Goal: Information Seeking & Learning: Learn about a topic

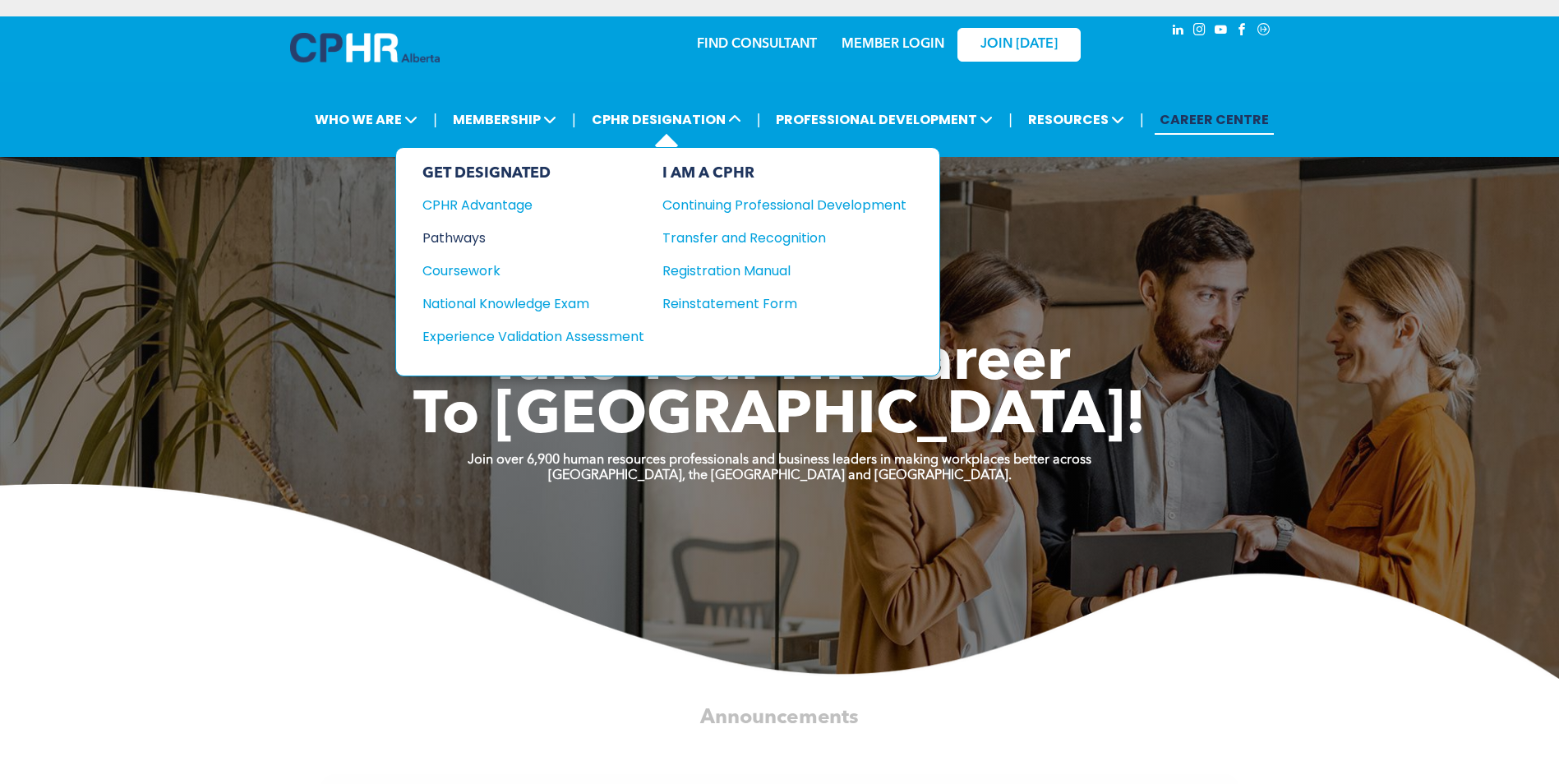
click at [467, 241] on div "Pathways" at bounding box center [522, 238] width 199 height 21
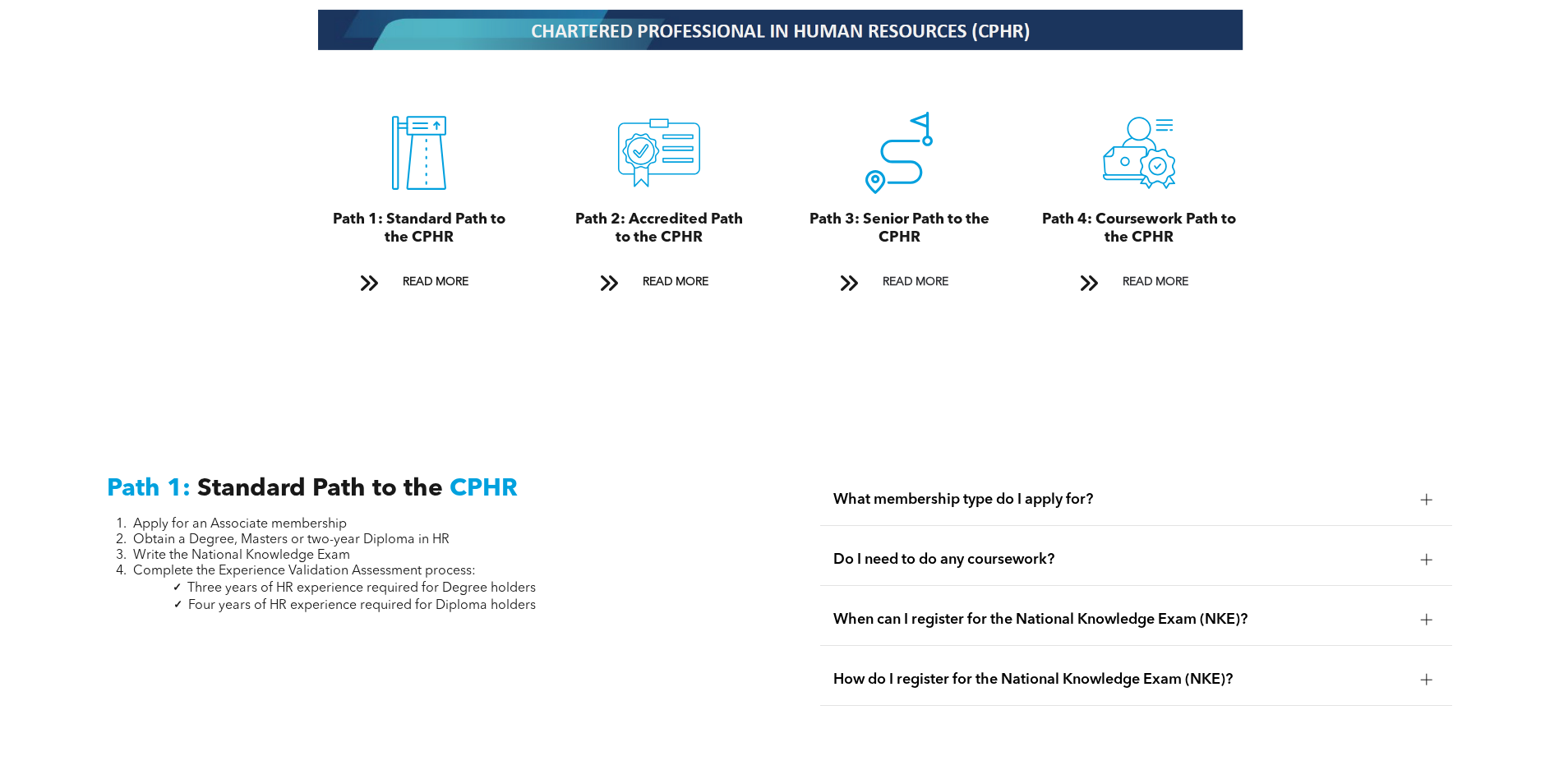
scroll to position [1972, 0]
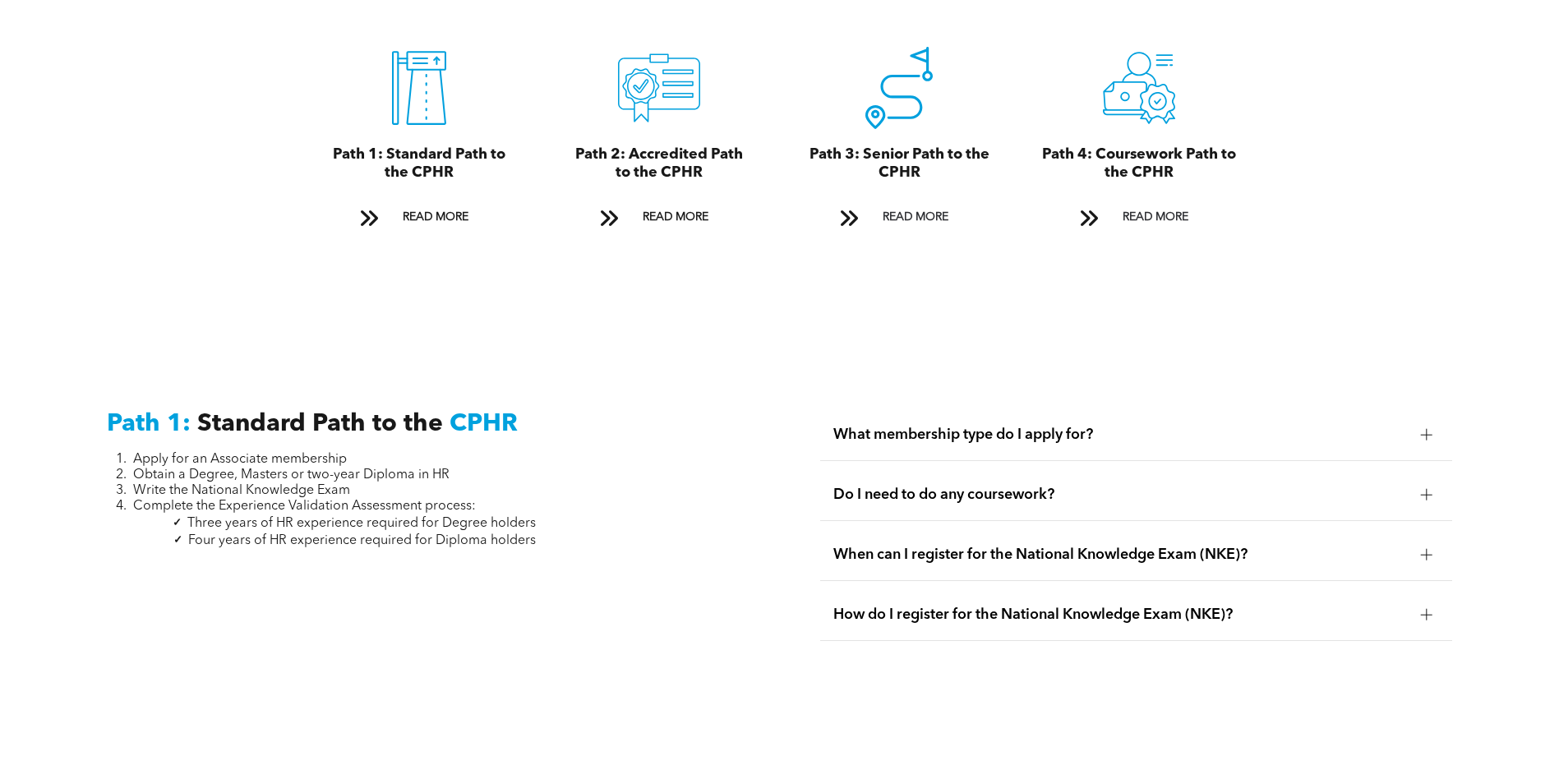
click at [918, 426] on span "What membership type do I apply for?" at bounding box center [1120, 434] width 574 height 18
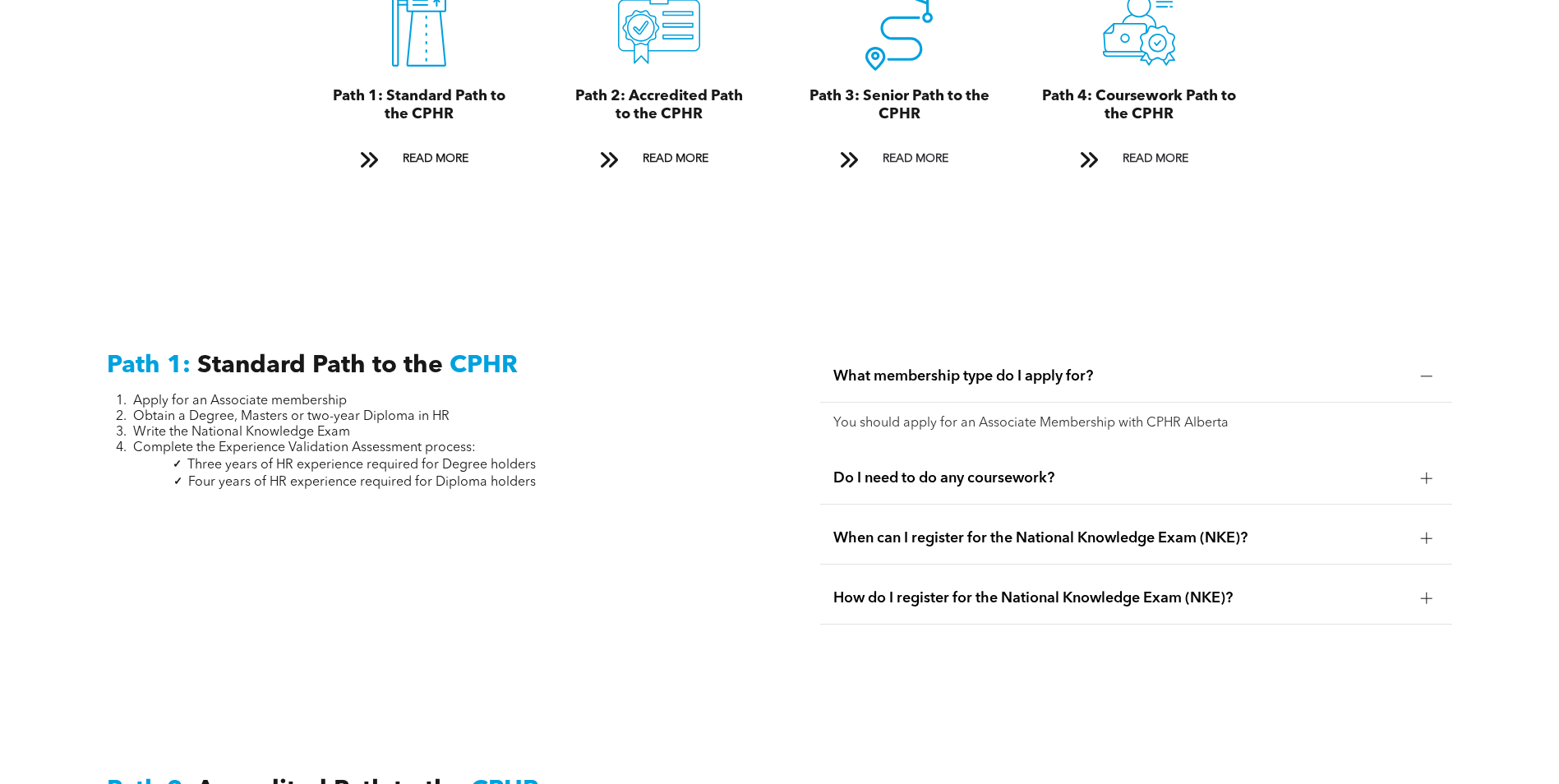
scroll to position [2054, 0]
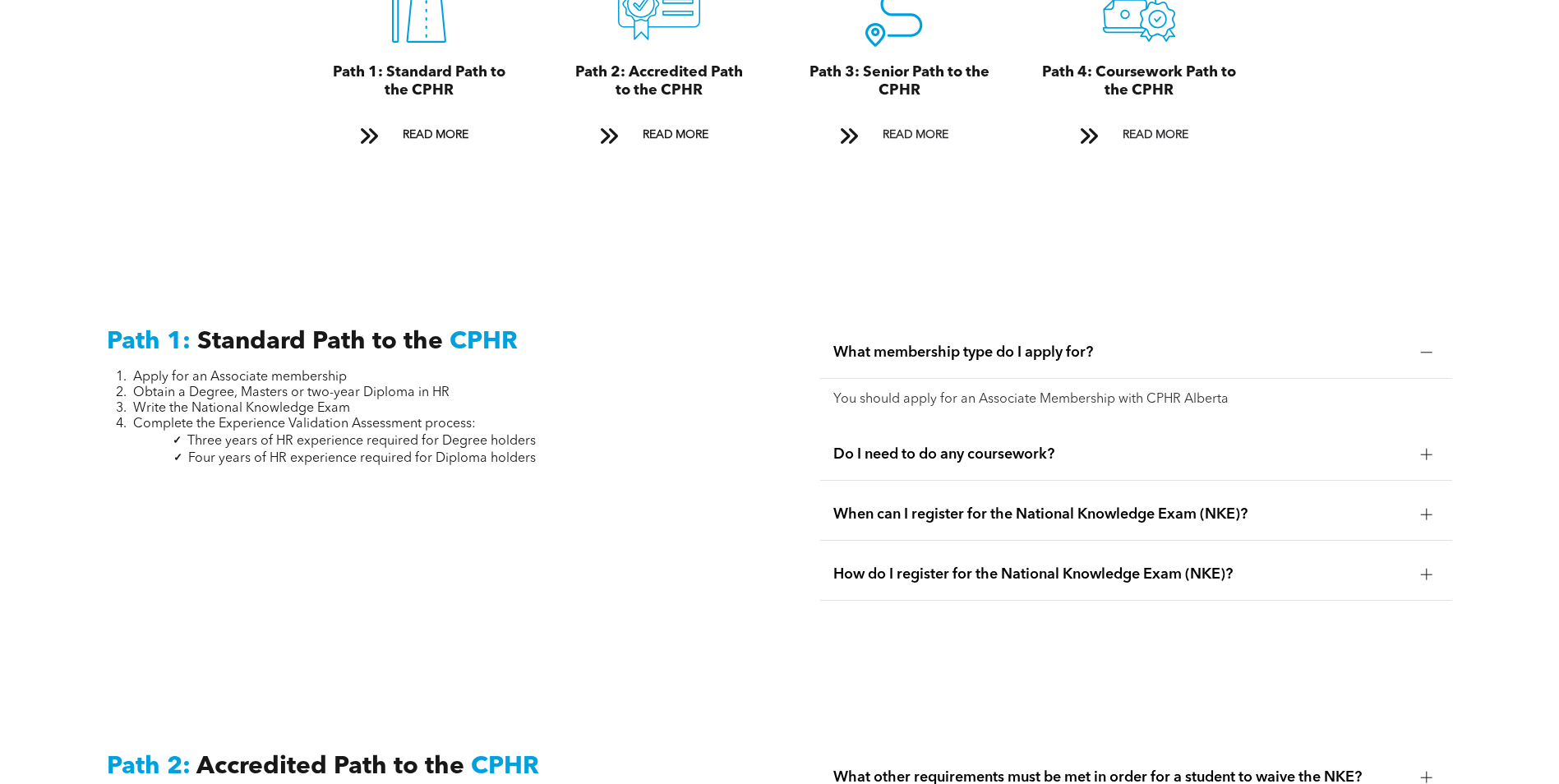
click at [964, 447] on div "Do I need to do any coursework?" at bounding box center [1136, 455] width 632 height 52
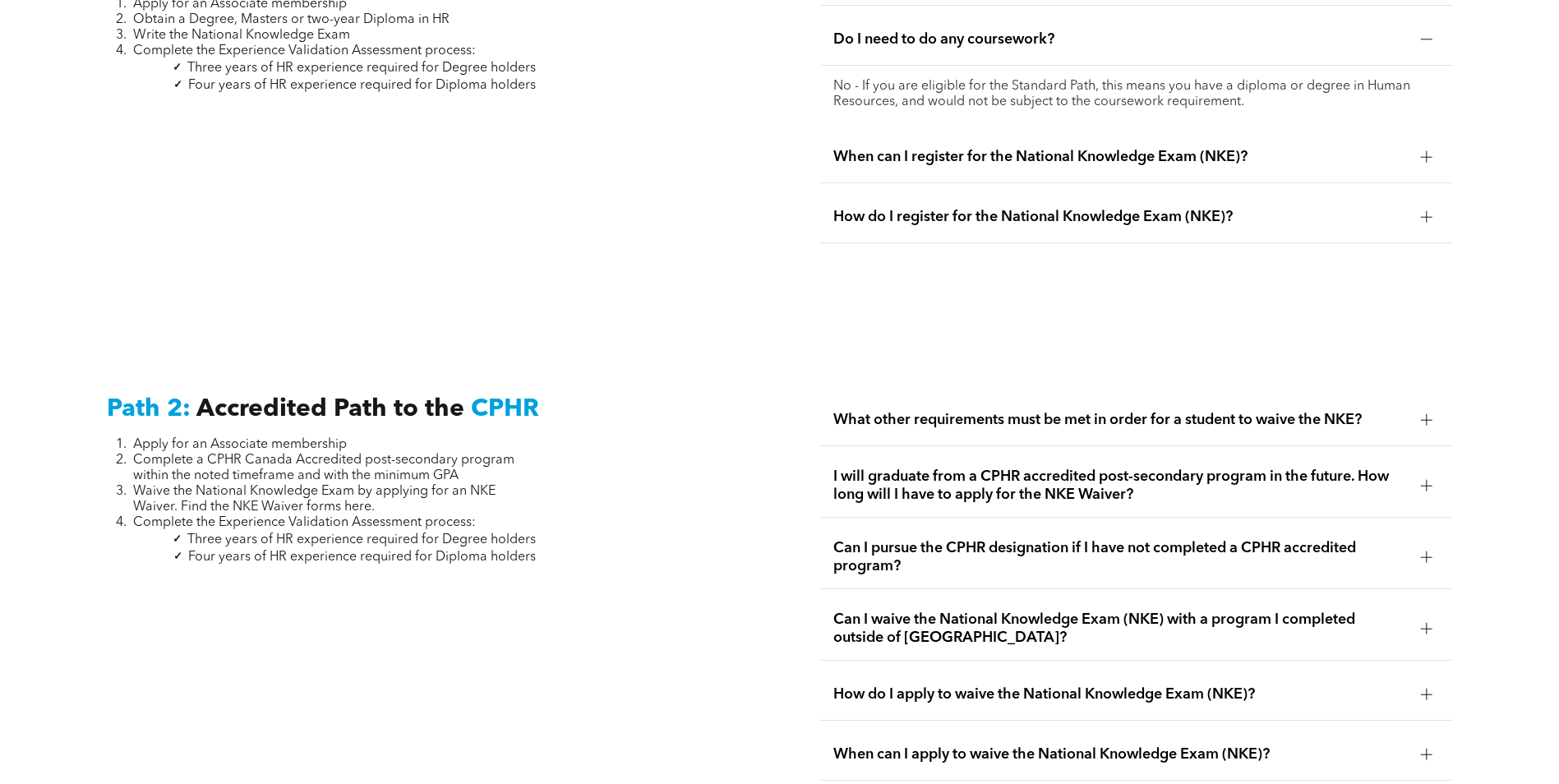
scroll to position [2465, 0]
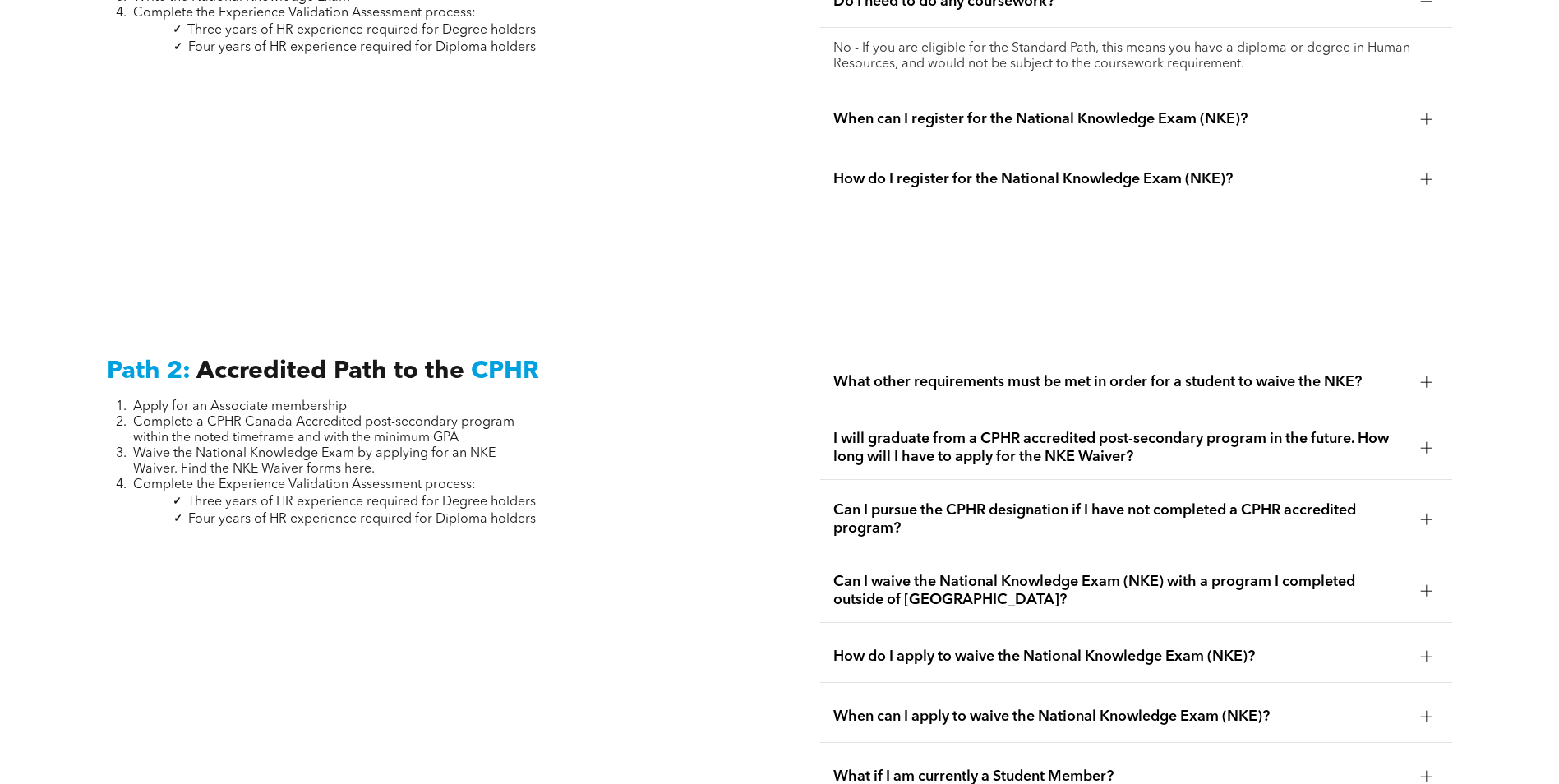
click at [928, 357] on div "What other requirements must be met in order for a student to waive the NKE?" at bounding box center [1136, 383] width 632 height 52
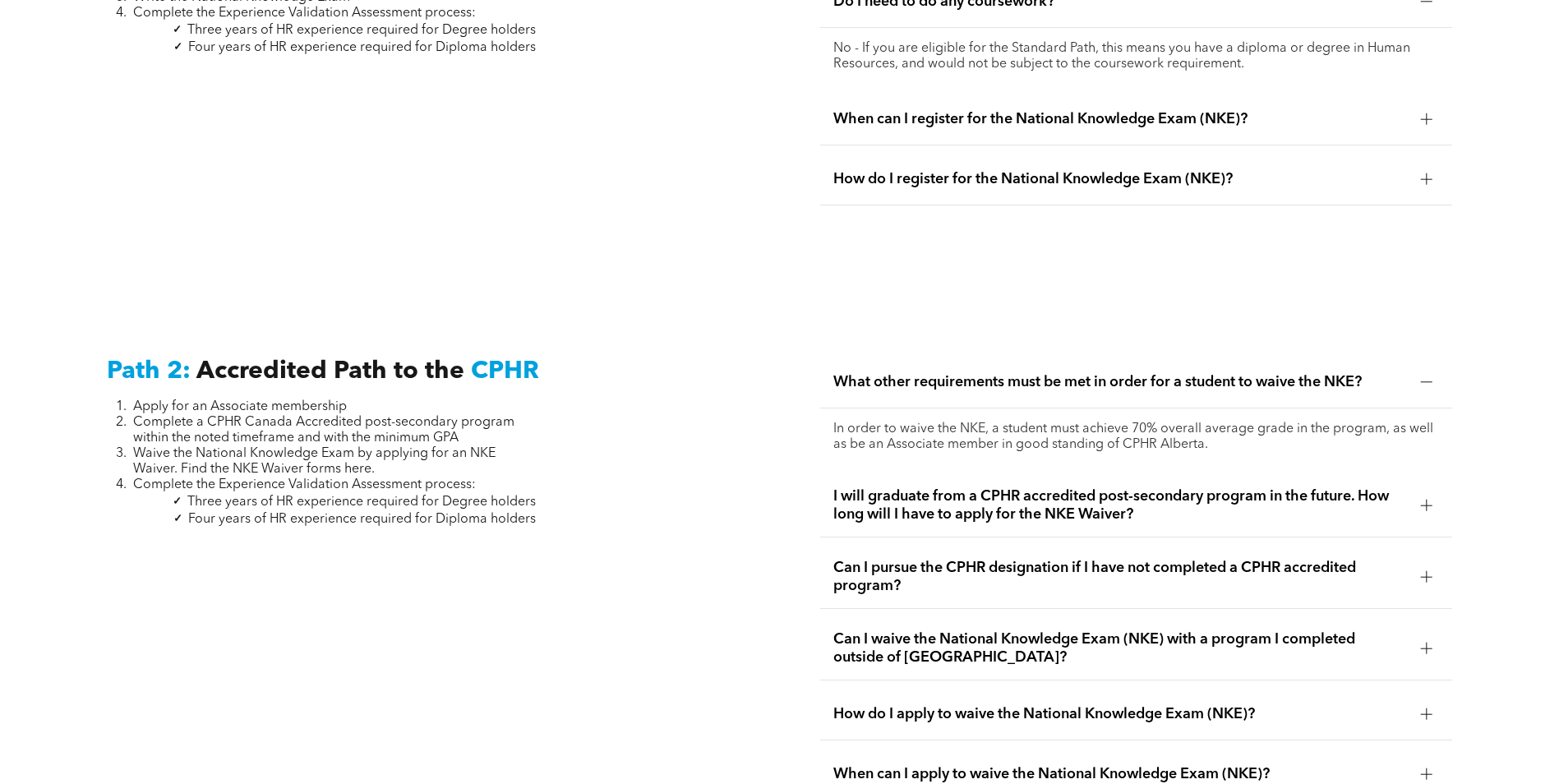
click at [1076, 487] on span "I will graduate from a CPHR accredited post-secondary program in the future. Ho…" at bounding box center [1120, 505] width 574 height 36
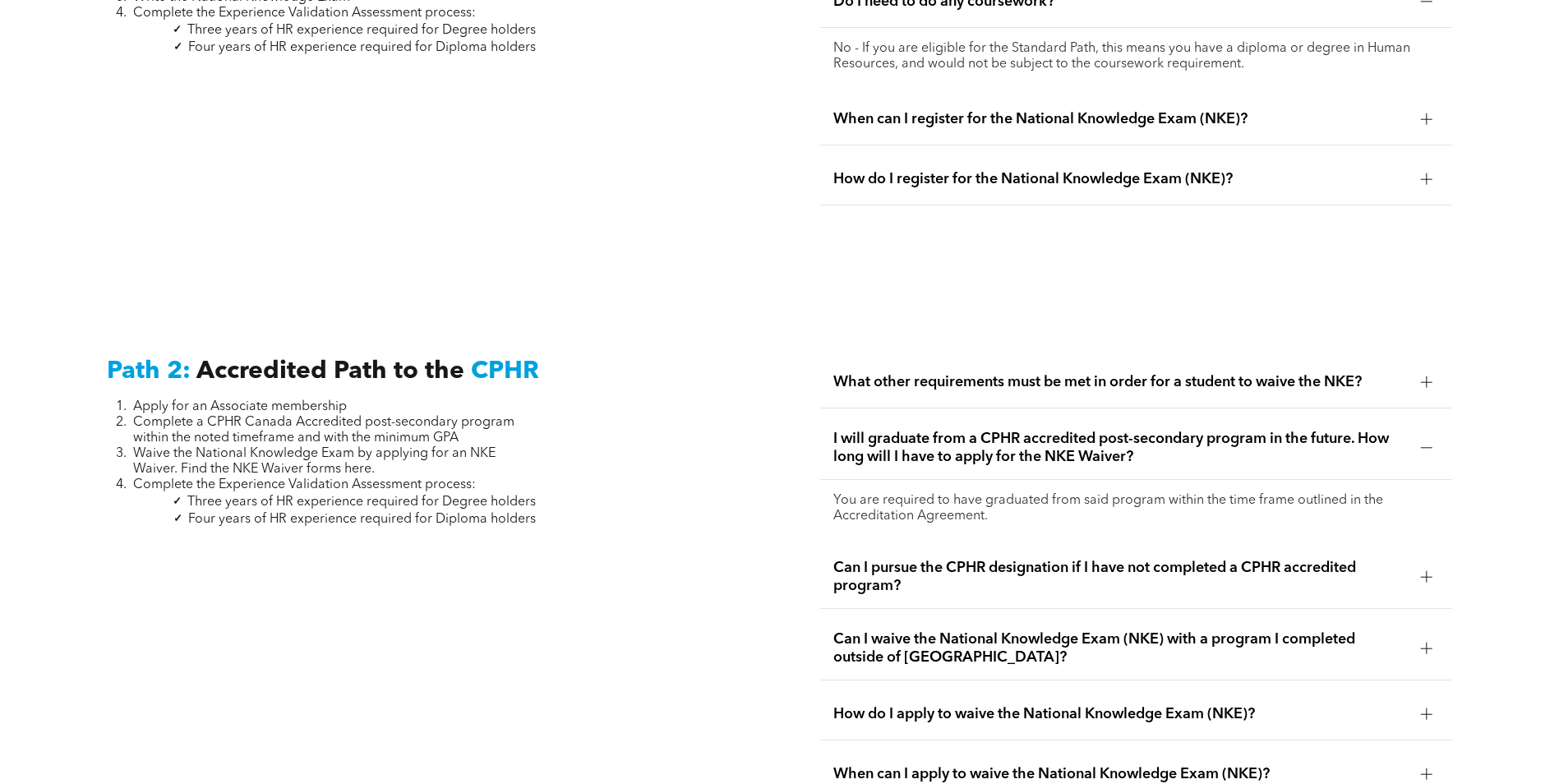
click at [997, 559] on span "Can I pursue the CPHR designation if I have not completed a CPHR accredited pro…" at bounding box center [1120, 577] width 574 height 36
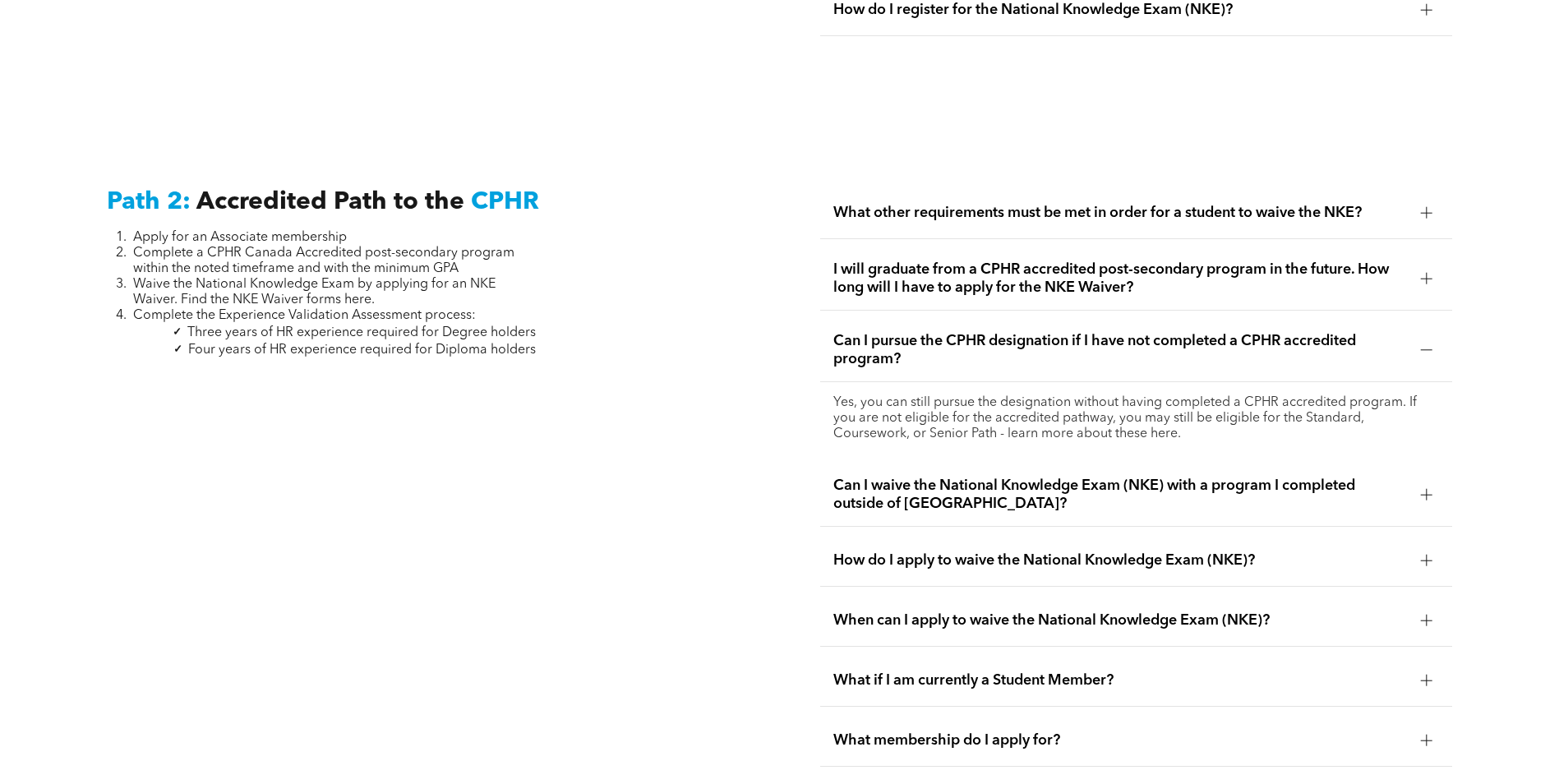
scroll to position [2711, 0]
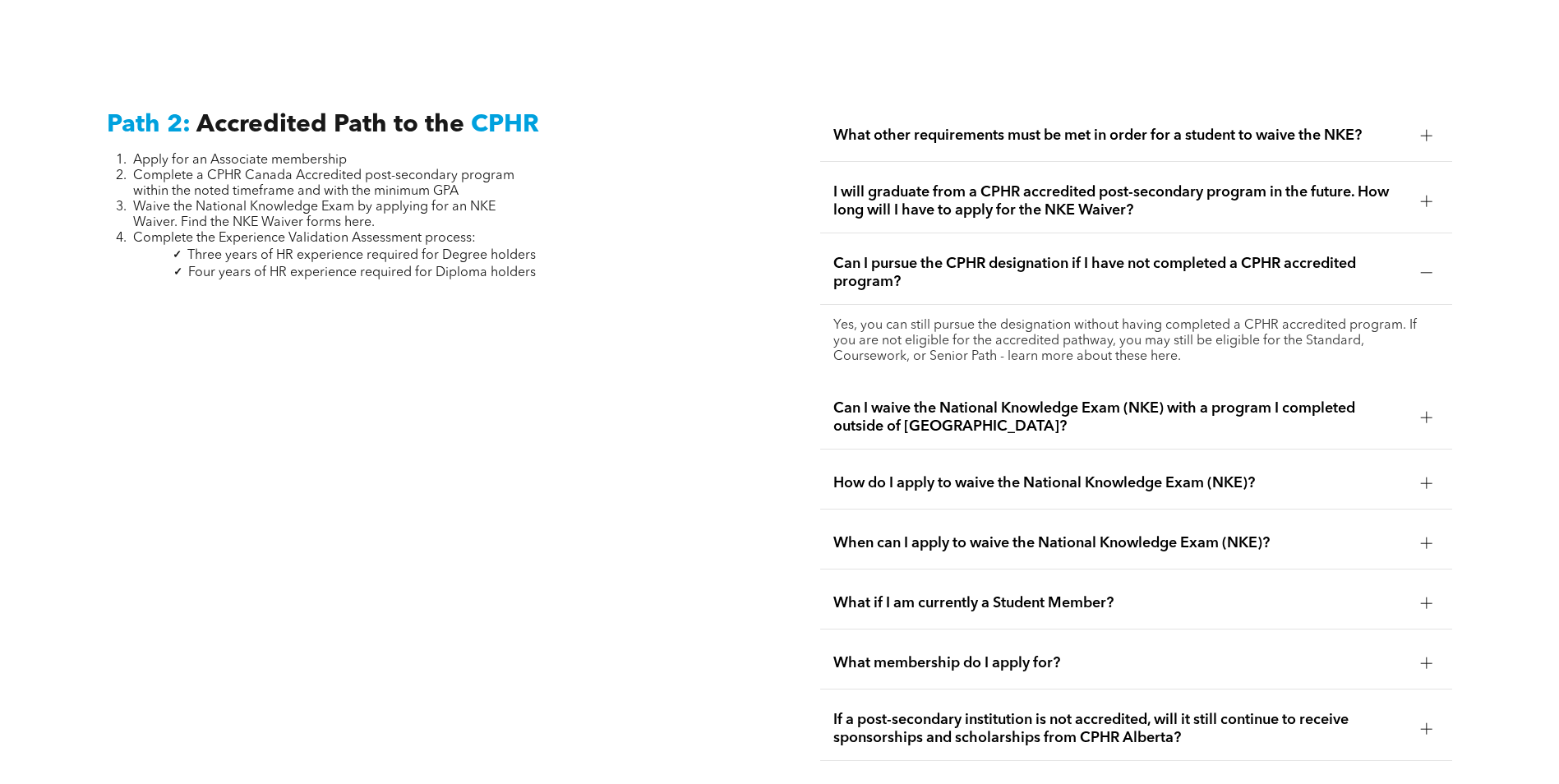
click at [911, 534] on span "When can I apply to waive the National Knowledge Exam (NKE)?" at bounding box center [1120, 542] width 574 height 18
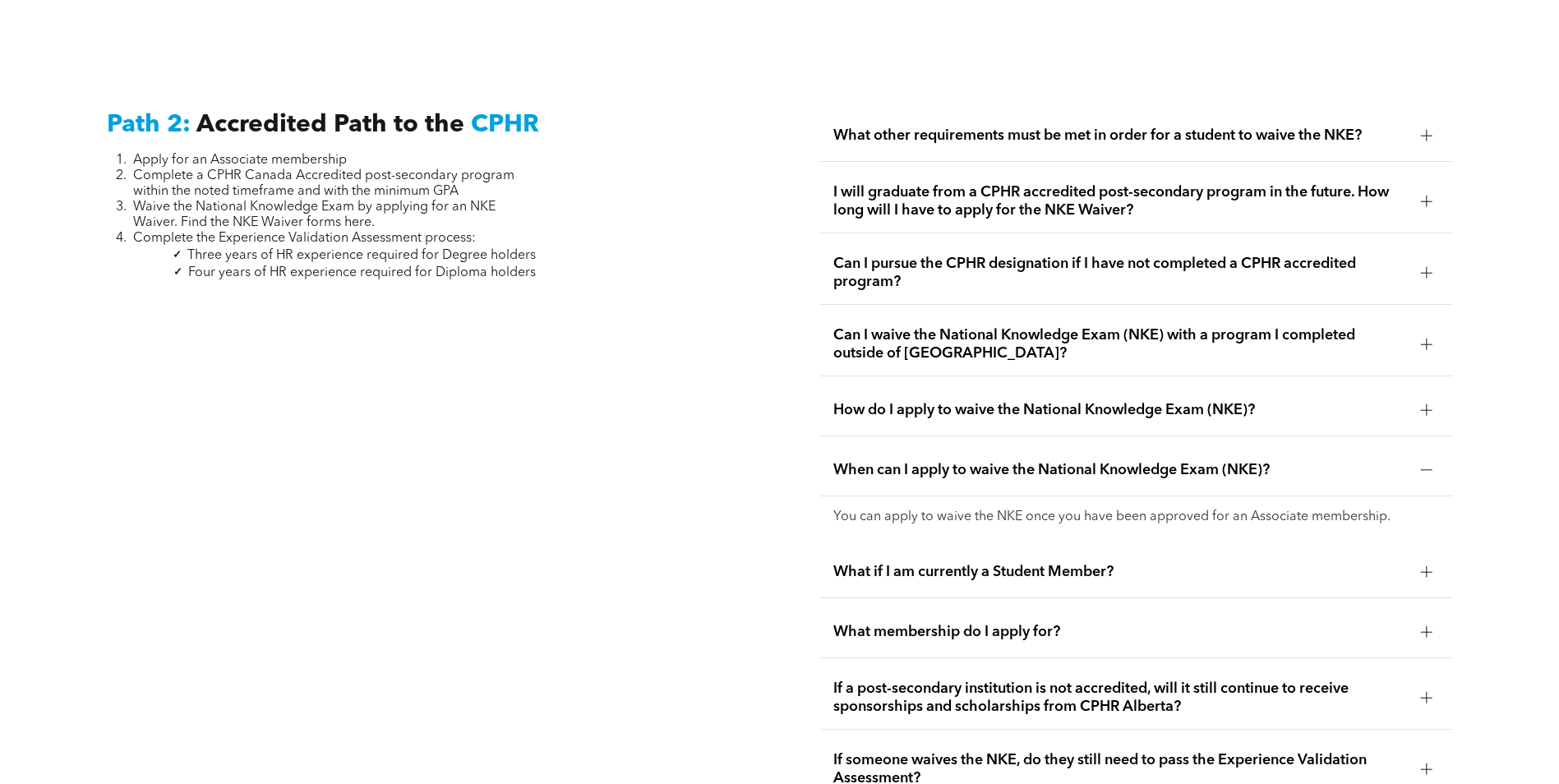
click at [948, 563] on span "What if I am currently a Student Member?" at bounding box center [1120, 572] width 574 height 18
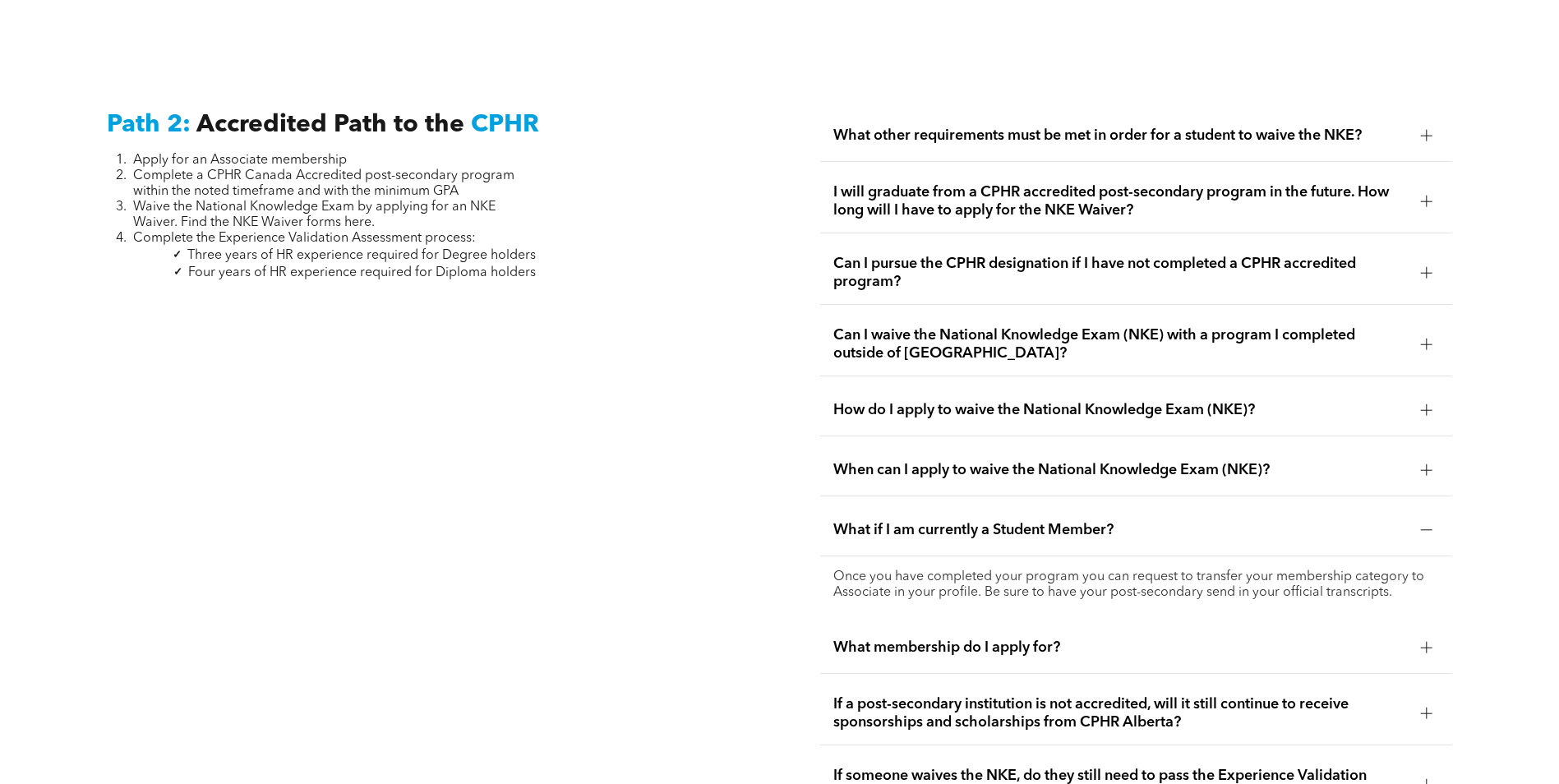
scroll to position [2794, 0]
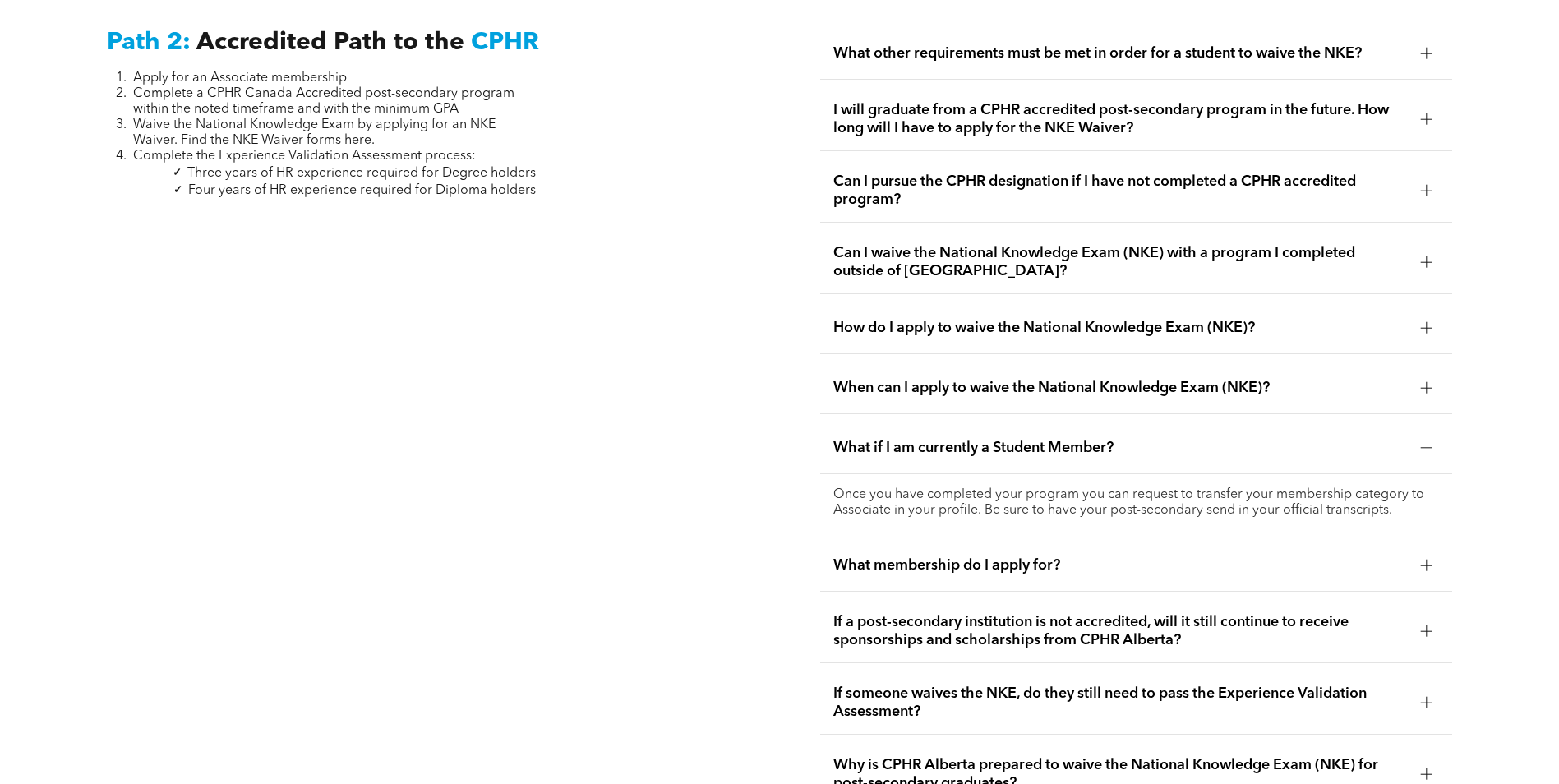
click at [1117, 621] on span "If a post-secondary institution is not accredited, will it still continue to re…" at bounding box center [1120, 631] width 574 height 36
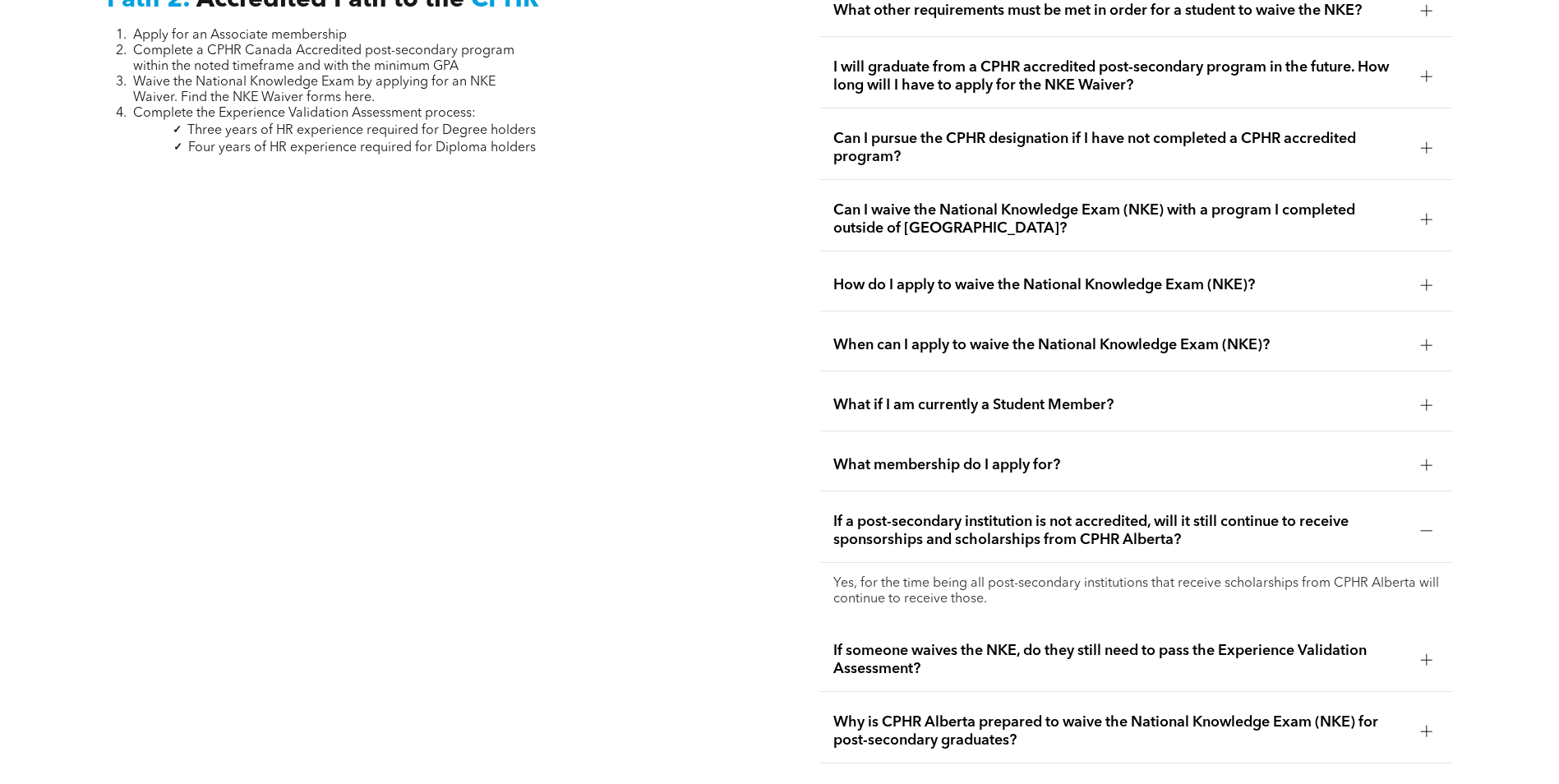
scroll to position [2876, 0]
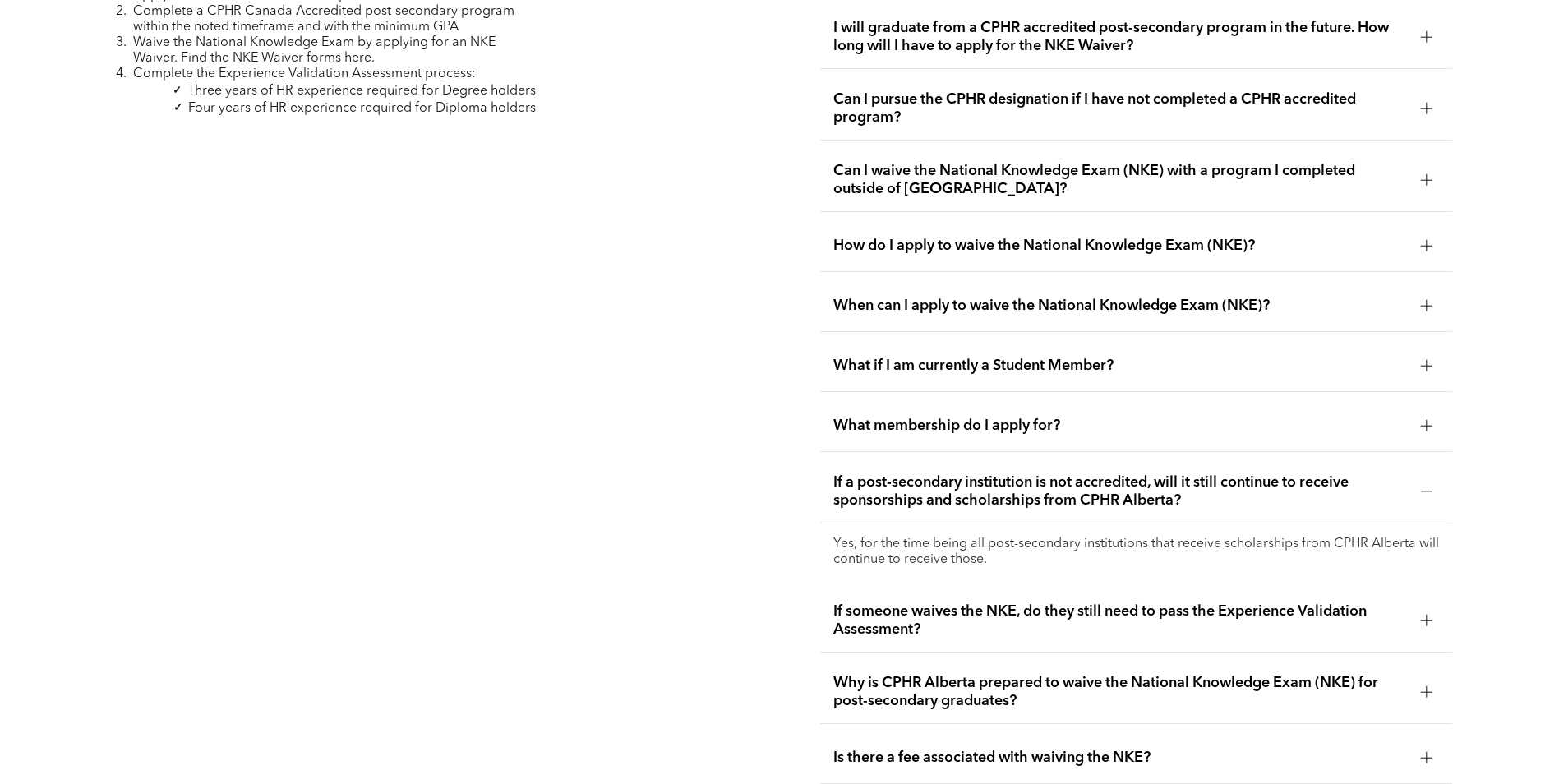
click at [1068, 603] on span "If someone waives the NKE, do they still need to pass the Experience Validation…" at bounding box center [1120, 621] width 574 height 36
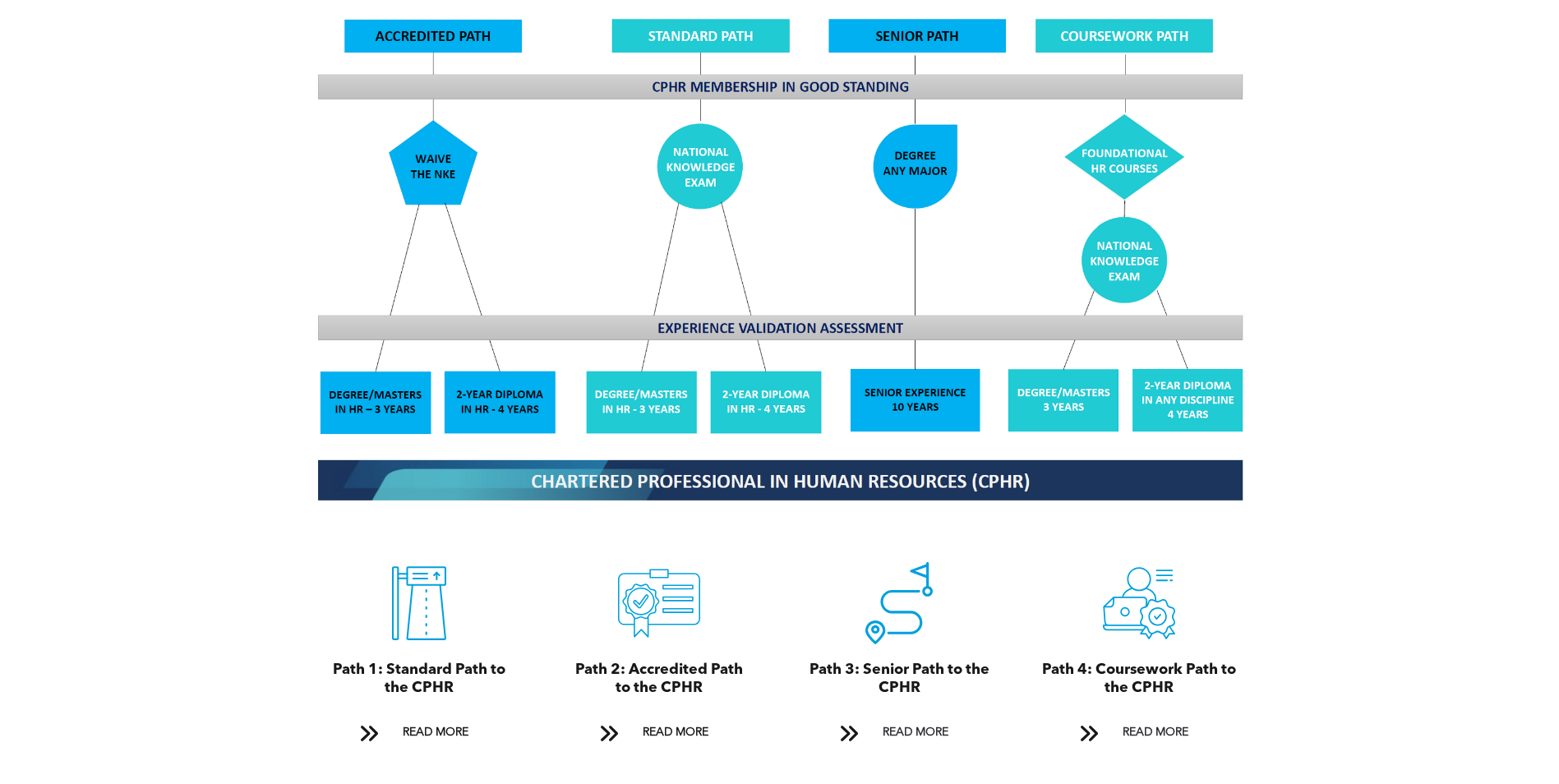
scroll to position [1643, 0]
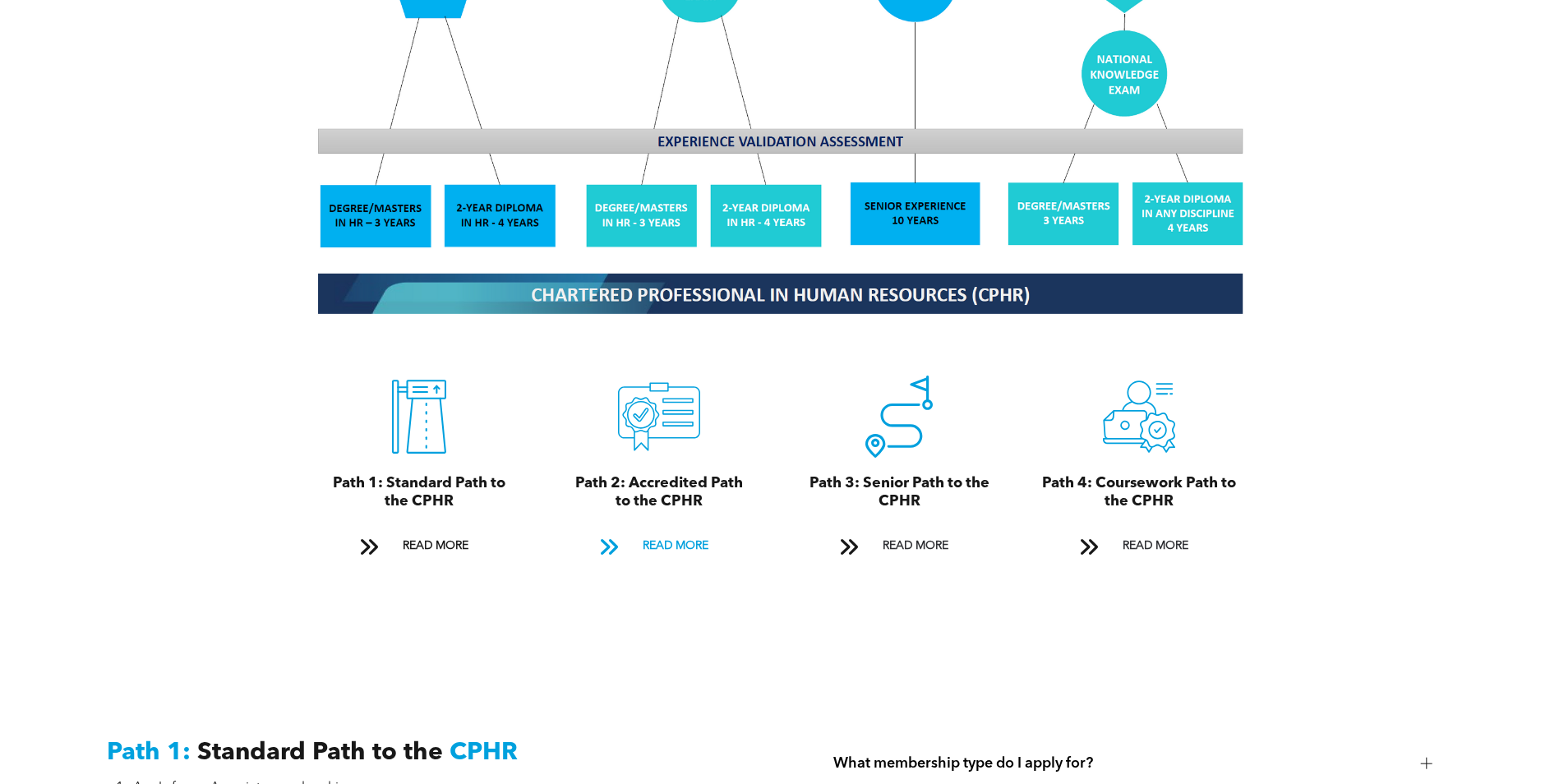
click at [646, 530] on span "READ MORE" at bounding box center [676, 545] width 77 height 30
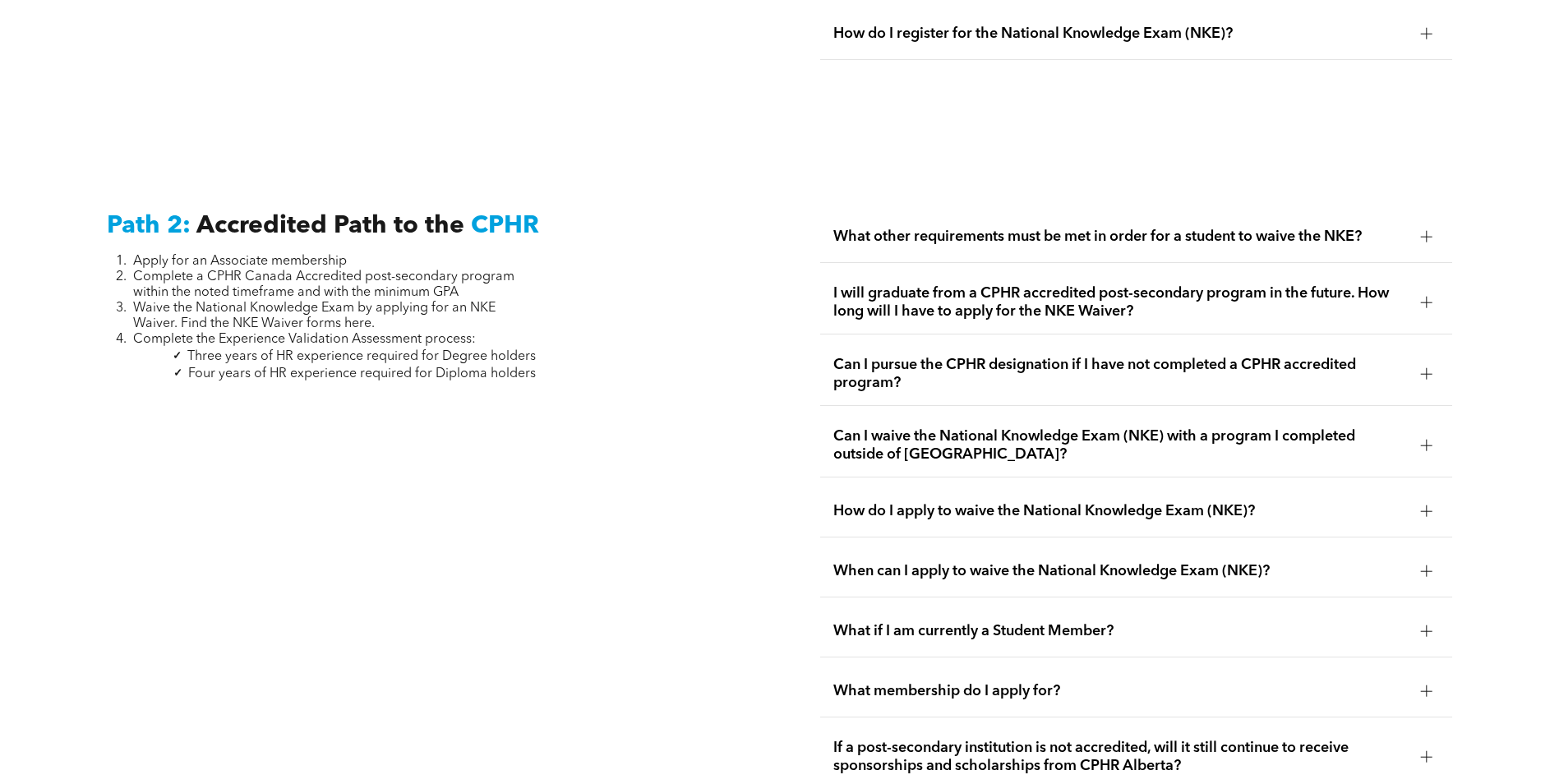
scroll to position [2726, 0]
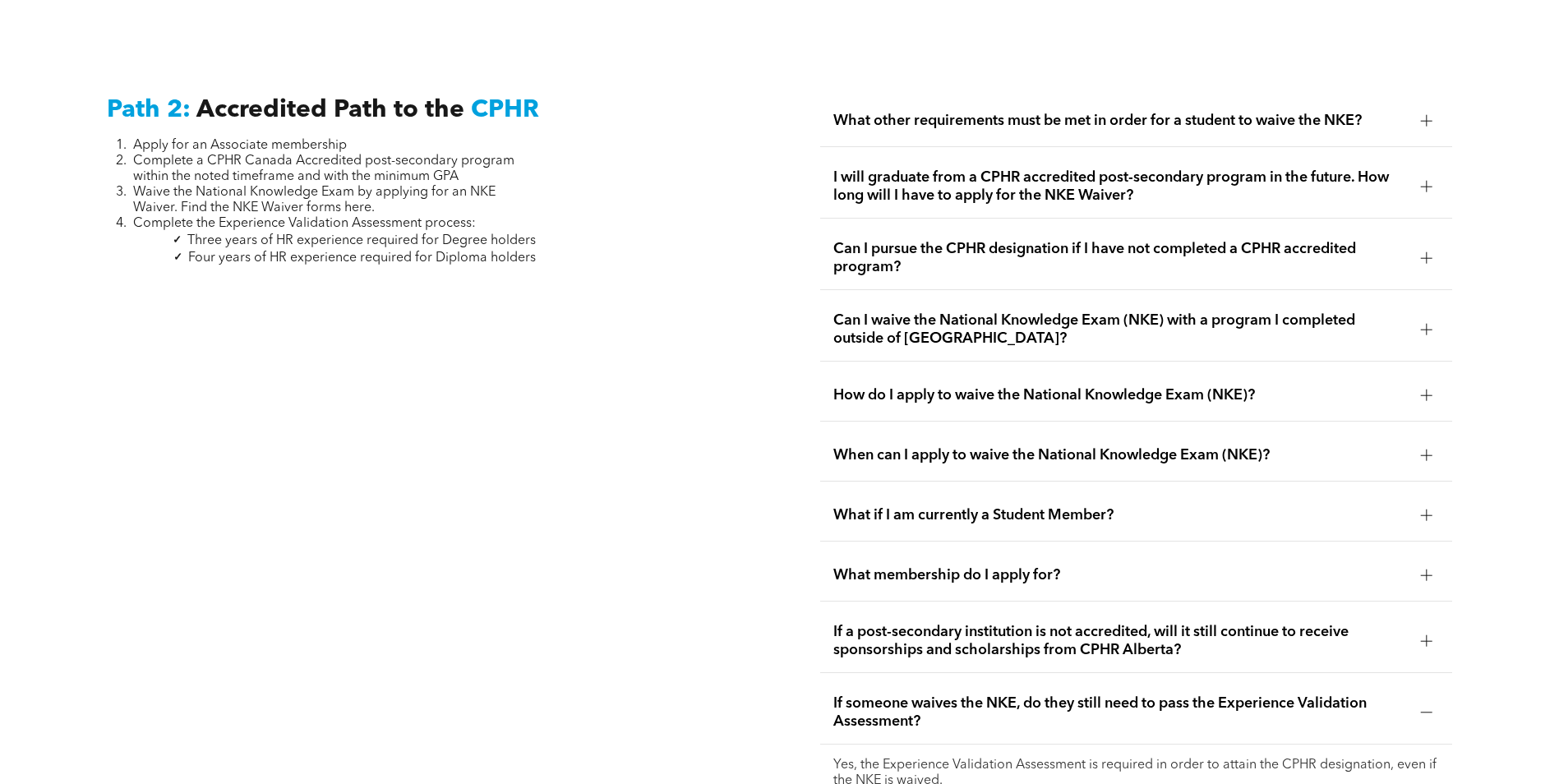
click at [1213, 240] on span "Can I pursue the CPHR designation if I have not completed a CPHR accredited pro…" at bounding box center [1120, 258] width 574 height 36
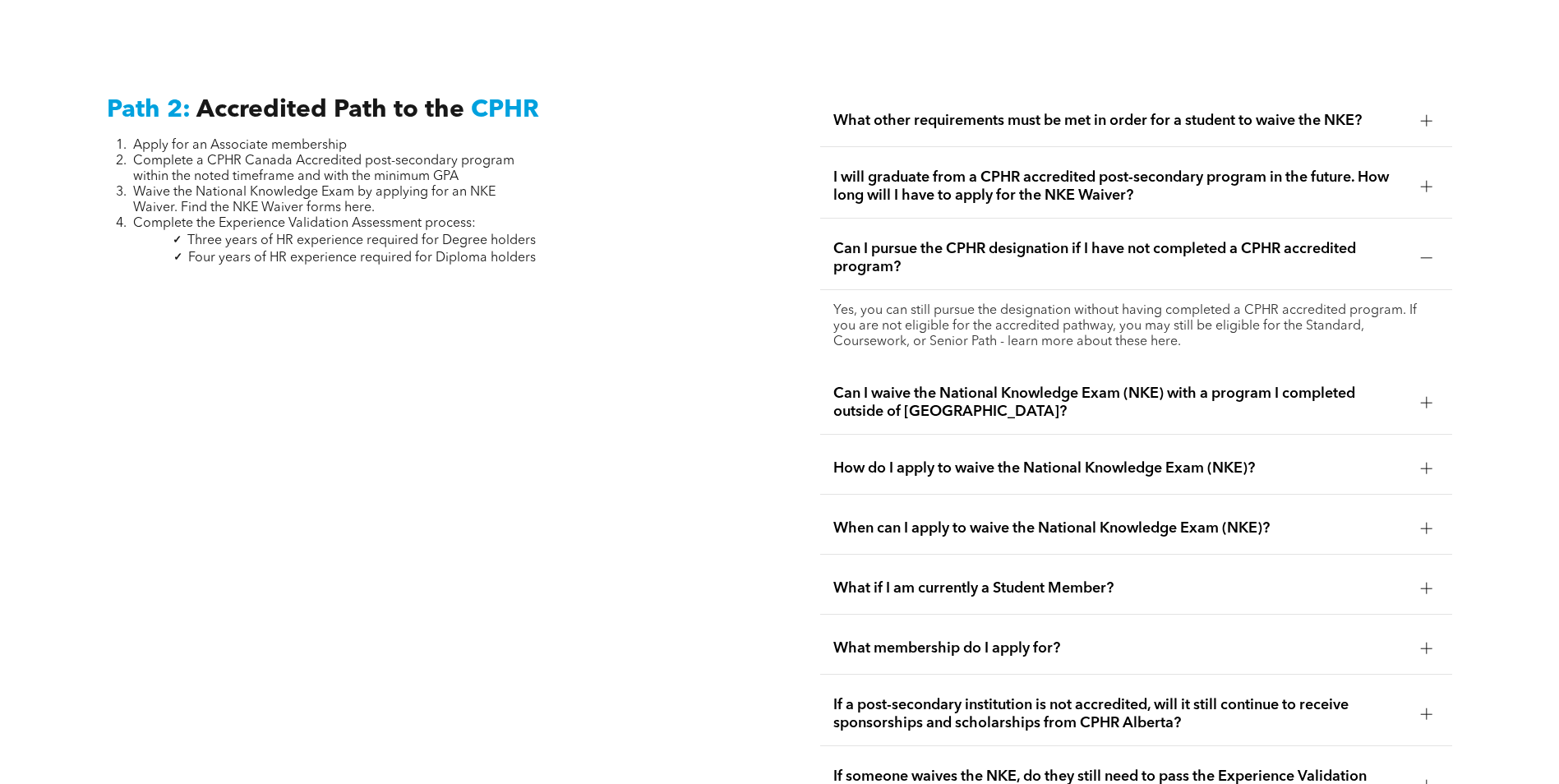
click at [1207, 240] on span "Can I pursue the CPHR designation if I have not completed a CPHR accredited pro…" at bounding box center [1120, 258] width 574 height 36
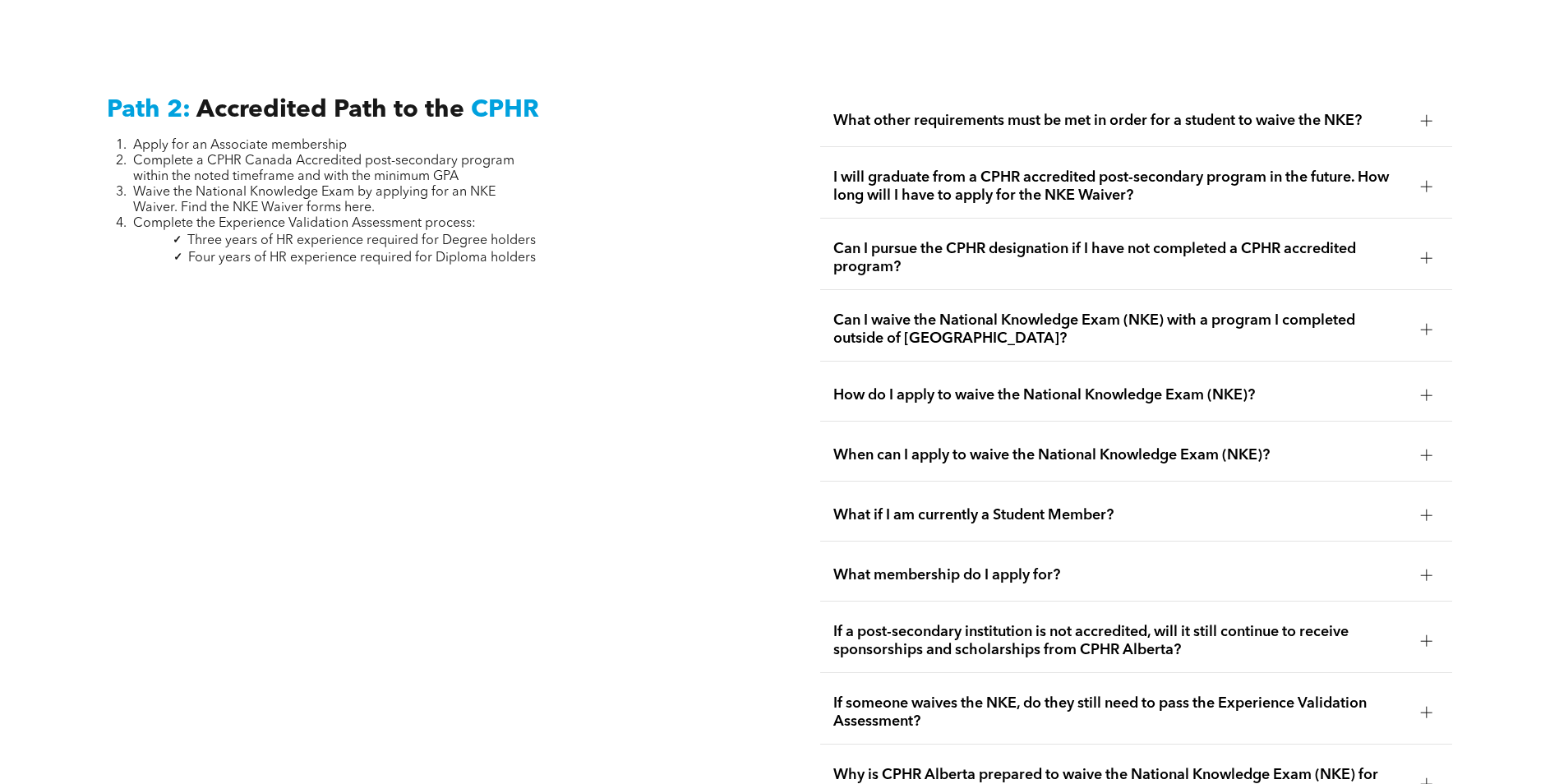
click at [1106, 311] on span "Can I waive the National Knowledge Exam (NKE) with a program I completed outsid…" at bounding box center [1120, 329] width 574 height 36
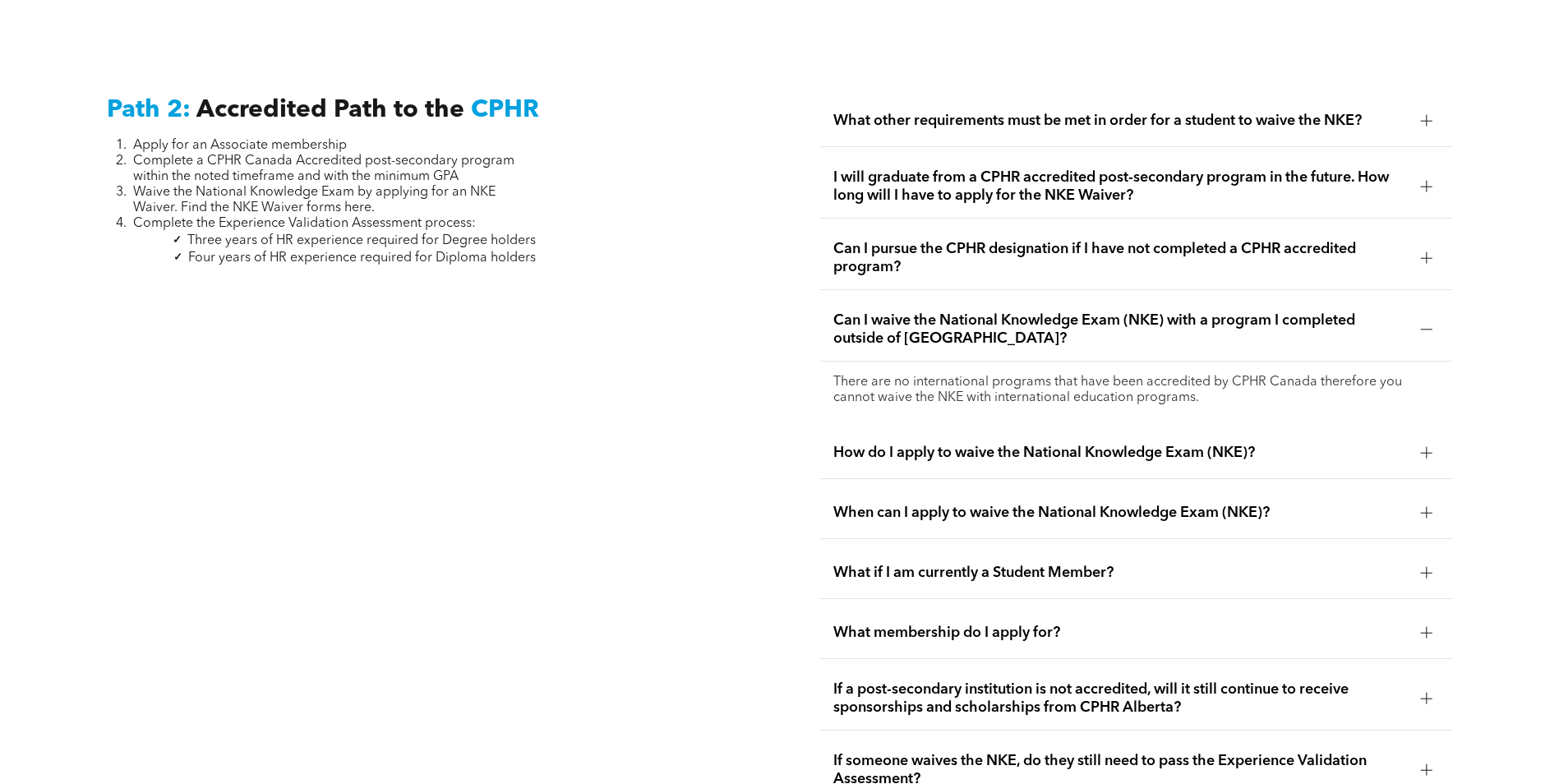
click at [1117, 437] on div "How do I apply to waive the National Knowledge Exam (NKE)?" at bounding box center [1136, 453] width 632 height 52
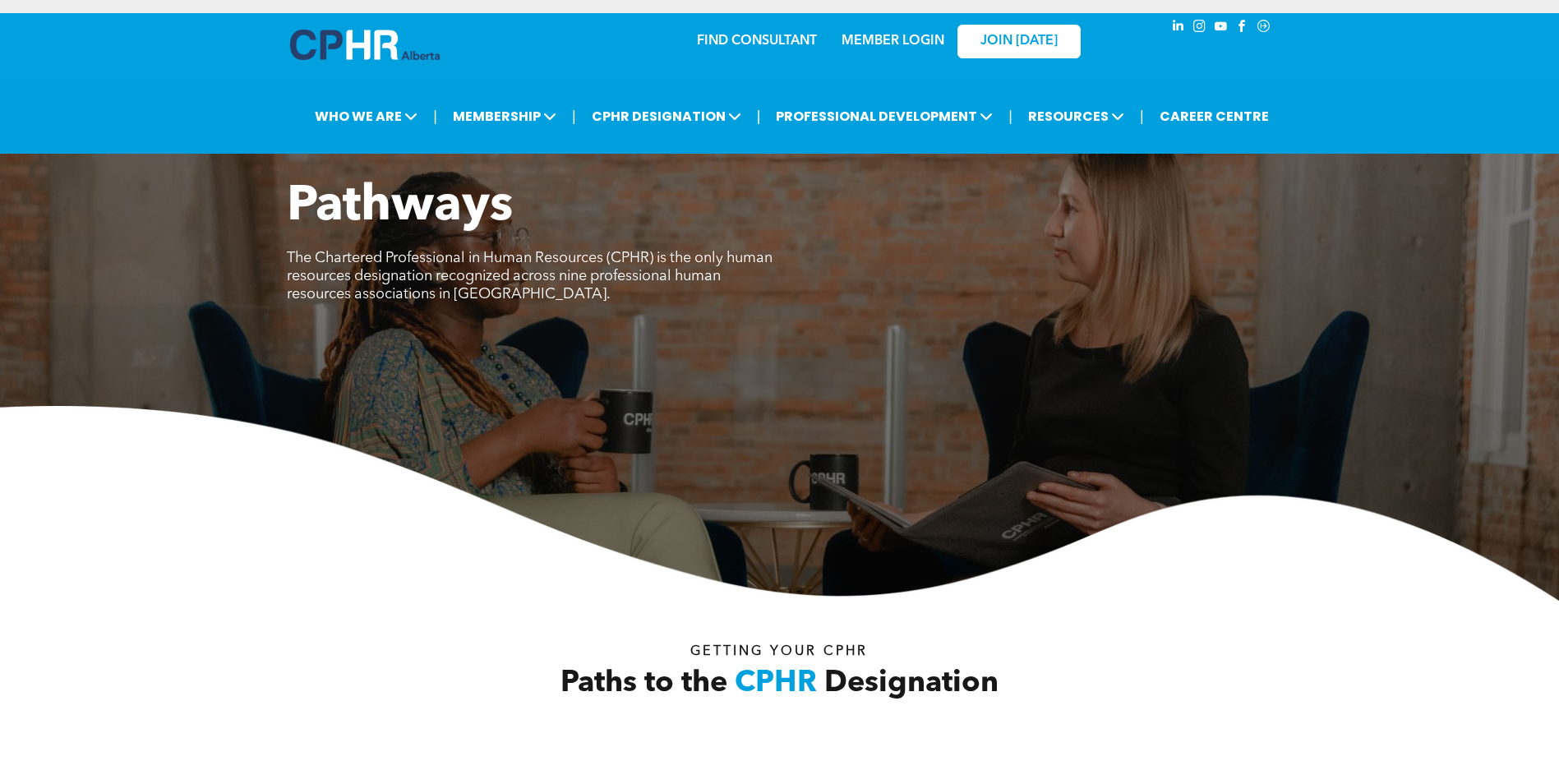
scroll to position [0, 0]
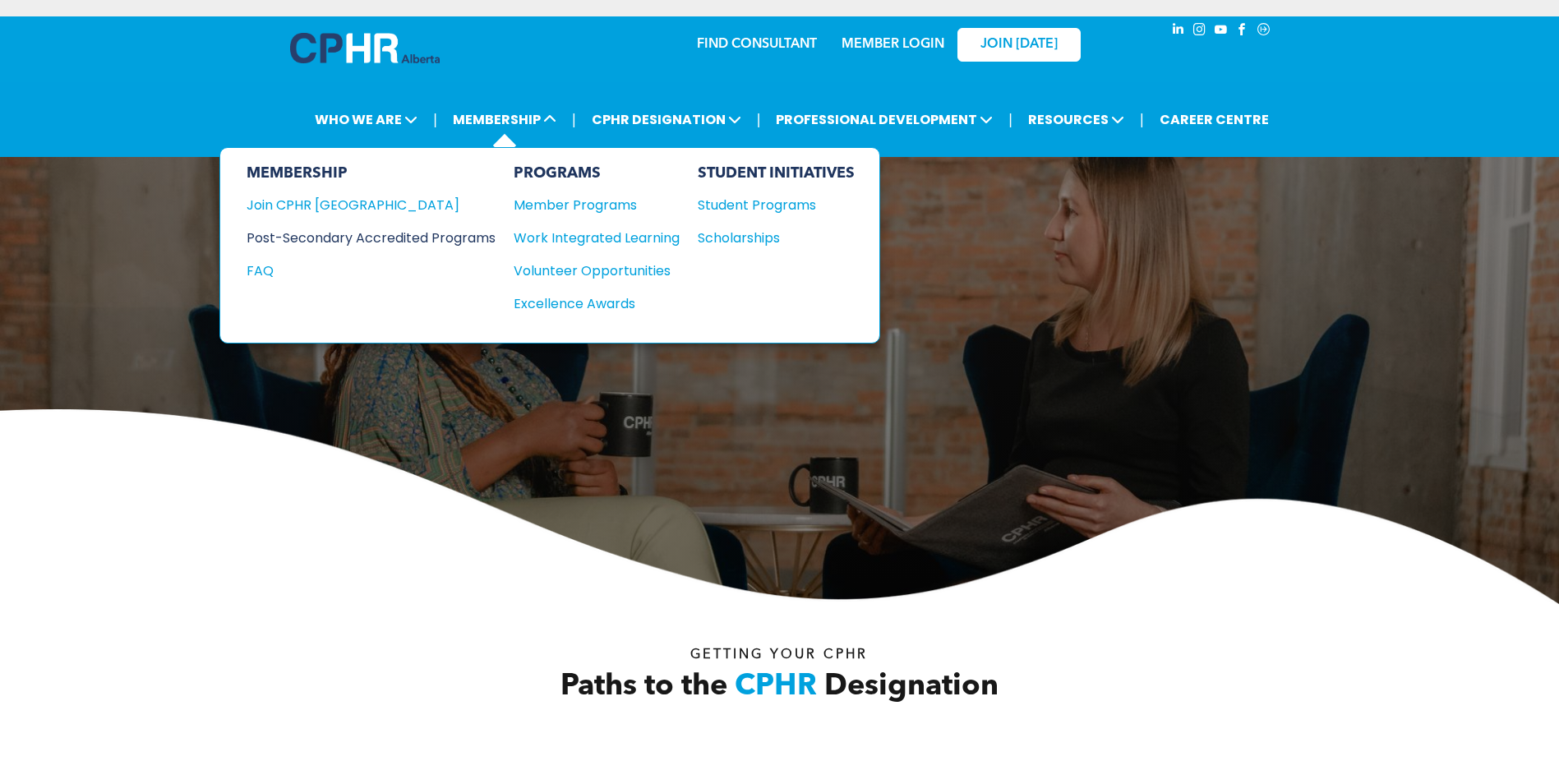
click at [347, 236] on div "Post-Secondary Accredited Programs" at bounding box center [359, 238] width 224 height 21
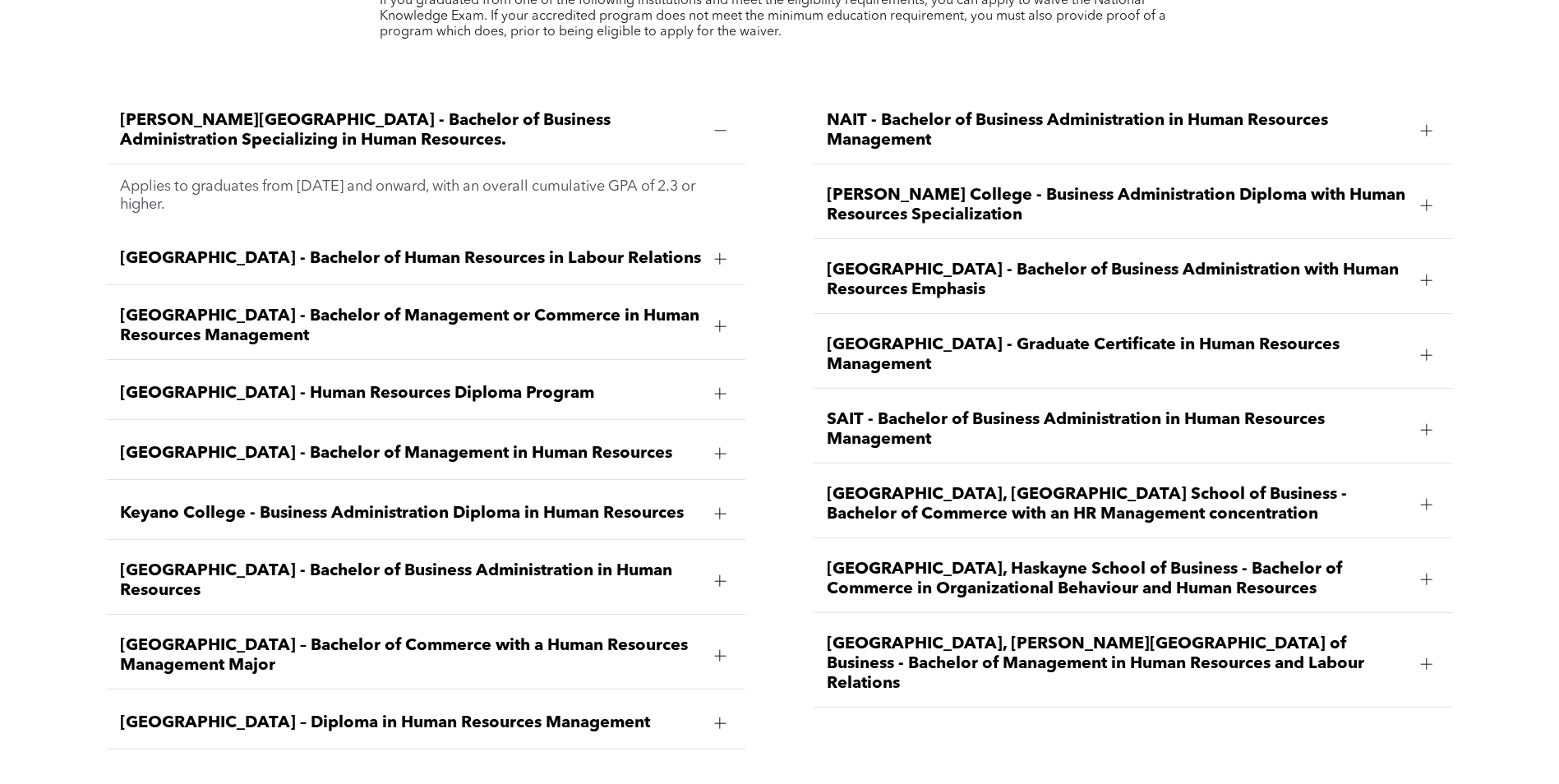
scroll to position [2279, 0]
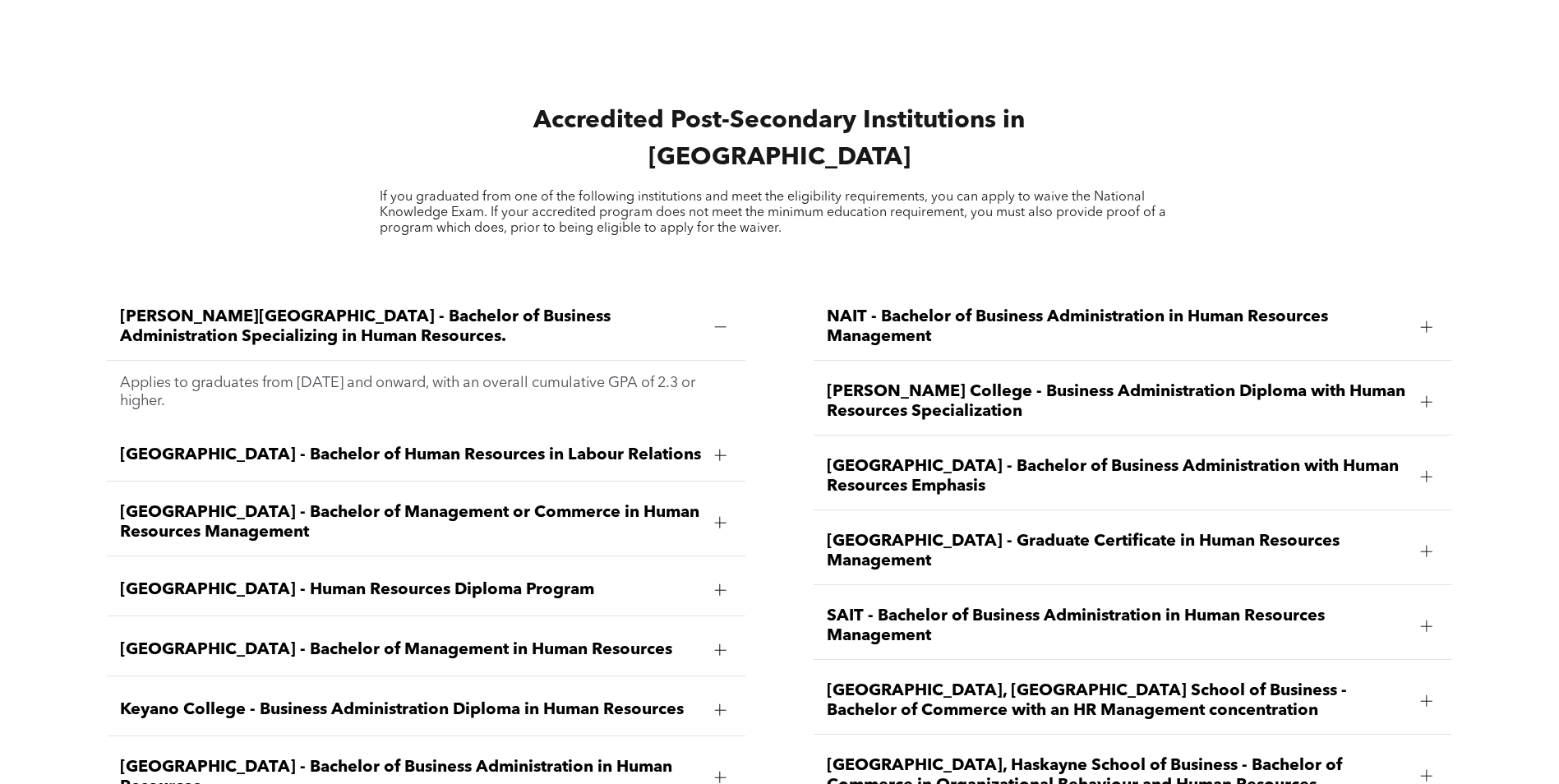
click at [729, 315] on div at bounding box center [720, 327] width 25 height 25
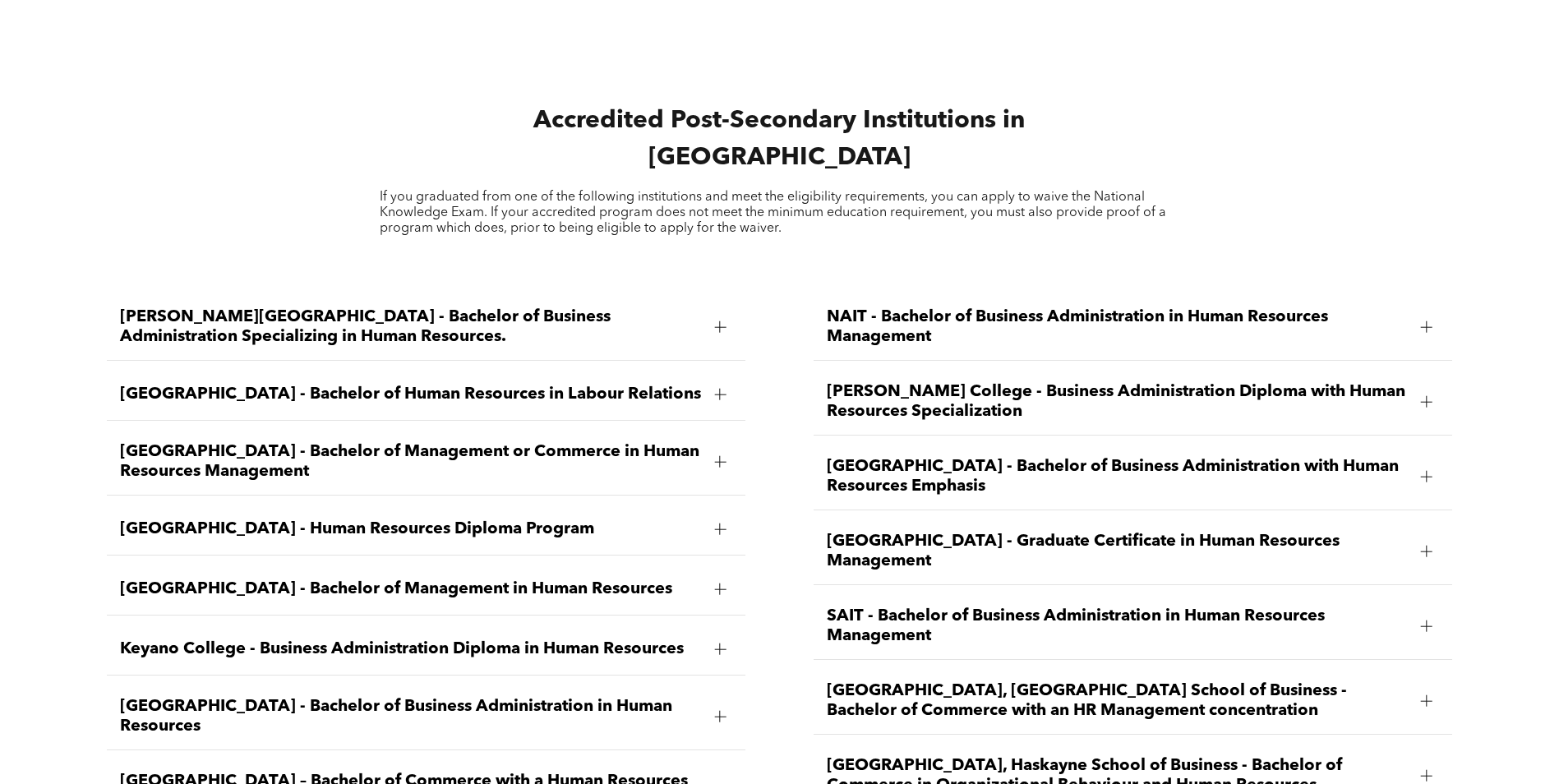
scroll to position [2361, 0]
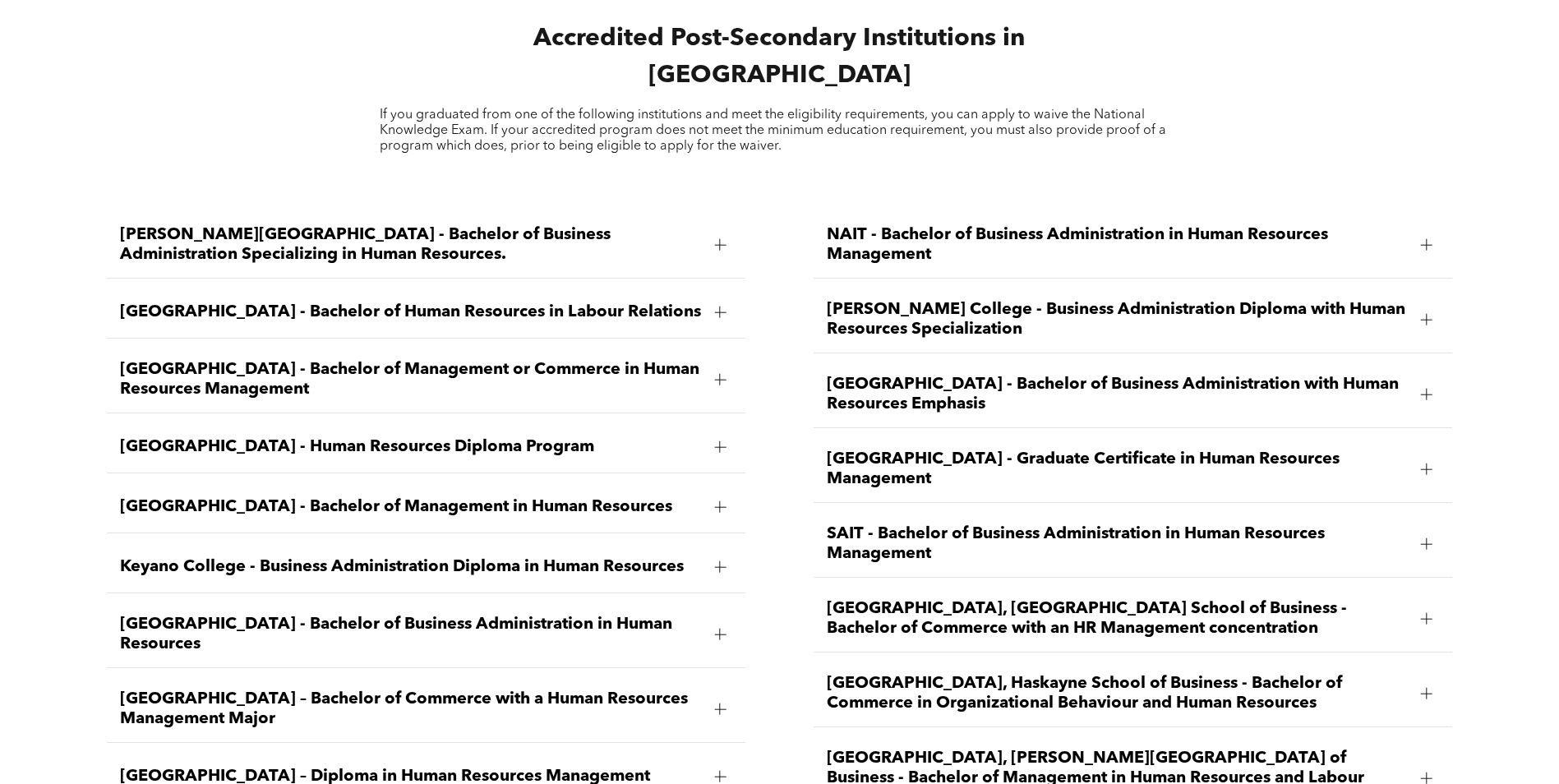
click at [454, 437] on span "Bow Valley College - Human Resources Diploma Program" at bounding box center [411, 446] width 582 height 20
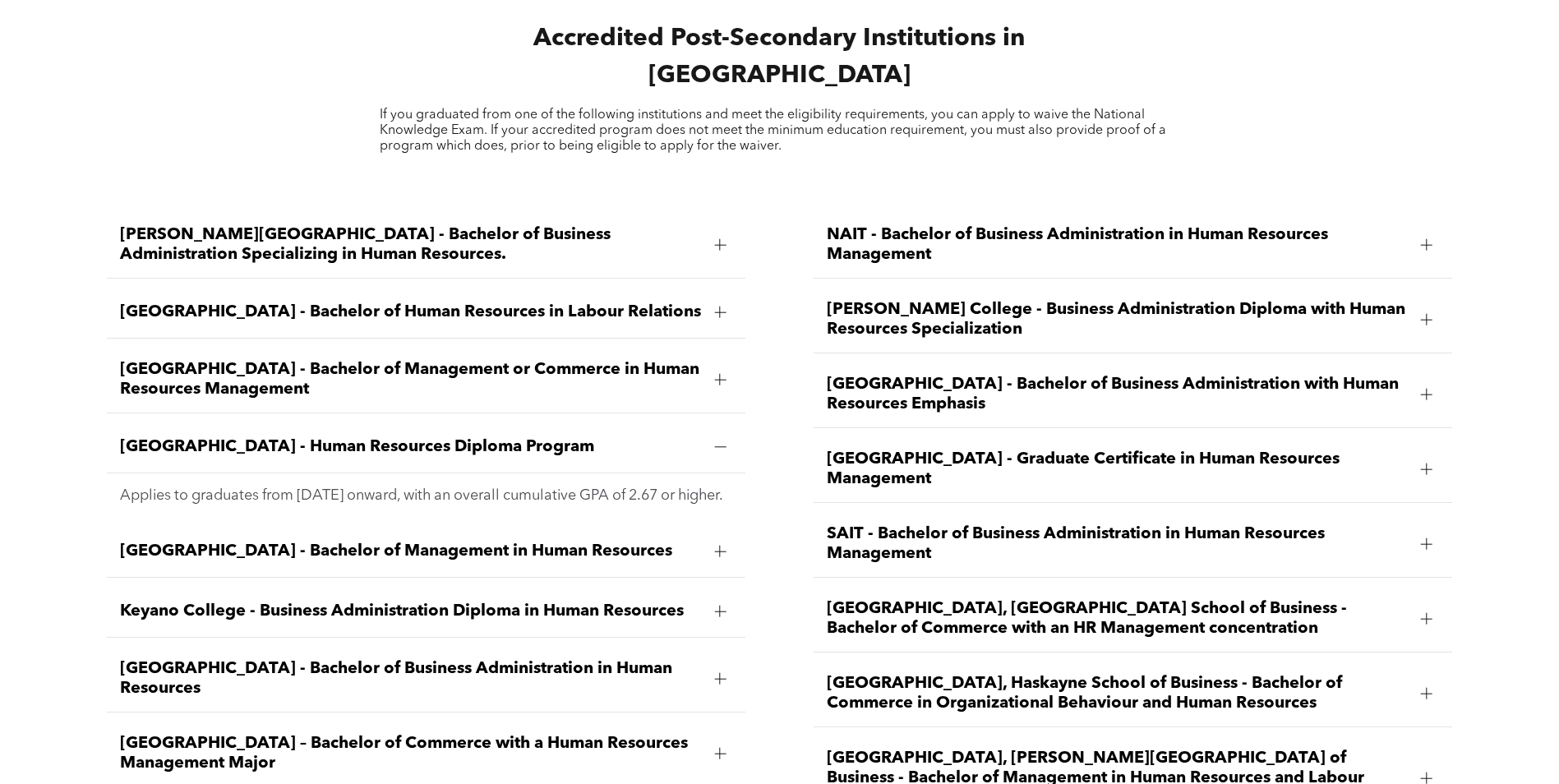
click at [463, 437] on span "Bow Valley College - Human Resources Diploma Program" at bounding box center [411, 446] width 582 height 20
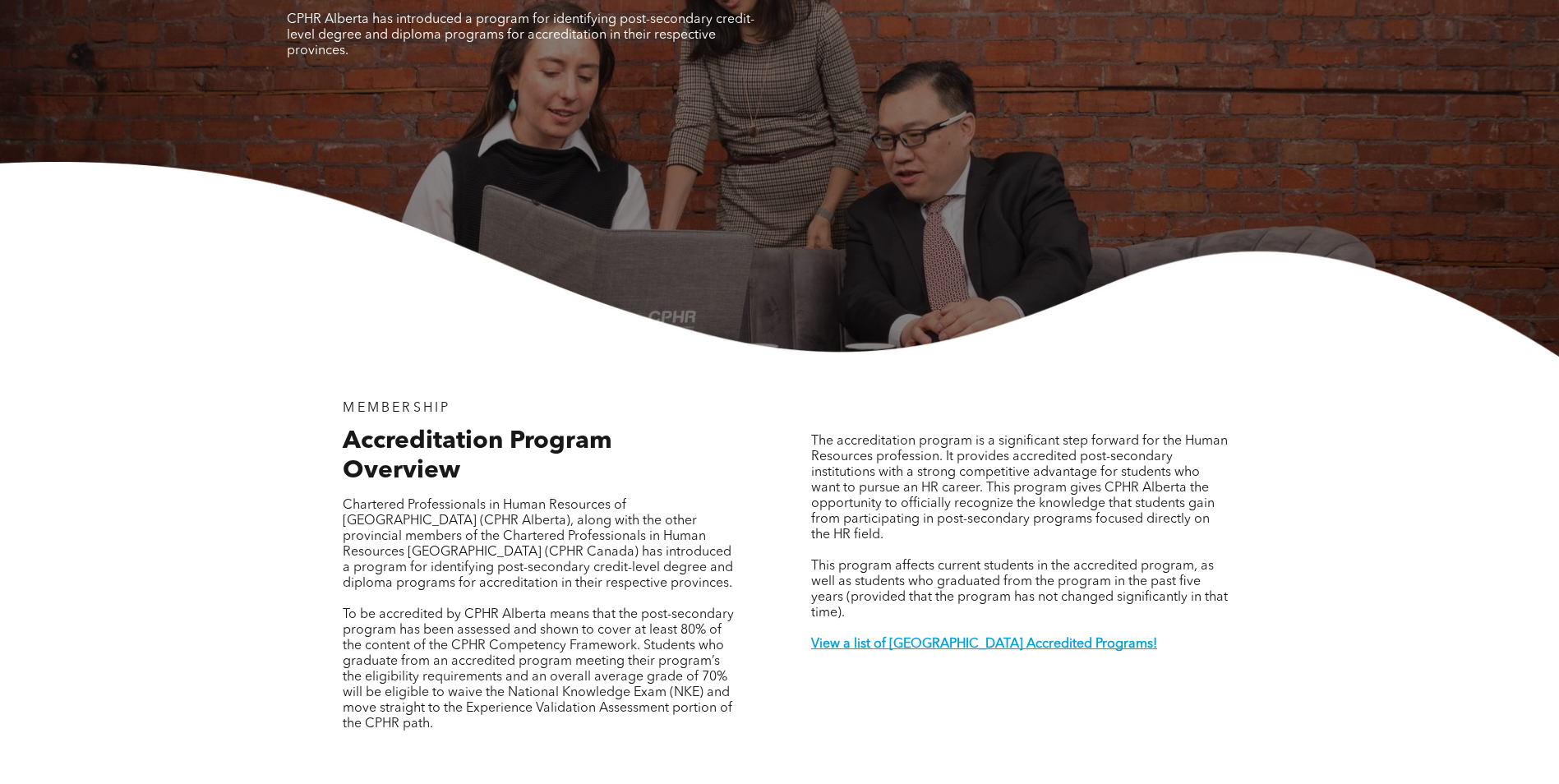
scroll to position [493, 0]
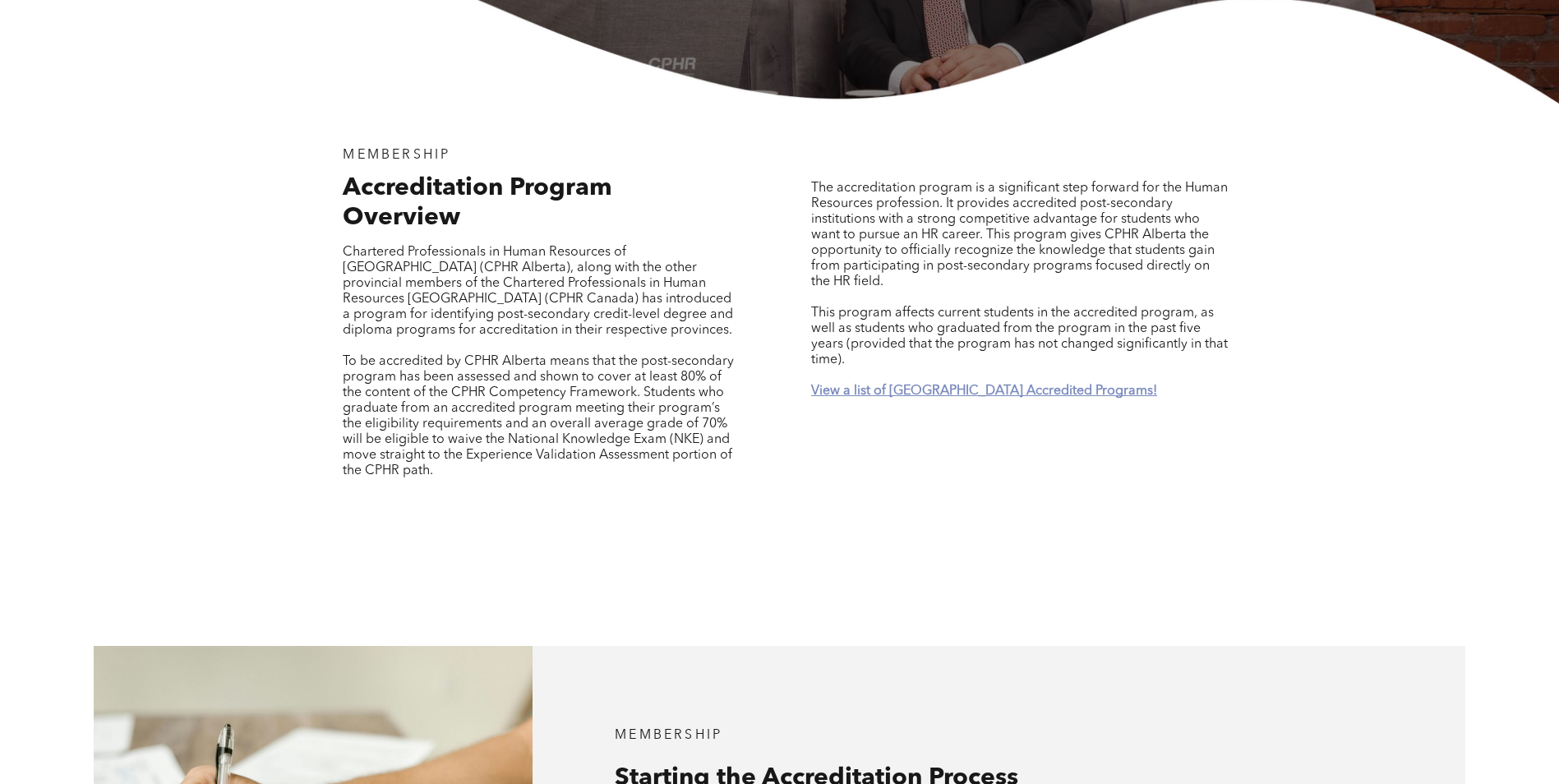
click at [884, 384] on strong "View a list of Alberta Accredited Programs!" at bounding box center [984, 390] width 346 height 13
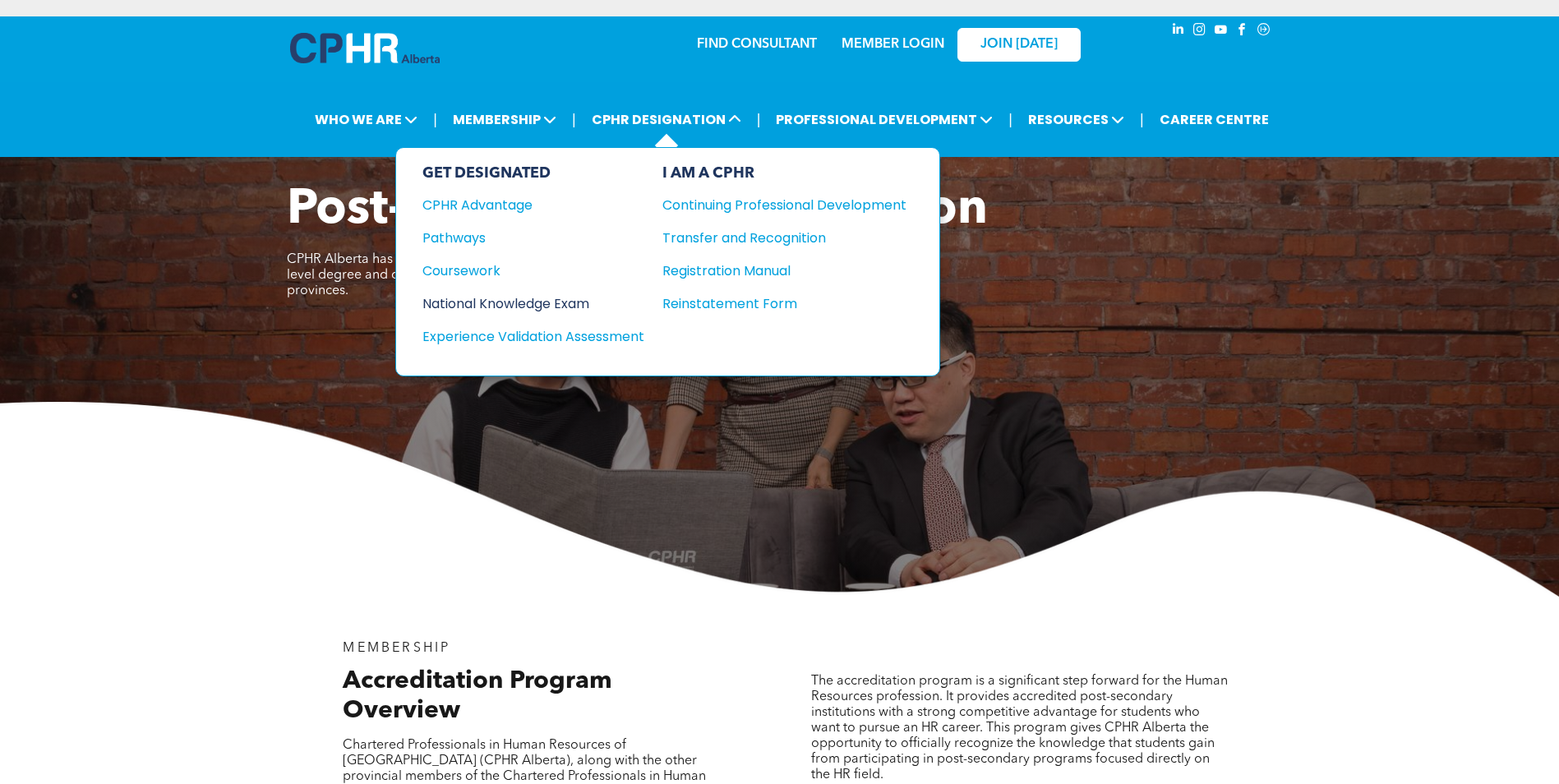
click at [477, 307] on div "National Knowledge Exam" at bounding box center [522, 303] width 199 height 21
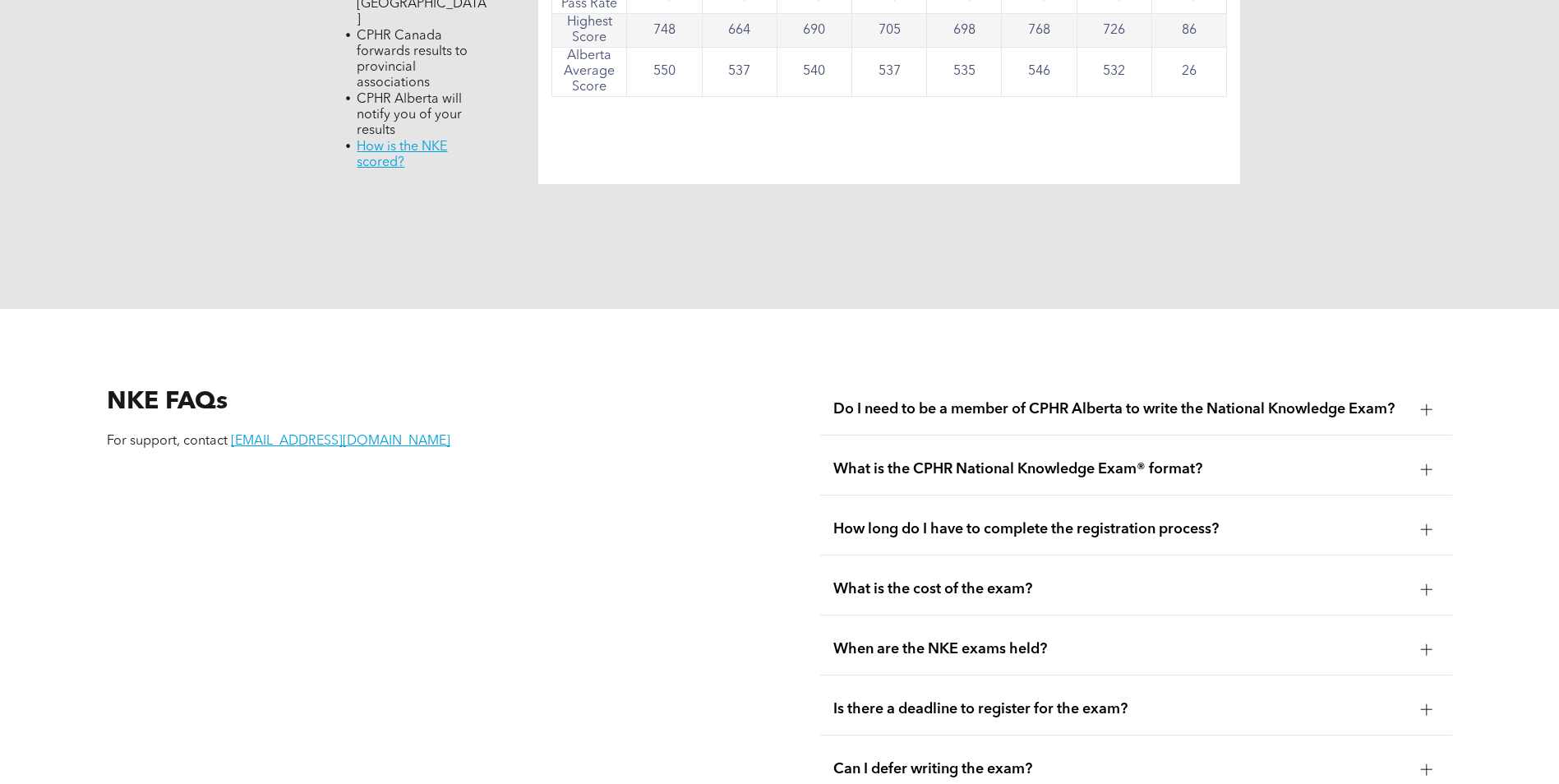
scroll to position [1972, 0]
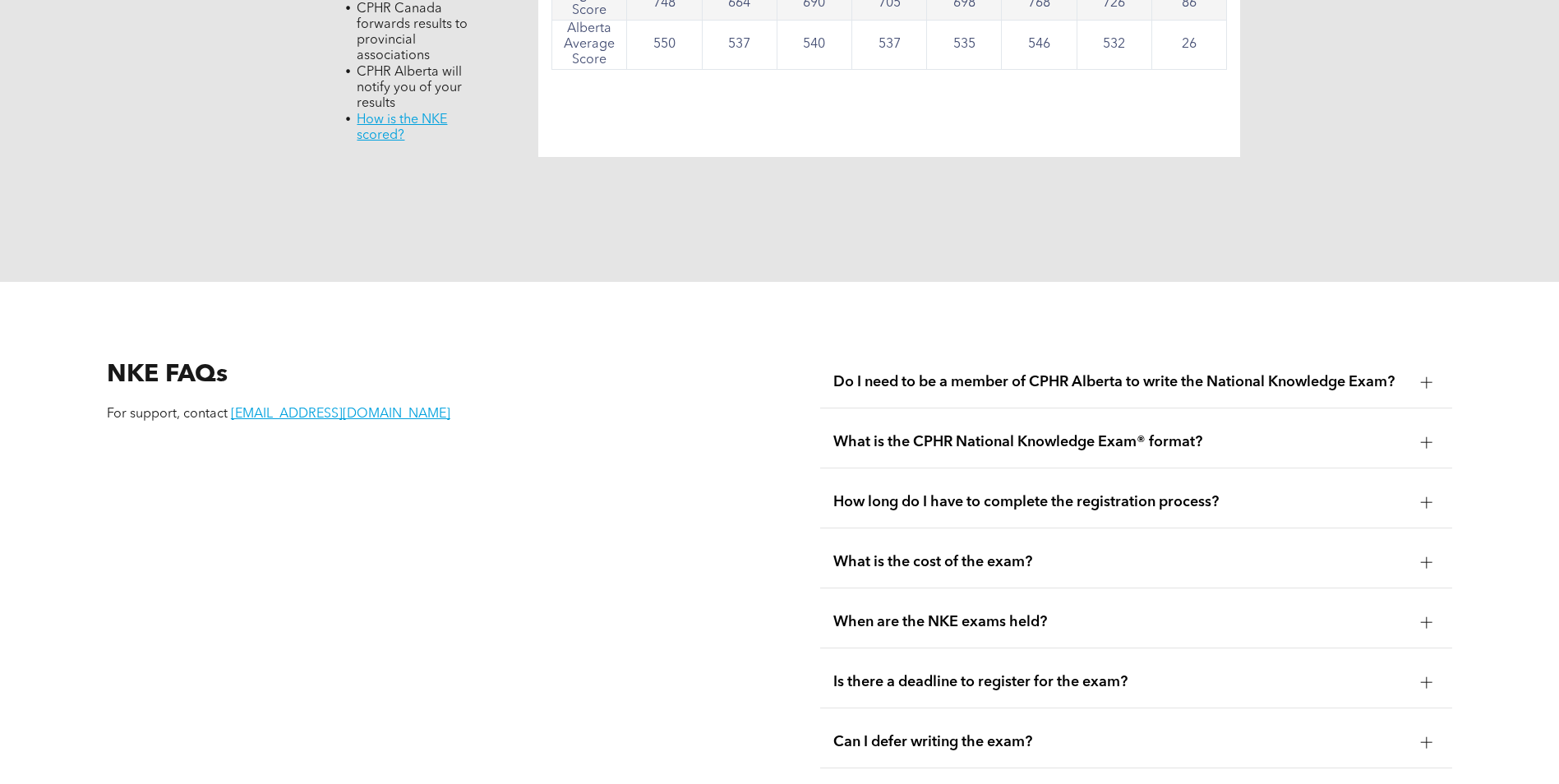
click at [1027, 657] on div "Is there a deadline to register for the exam?" at bounding box center [1136, 683] width 632 height 52
click at [1053, 657] on div "Is there a deadline to register for the exam?" at bounding box center [1136, 683] width 632 height 52
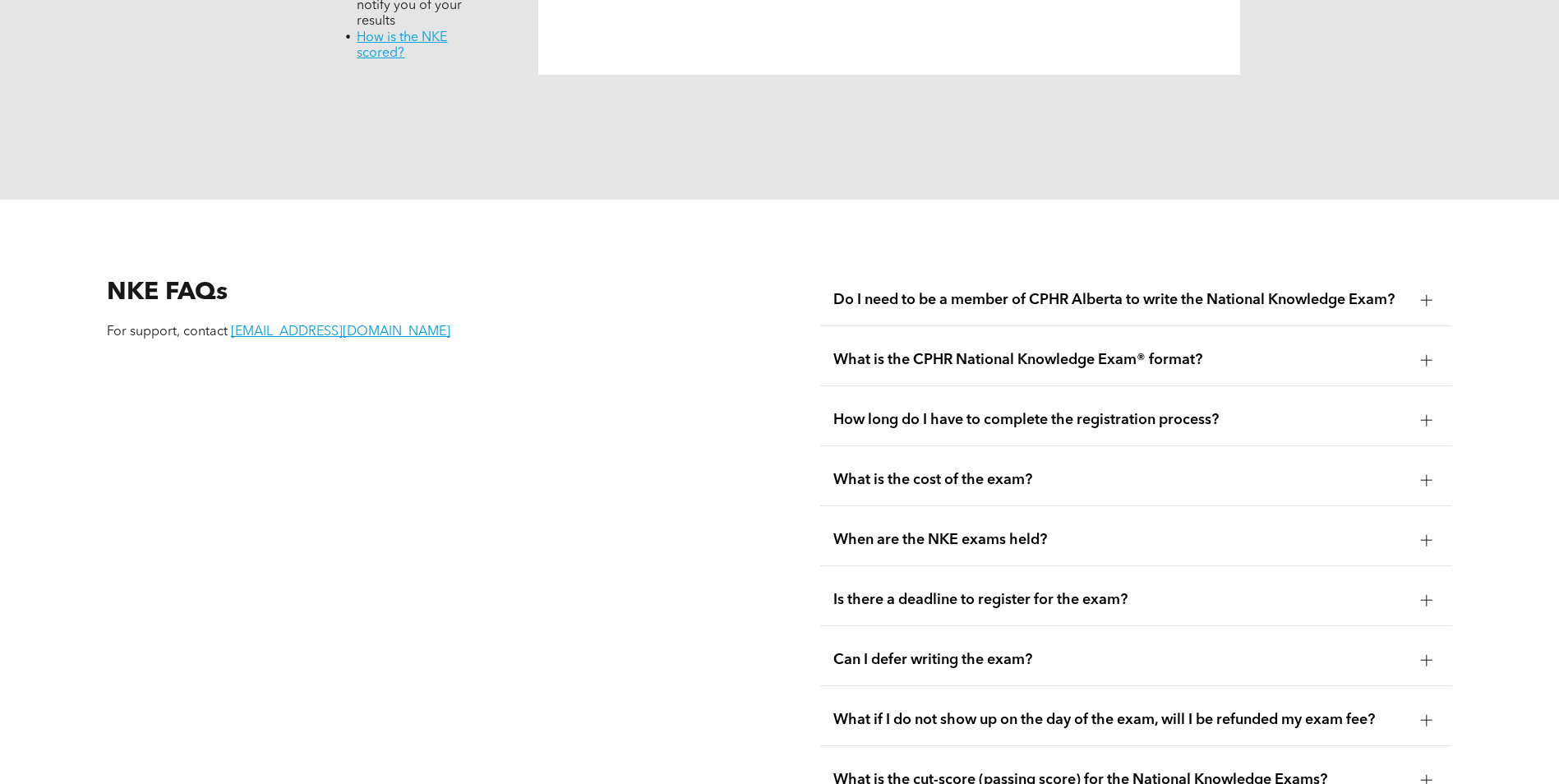
click at [1010, 651] on span "Can I defer writing the exam?" at bounding box center [1120, 659] width 574 height 18
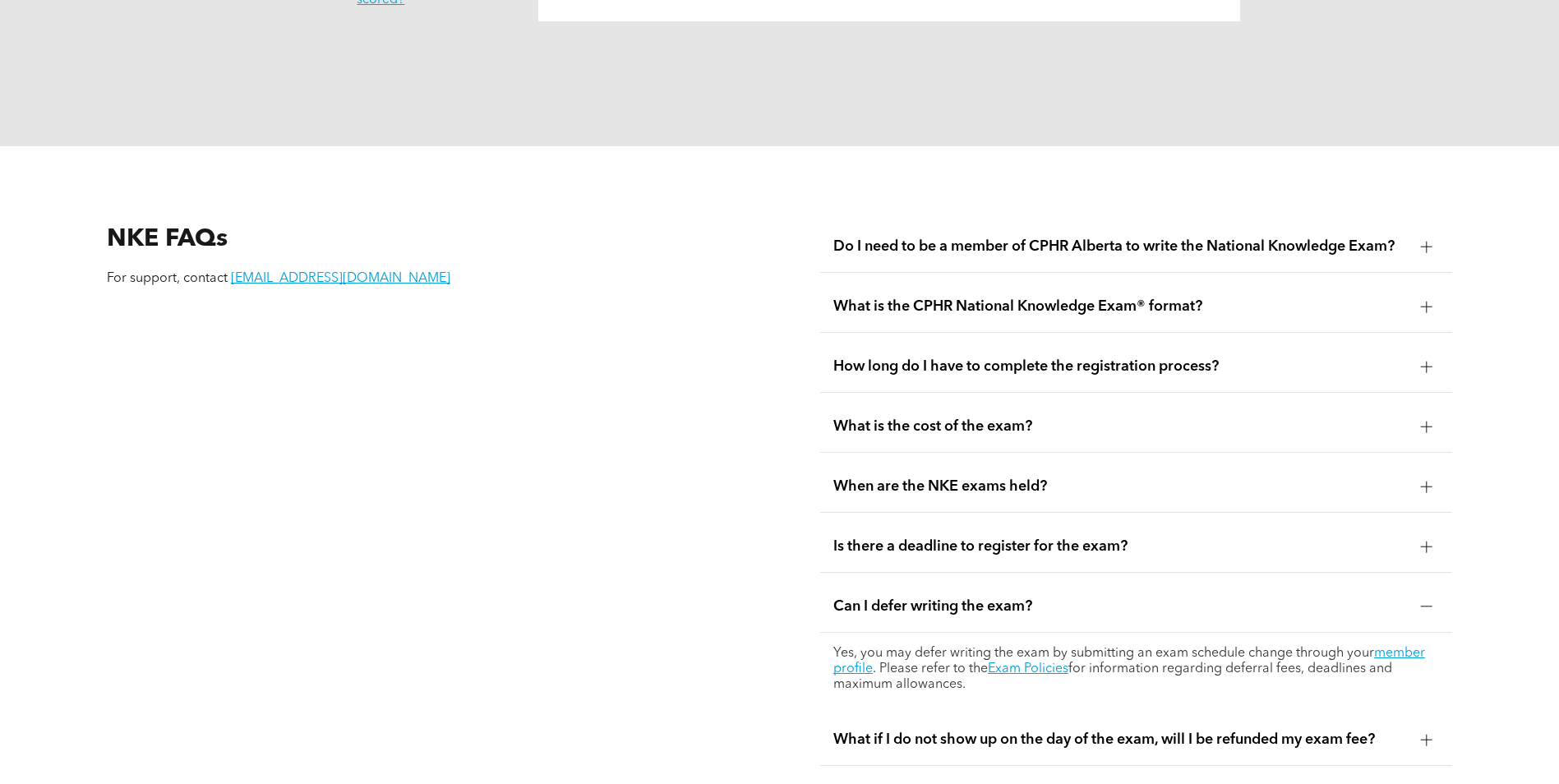
scroll to position [2136, 0]
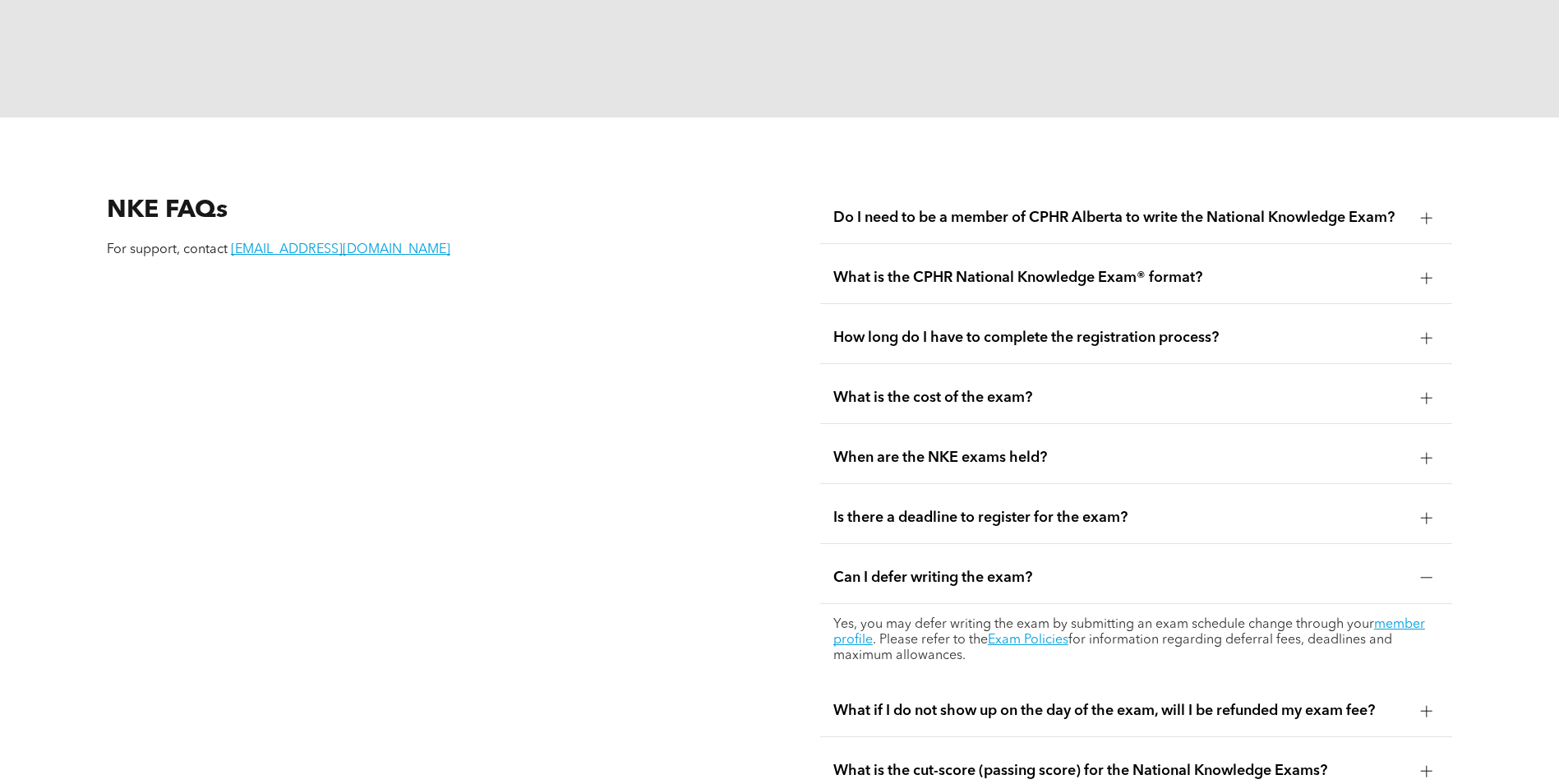
click at [1021, 701] on span "What if I do not show up on the day of the exam, will I be refunded my exam fee?" at bounding box center [1120, 710] width 574 height 18
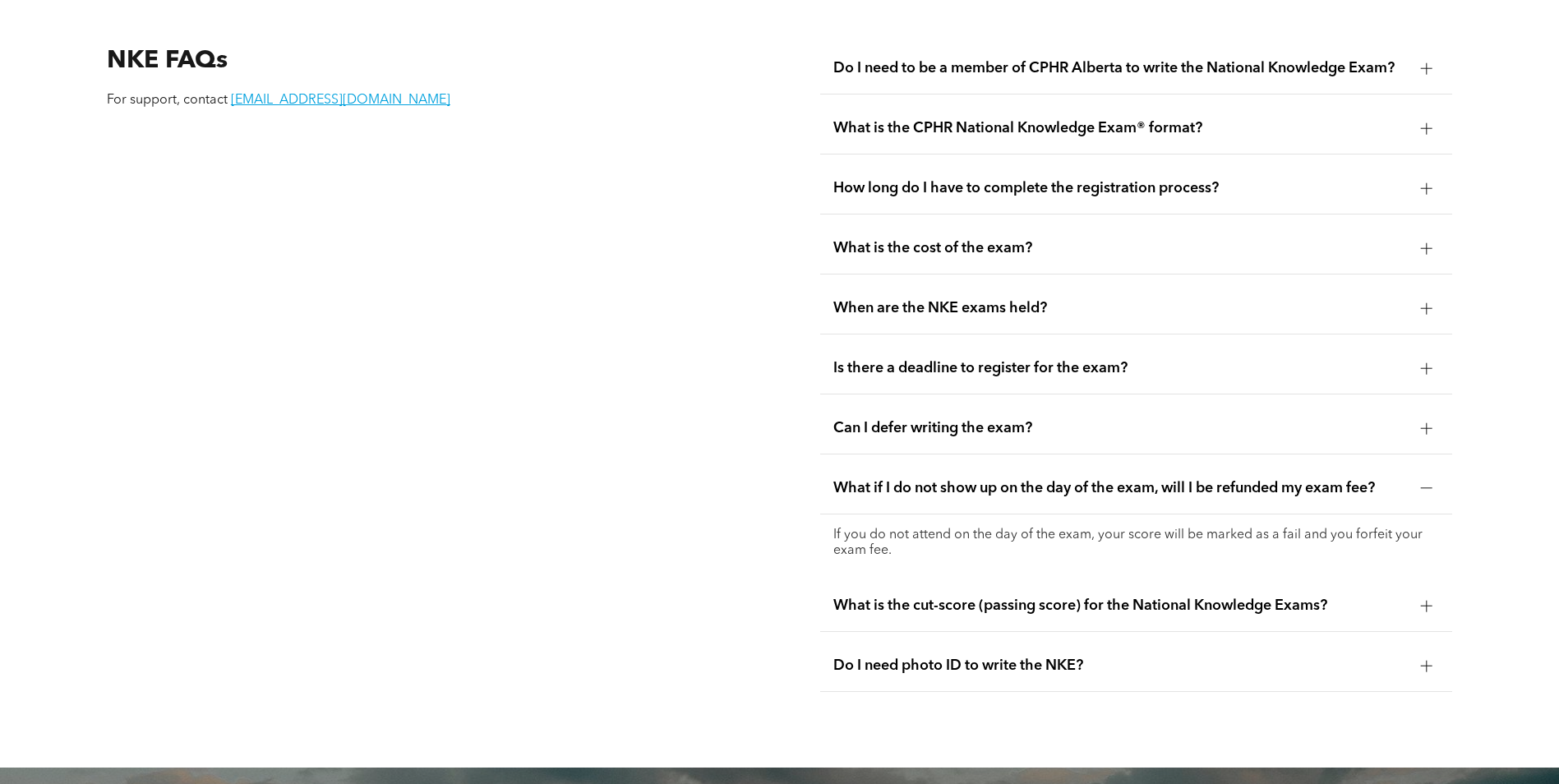
scroll to position [2300, 0]
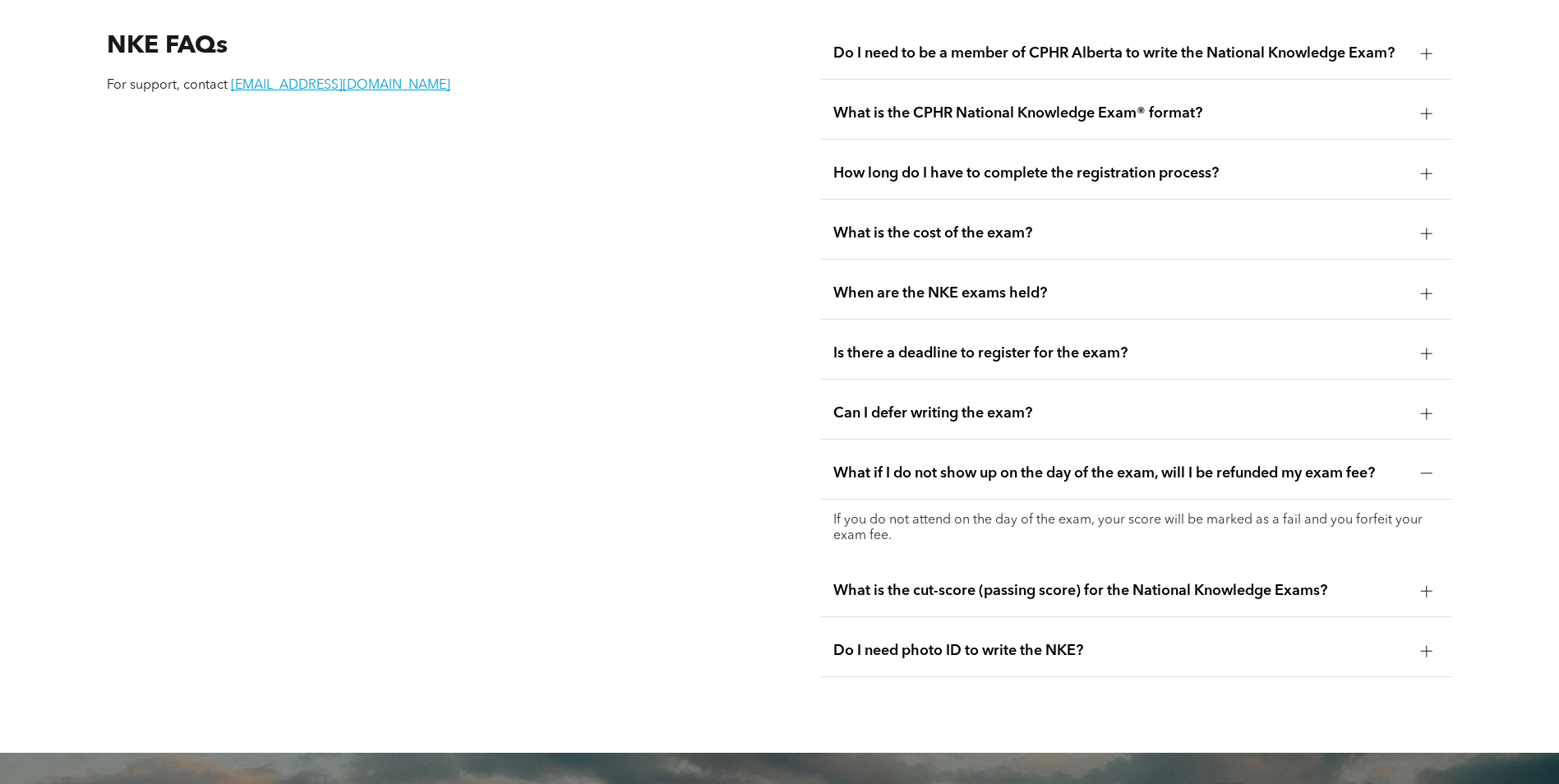
click at [991, 582] on span "What is the cut-score (passing score) for the National Knowledge Exams?" at bounding box center [1120, 591] width 574 height 18
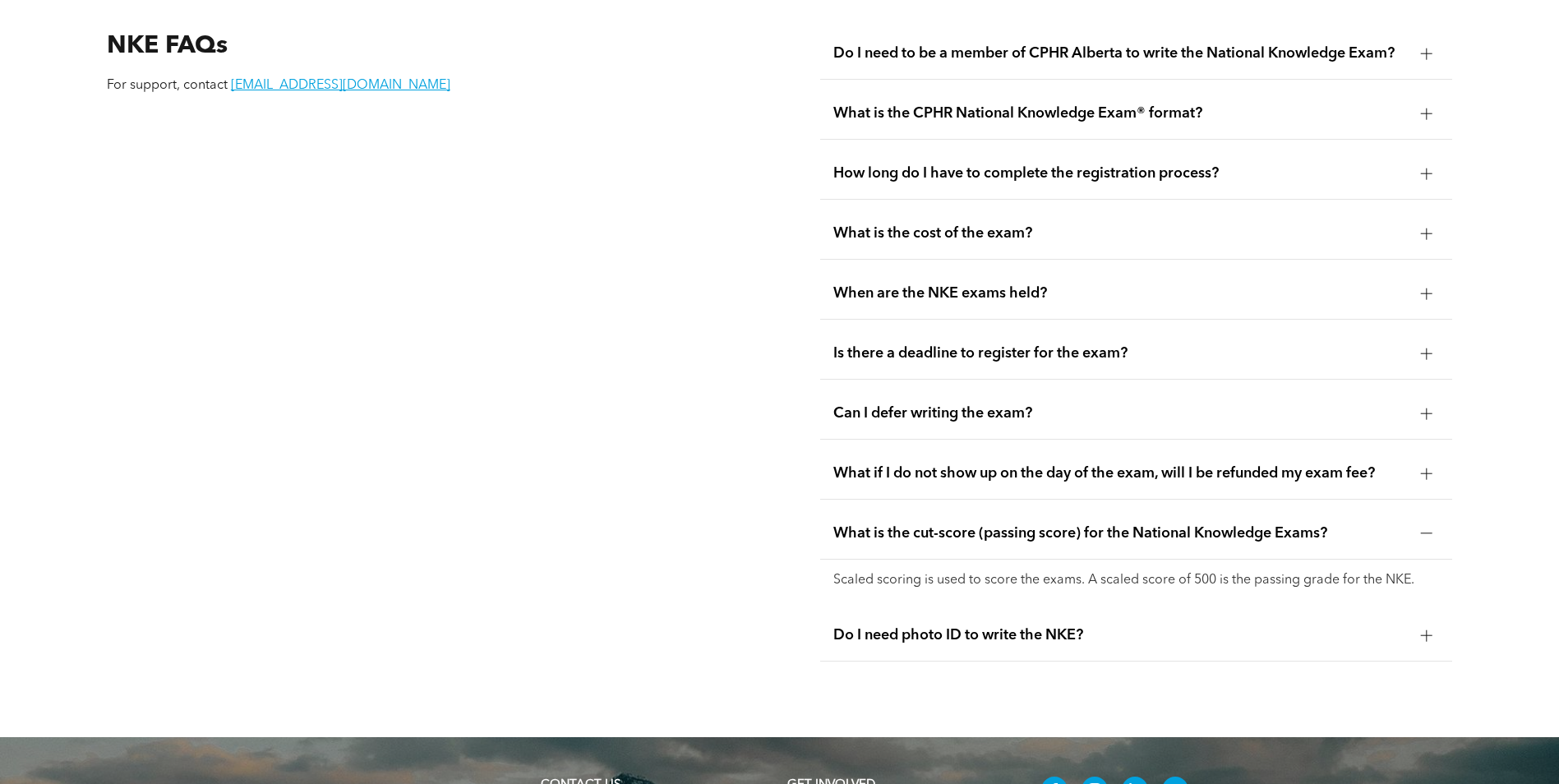
click at [1025, 626] on span "Do I need photo ID to write the NKE?" at bounding box center [1120, 634] width 574 height 18
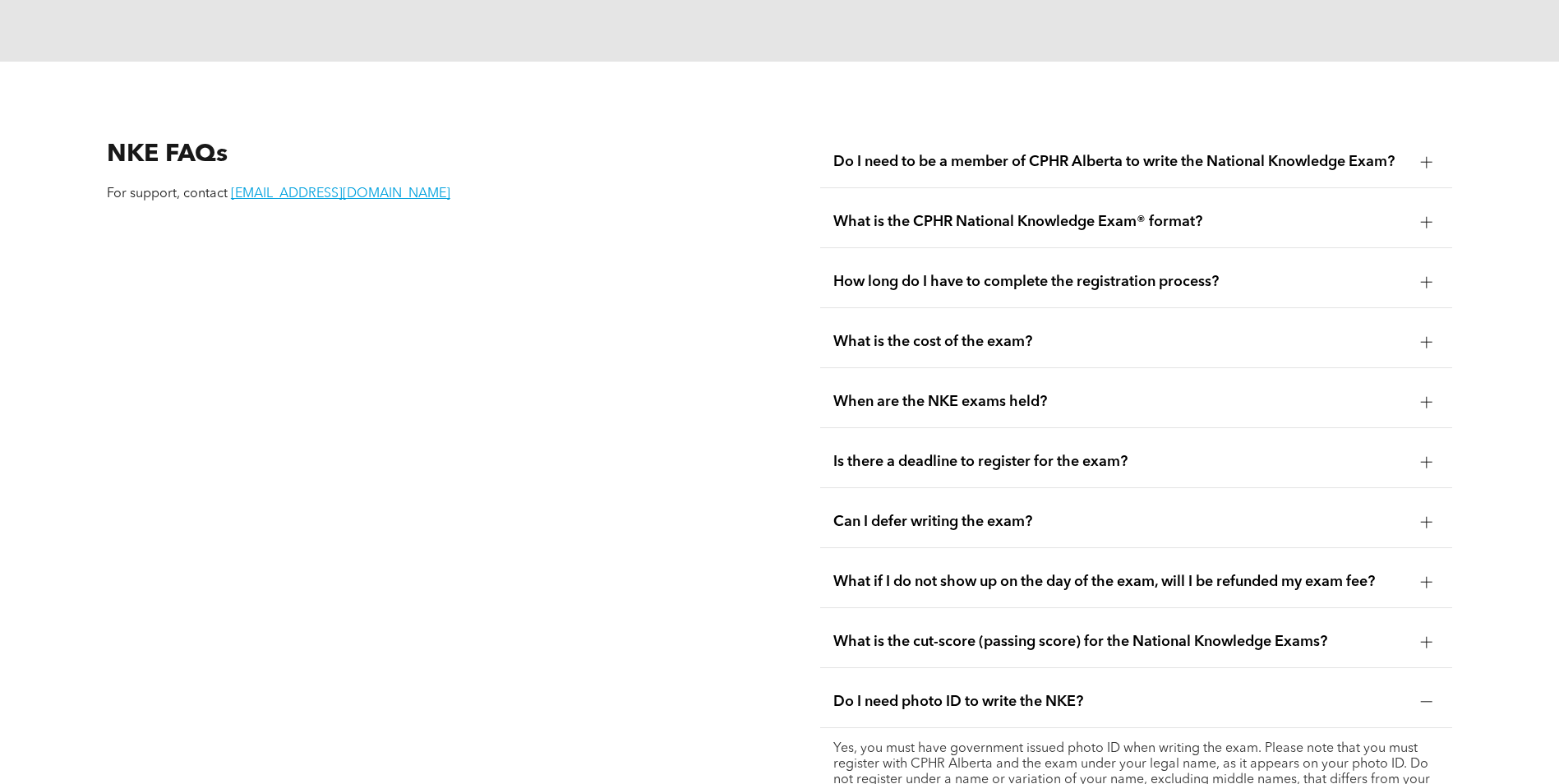
scroll to position [2054, 0]
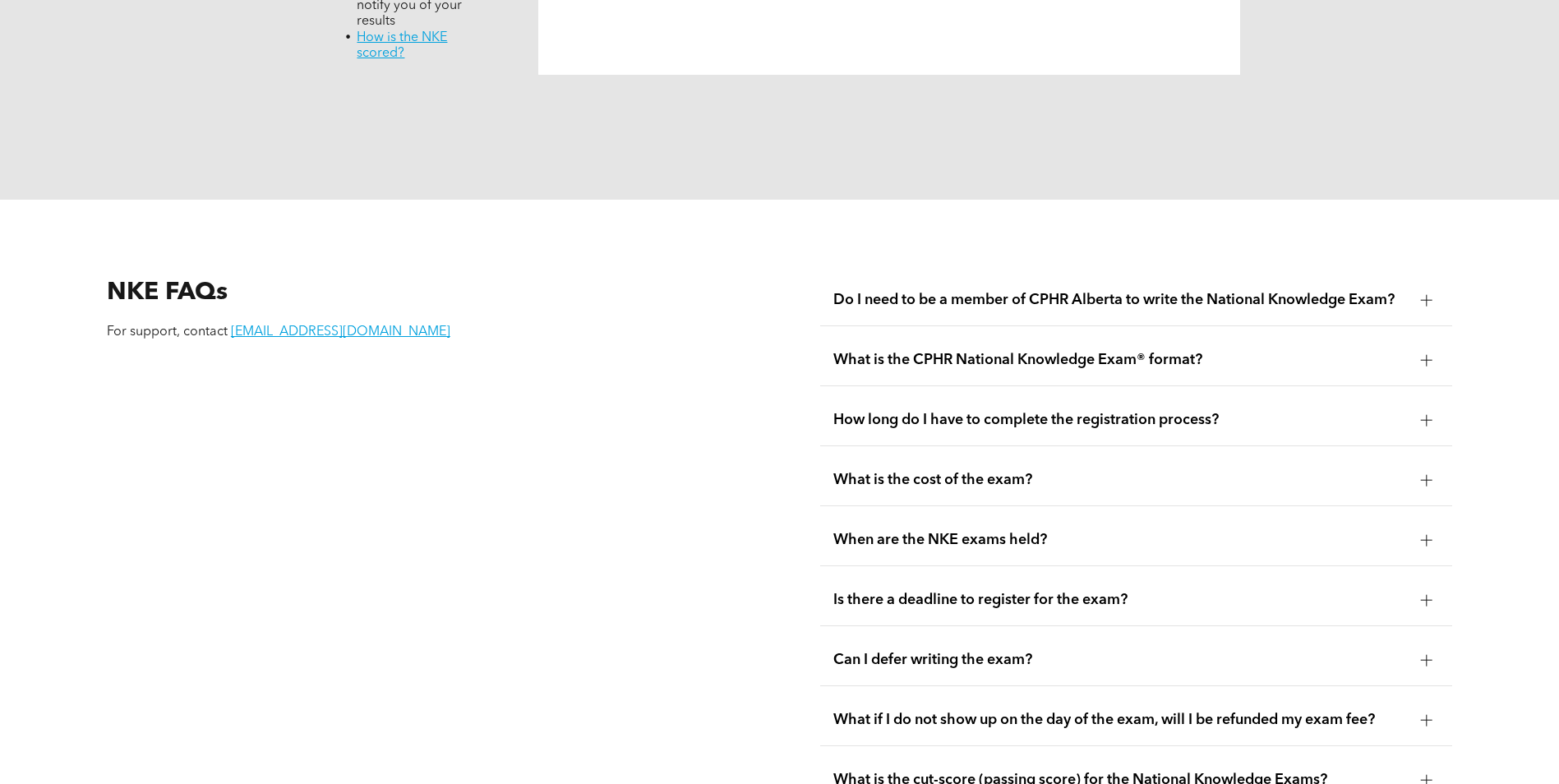
click at [977, 291] on span "Do I need to be a member of CPHR Alberta to write the National Knowledge Exam?" at bounding box center [1120, 299] width 574 height 18
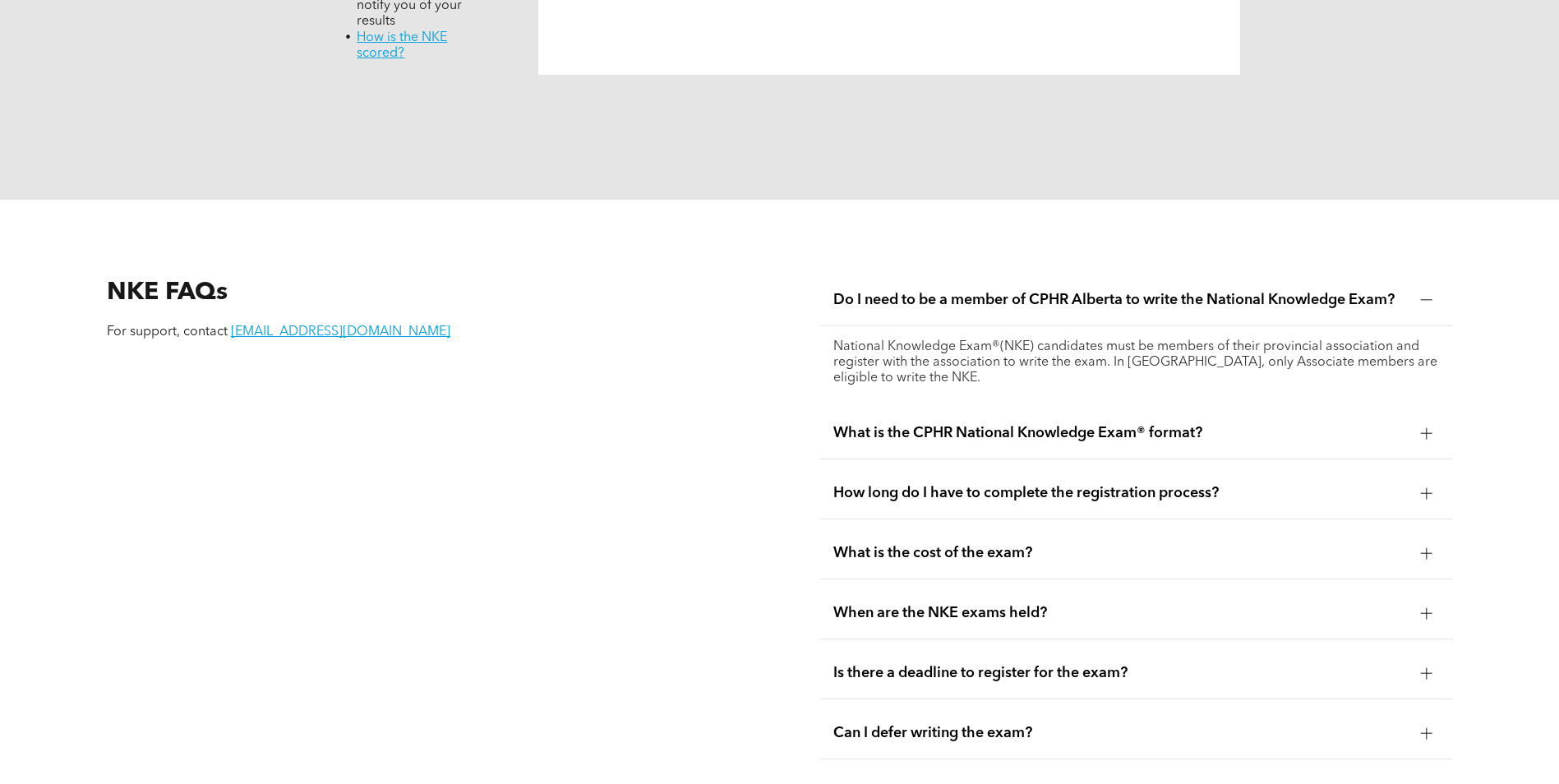
click at [977, 291] on span "Do I need to be a member of CPHR Alberta to write the National Knowledge Exam?" at bounding box center [1120, 299] width 574 height 18
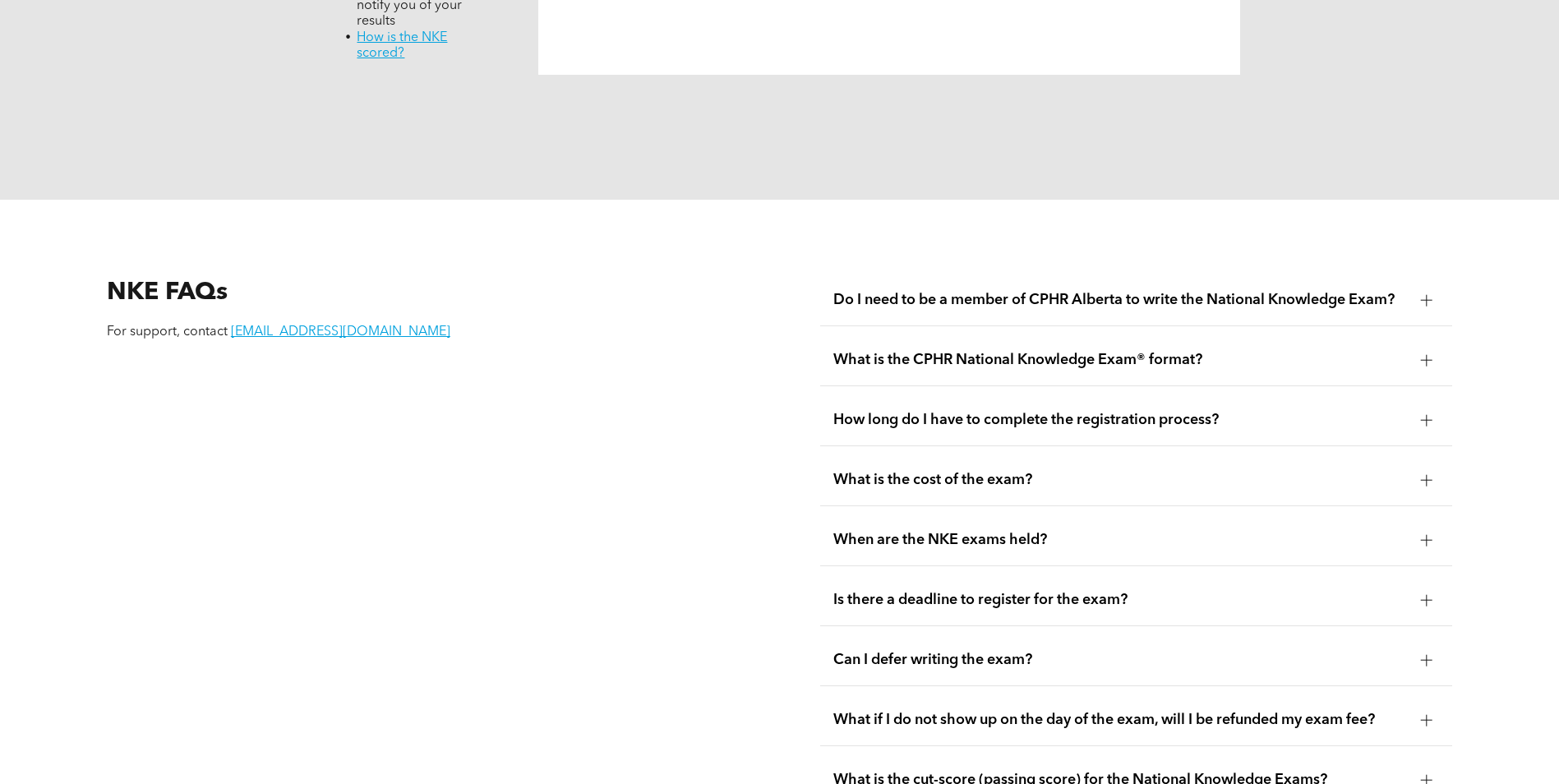
click at [986, 351] on span "What is the CPHR National Knowledge Exam® format?" at bounding box center [1120, 359] width 574 height 18
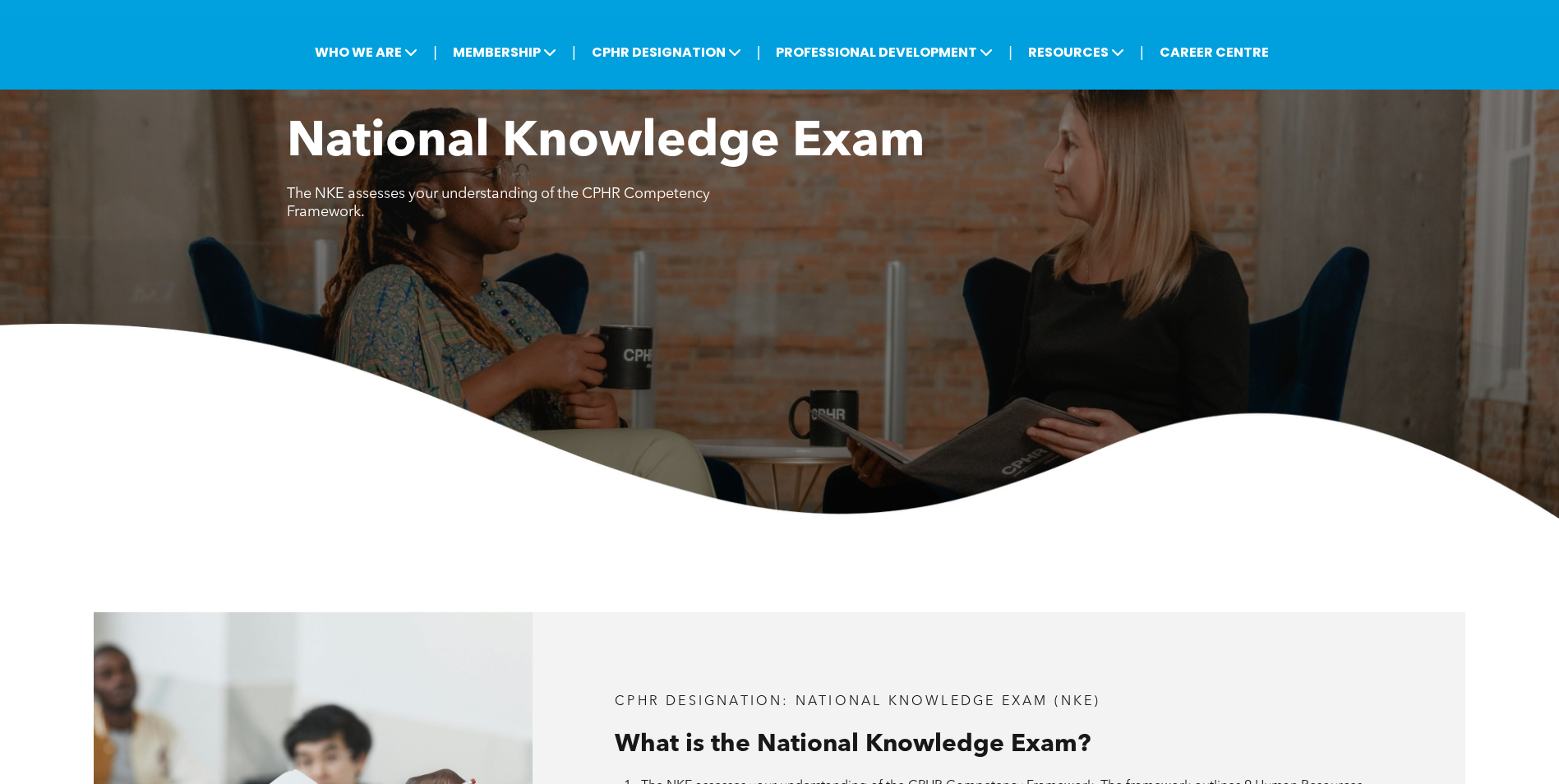
scroll to position [0, 0]
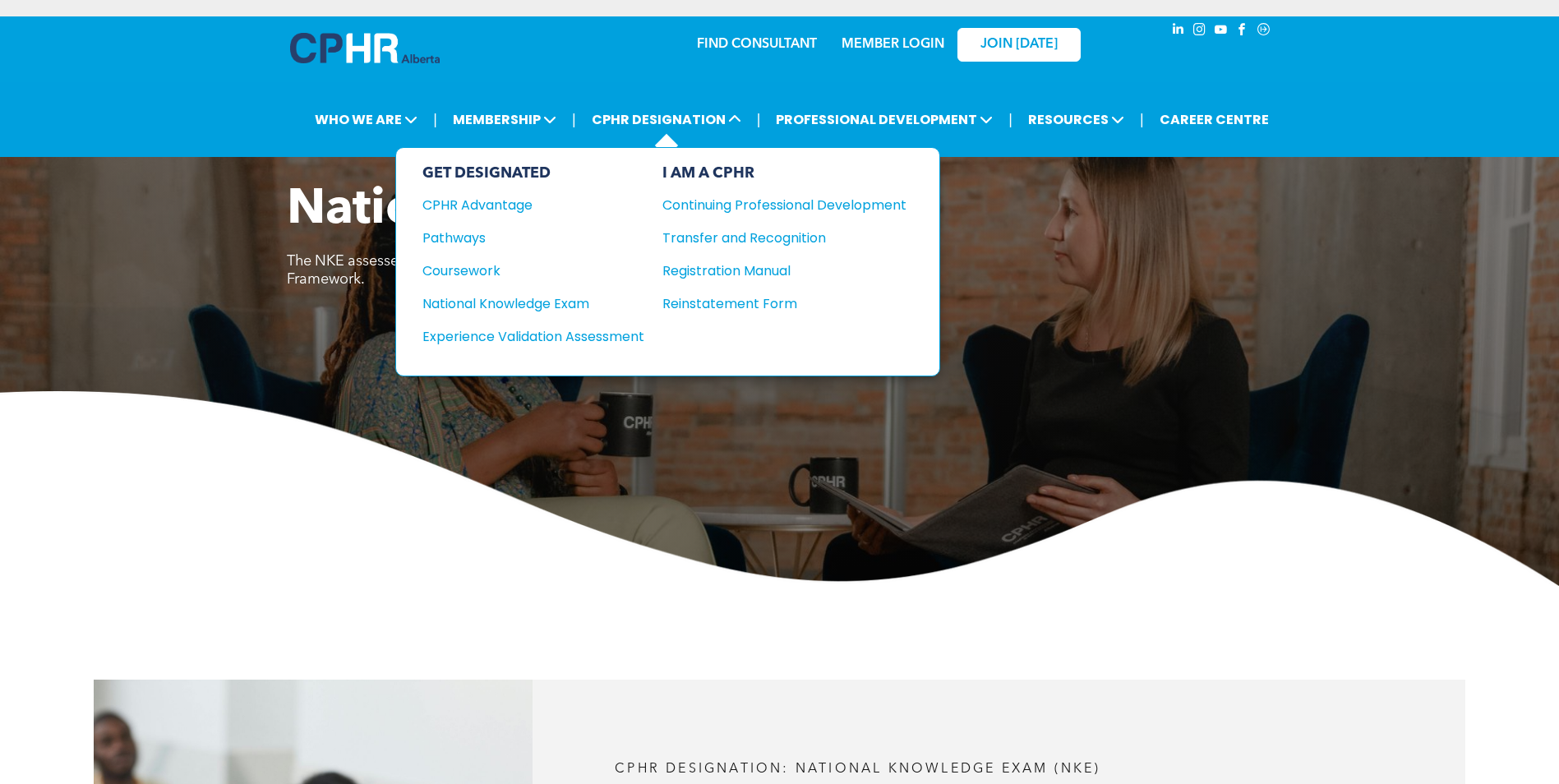
click at [561, 325] on div "GET DESIGNATED CPHR Advantage Pathways Coursework National Knowledge Exam" at bounding box center [533, 261] width 222 height 195
click at [560, 339] on div "Experience Validation Assessment" at bounding box center [522, 336] width 199 height 21
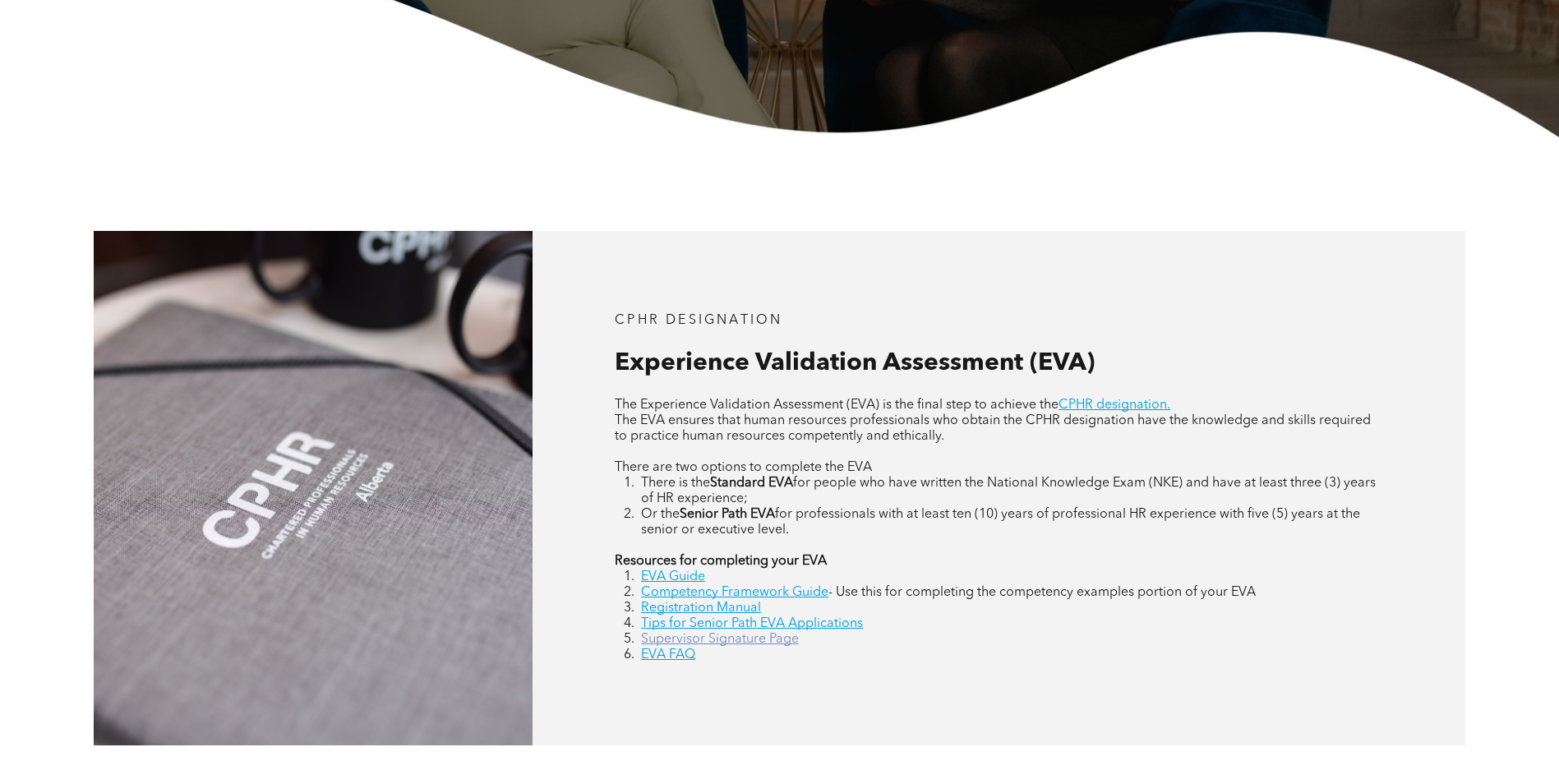
scroll to position [575, 0]
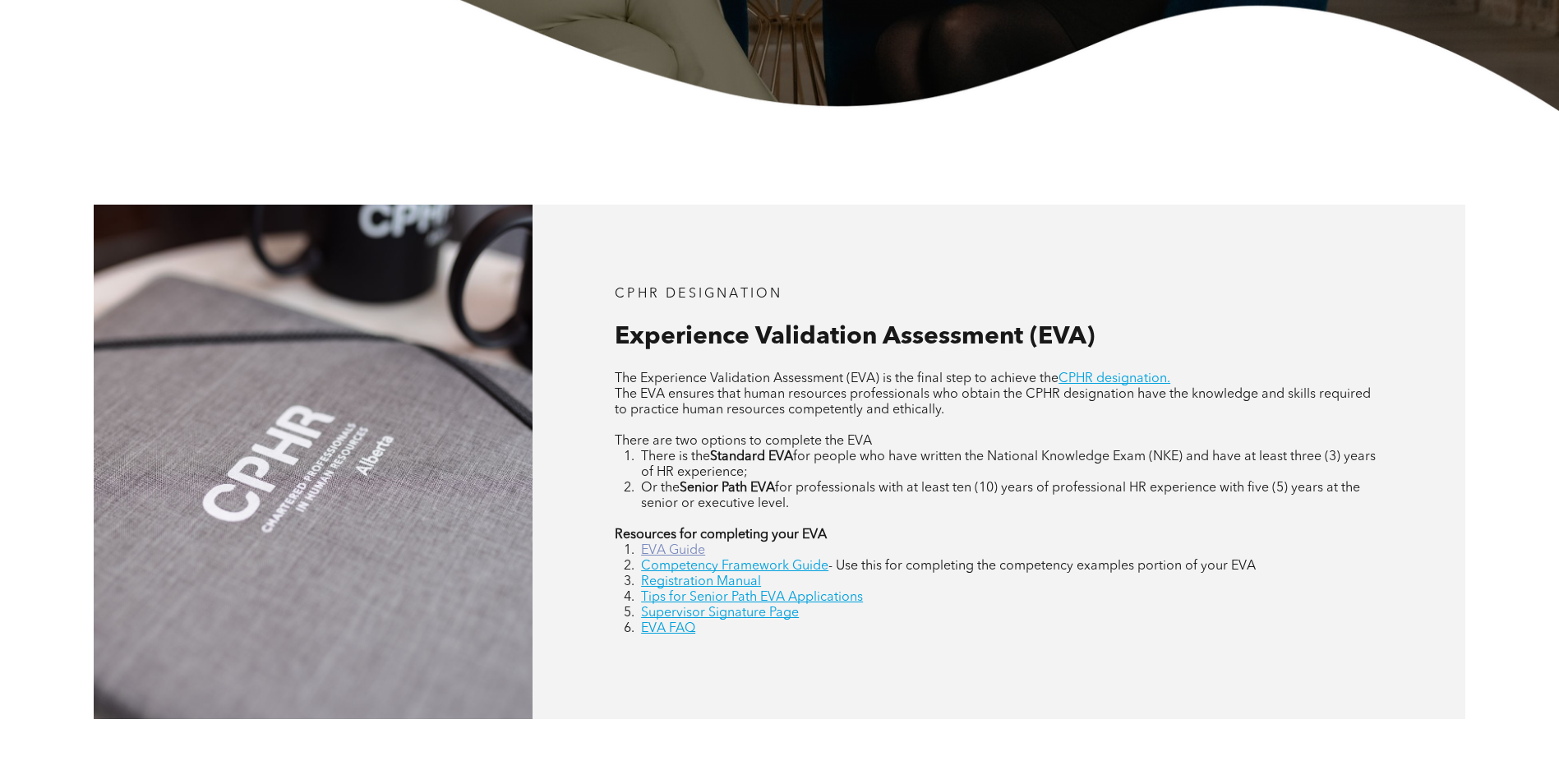
click at [666, 548] on link "EVA Guide" at bounding box center [672, 550] width 64 height 13
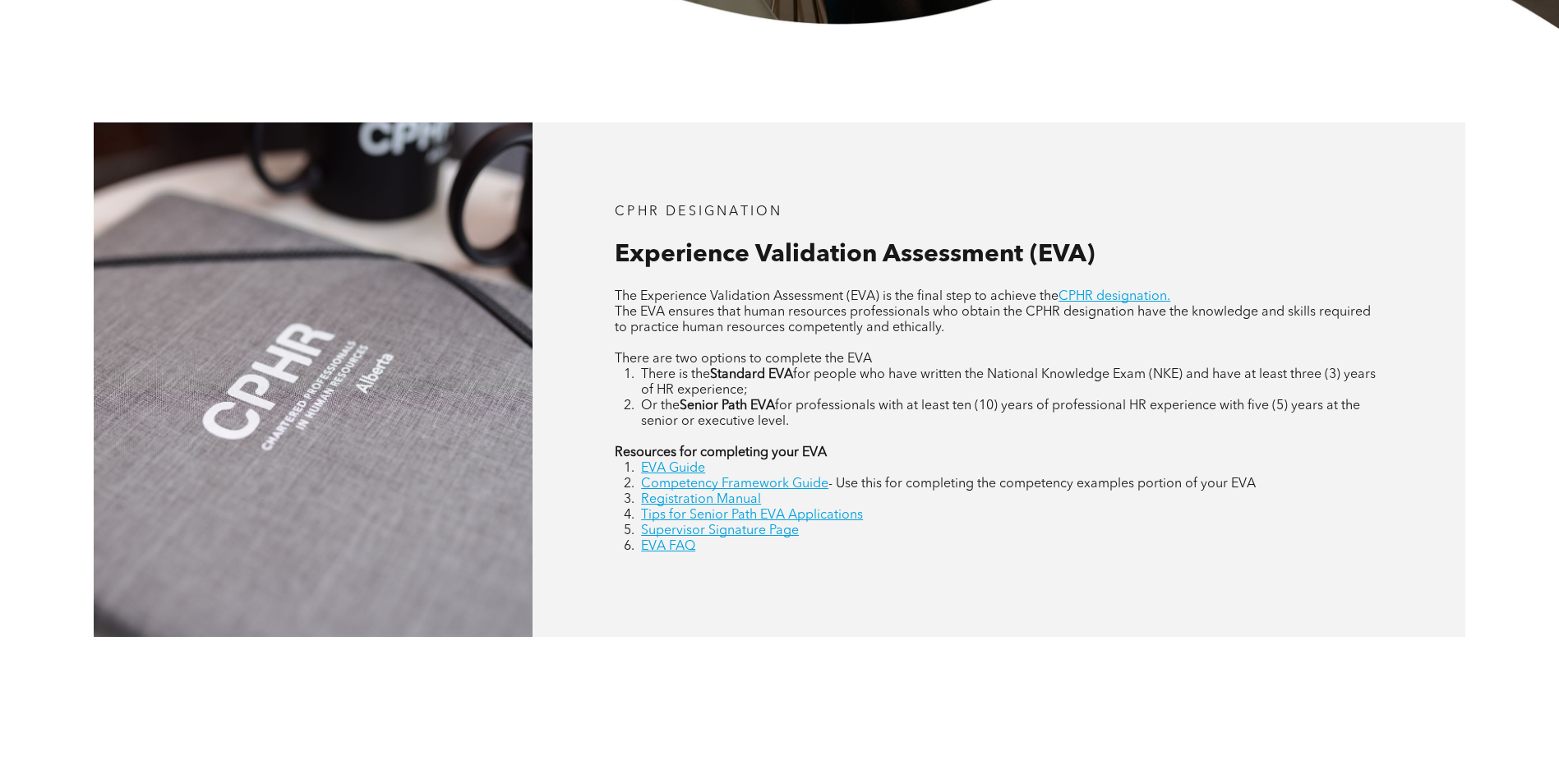
click at [888, 176] on div "CPHR DESIGNATION Experience Validation Assessment (EVA) The Experience Validati…" at bounding box center [998, 379] width 933 height 514
click at [789, 482] on link "Competency Framework Guide" at bounding box center [734, 483] width 187 height 13
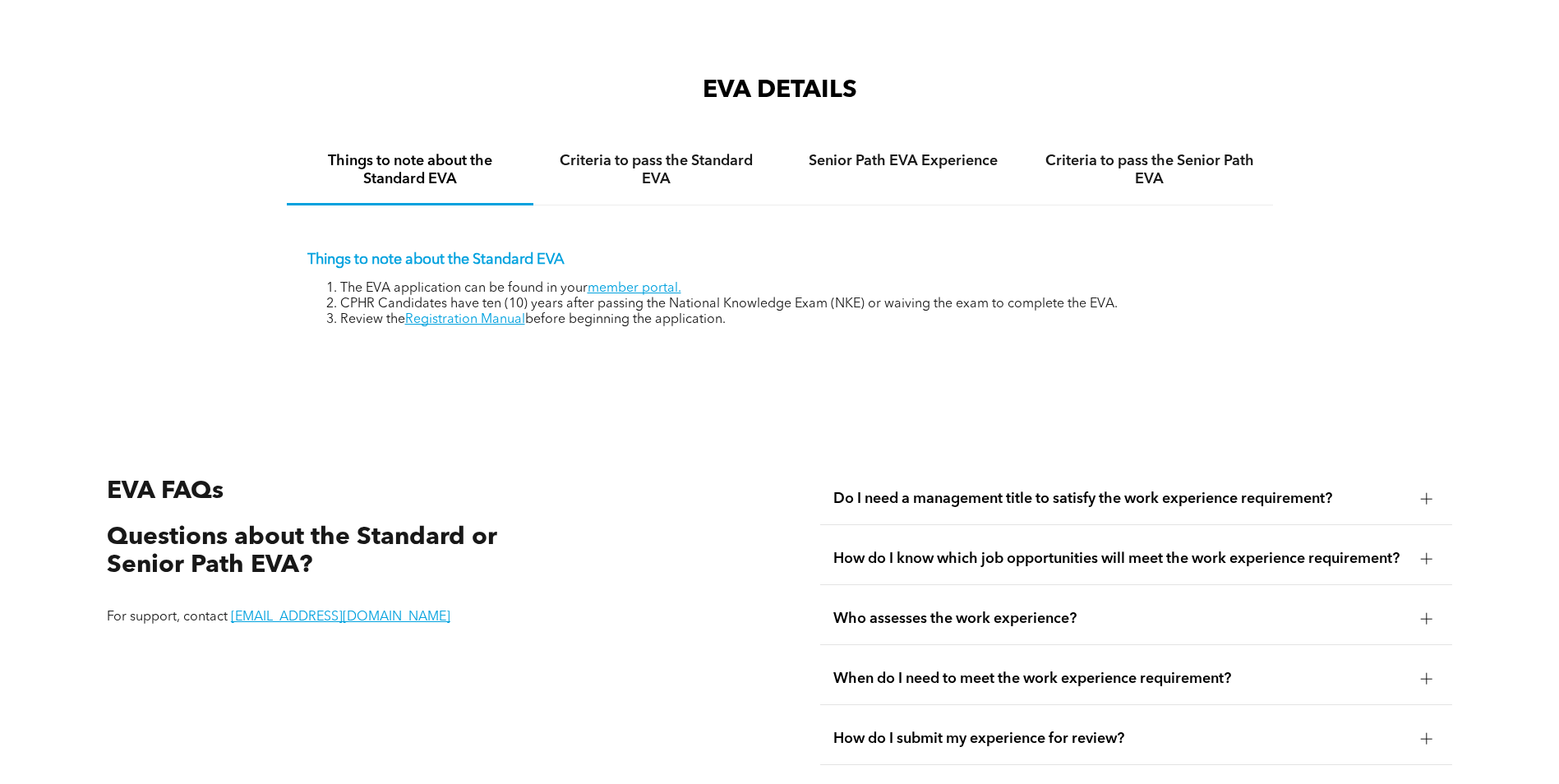
scroll to position [2711, 0]
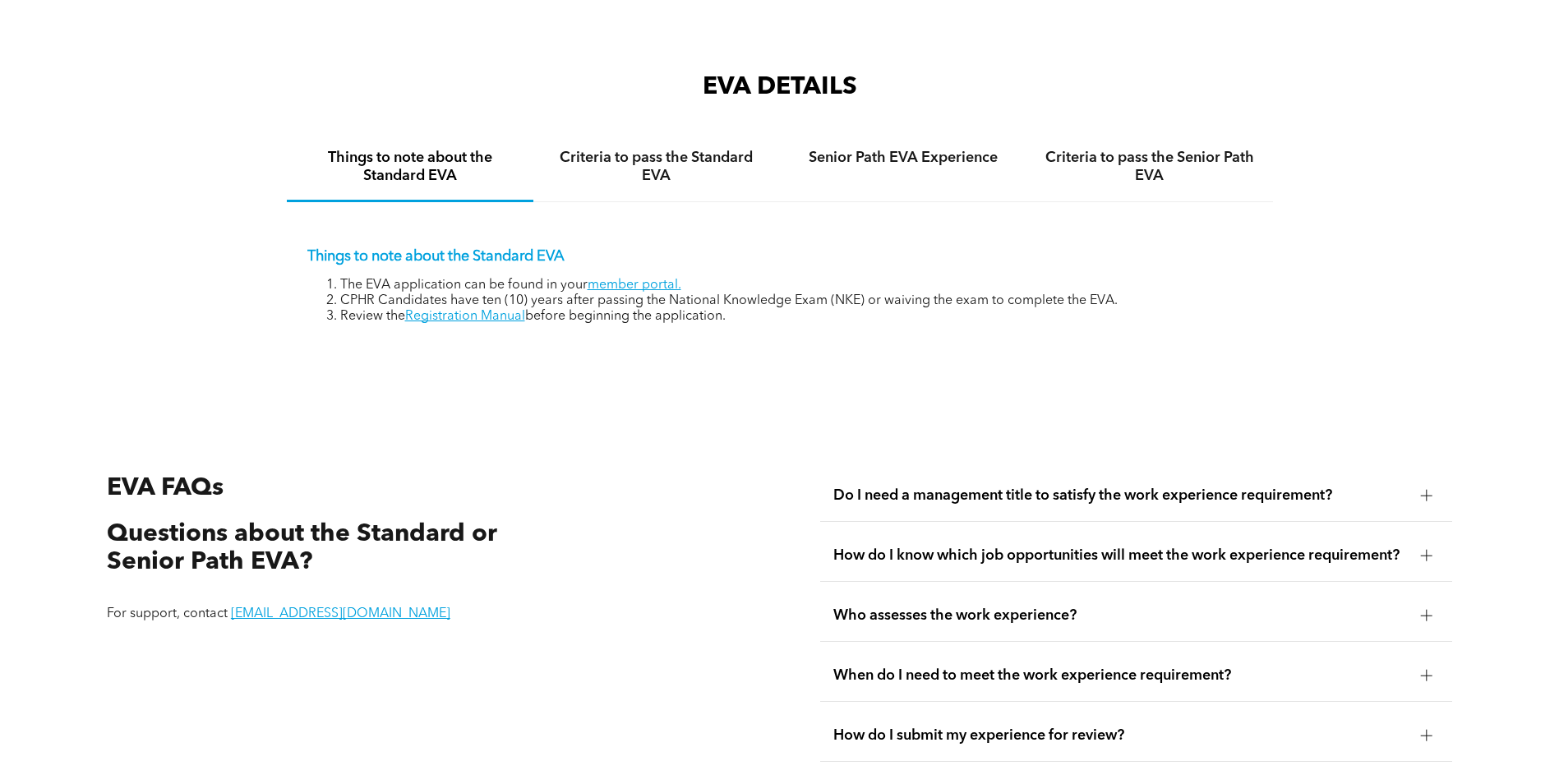
click at [962, 470] on div "Do I need a management title to satisfy the work experience requirement?" at bounding box center [1136, 496] width 632 height 52
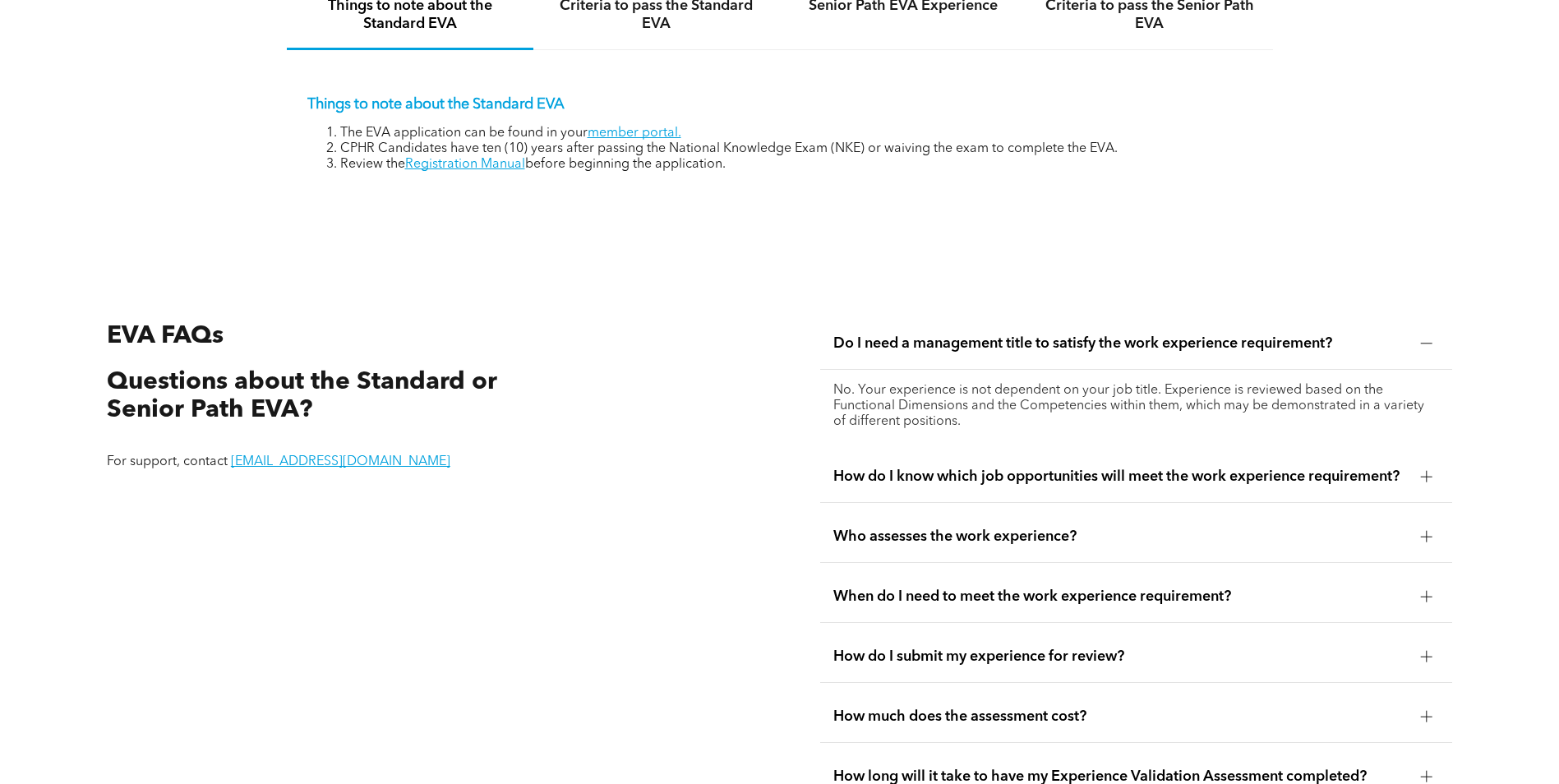
scroll to position [2876, 0]
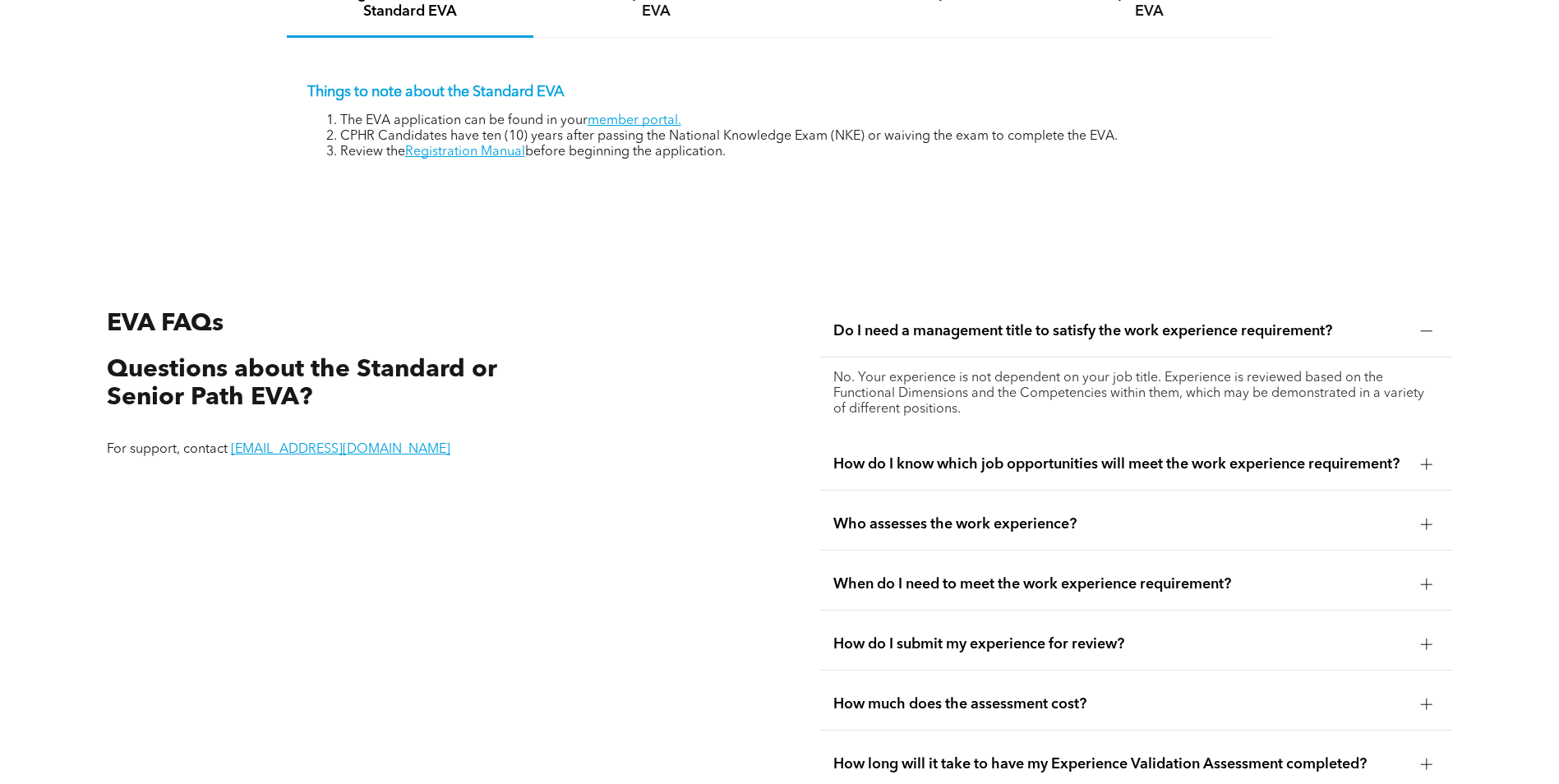
click at [1043, 324] on div "Do I need a management title to satisfy the work experience requirement?" at bounding box center [1136, 332] width 632 height 52
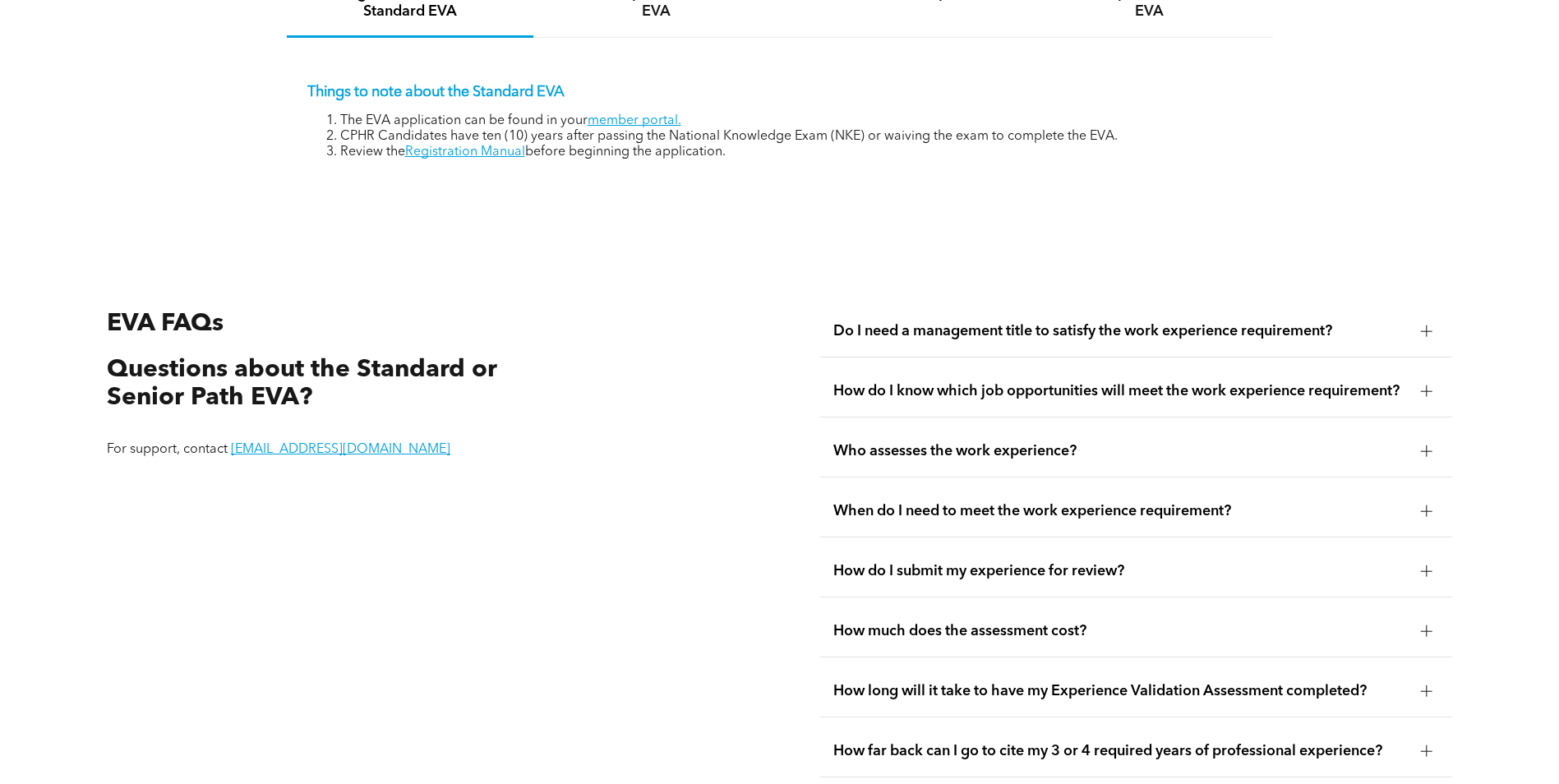
click at [1031, 382] on span "How do I know which job opportunities will meet the work experience requirement?" at bounding box center [1120, 390] width 574 height 18
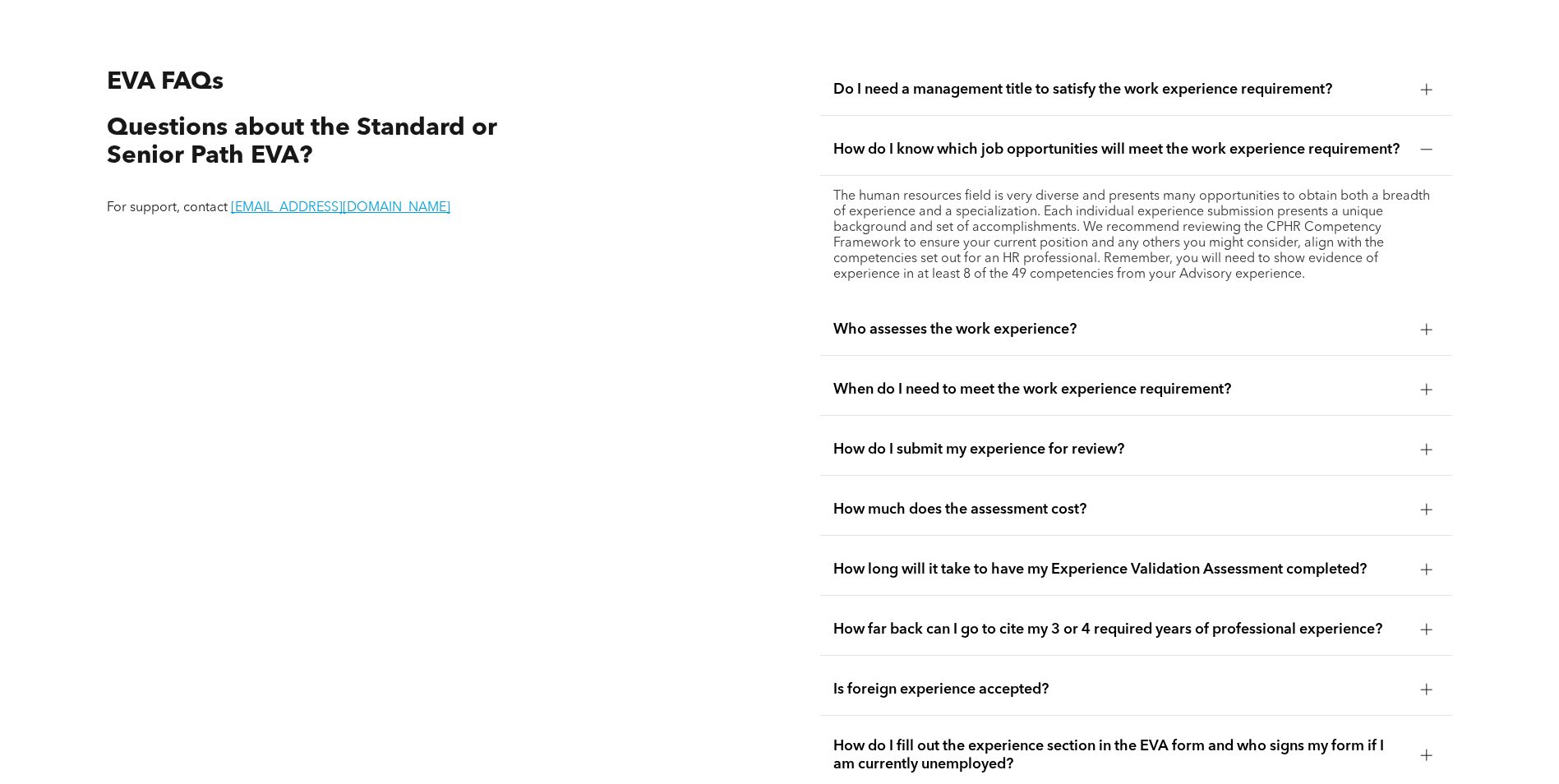
scroll to position [3122, 0]
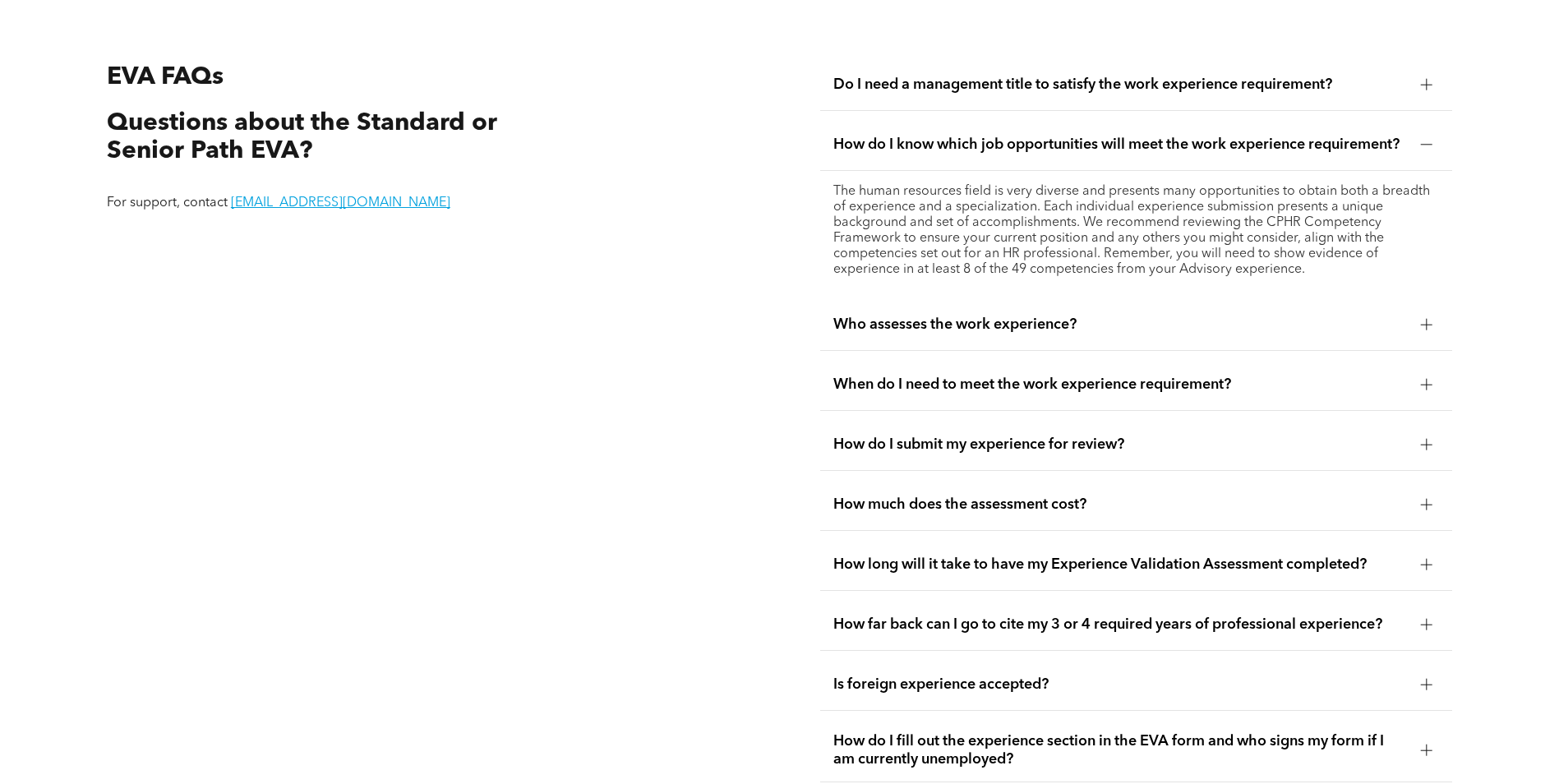
click at [1034, 316] on span "Who assesses the work experience?" at bounding box center [1120, 324] width 574 height 18
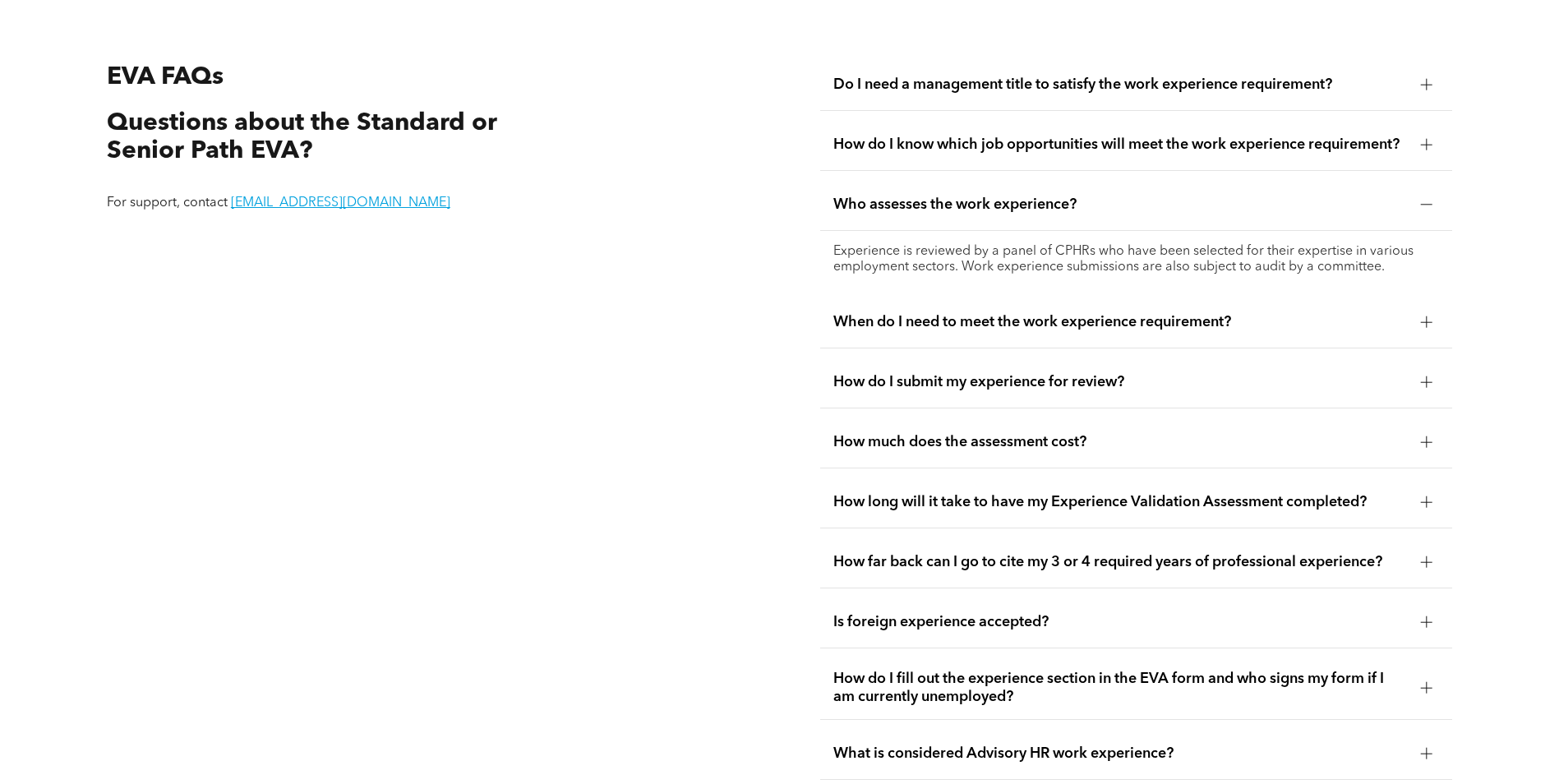
click at [1034, 316] on span "When do I need to meet the work experience requirement?" at bounding box center [1120, 322] width 574 height 18
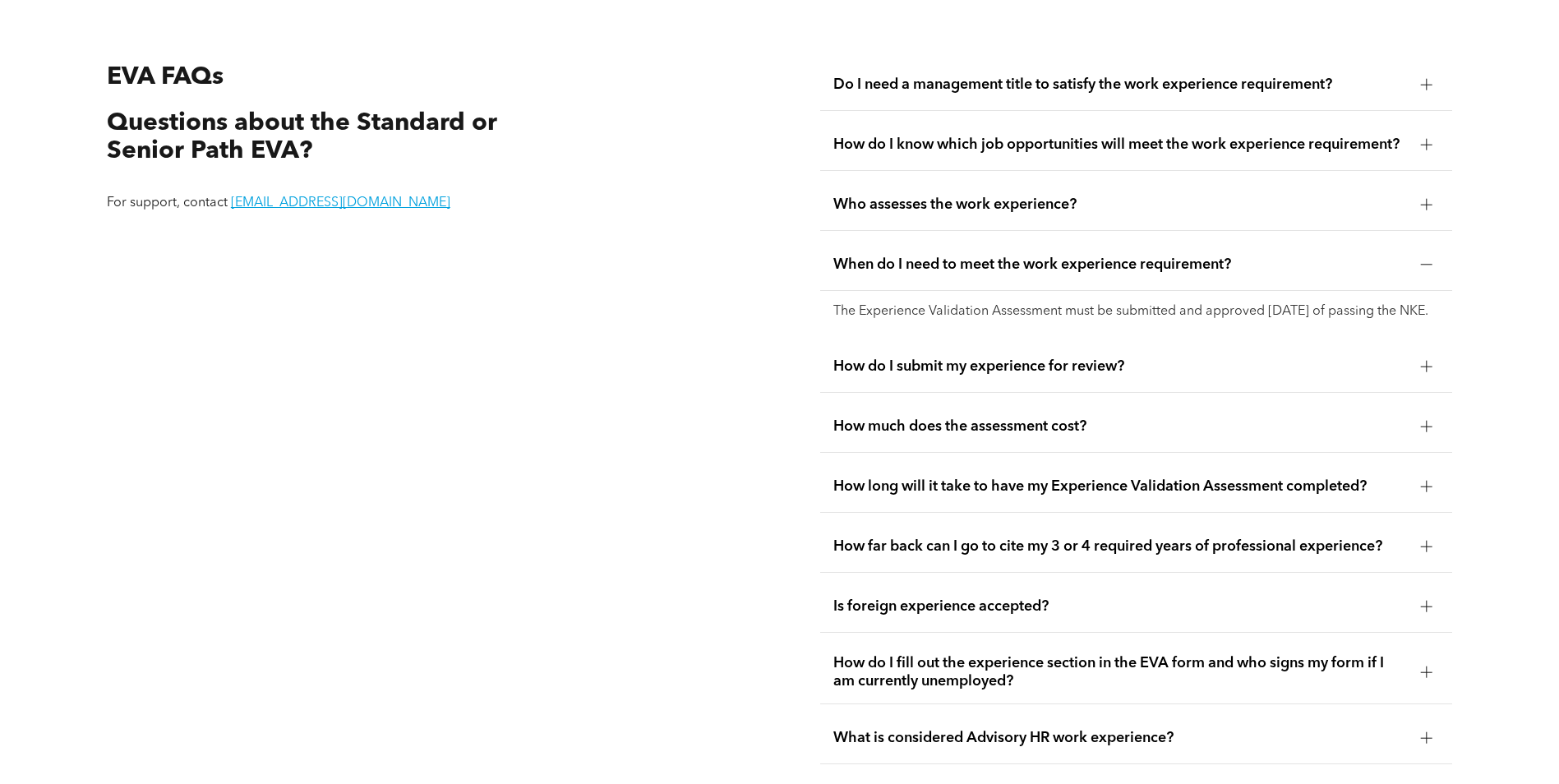
click at [943, 376] on span "How do I submit my experience for review?" at bounding box center [1120, 366] width 574 height 18
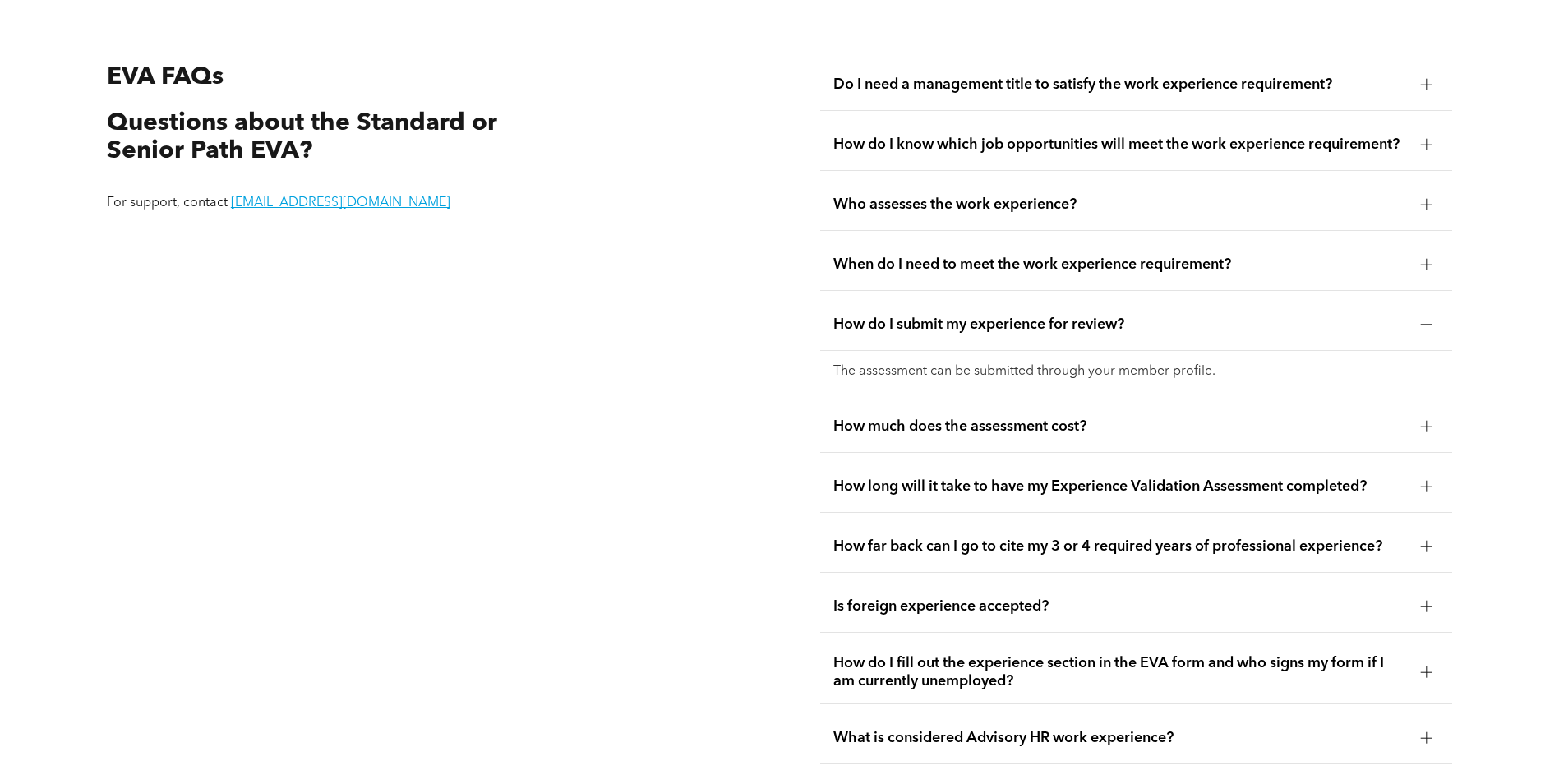
click at [942, 418] on span "How much does the assessment cost?" at bounding box center [1120, 426] width 574 height 18
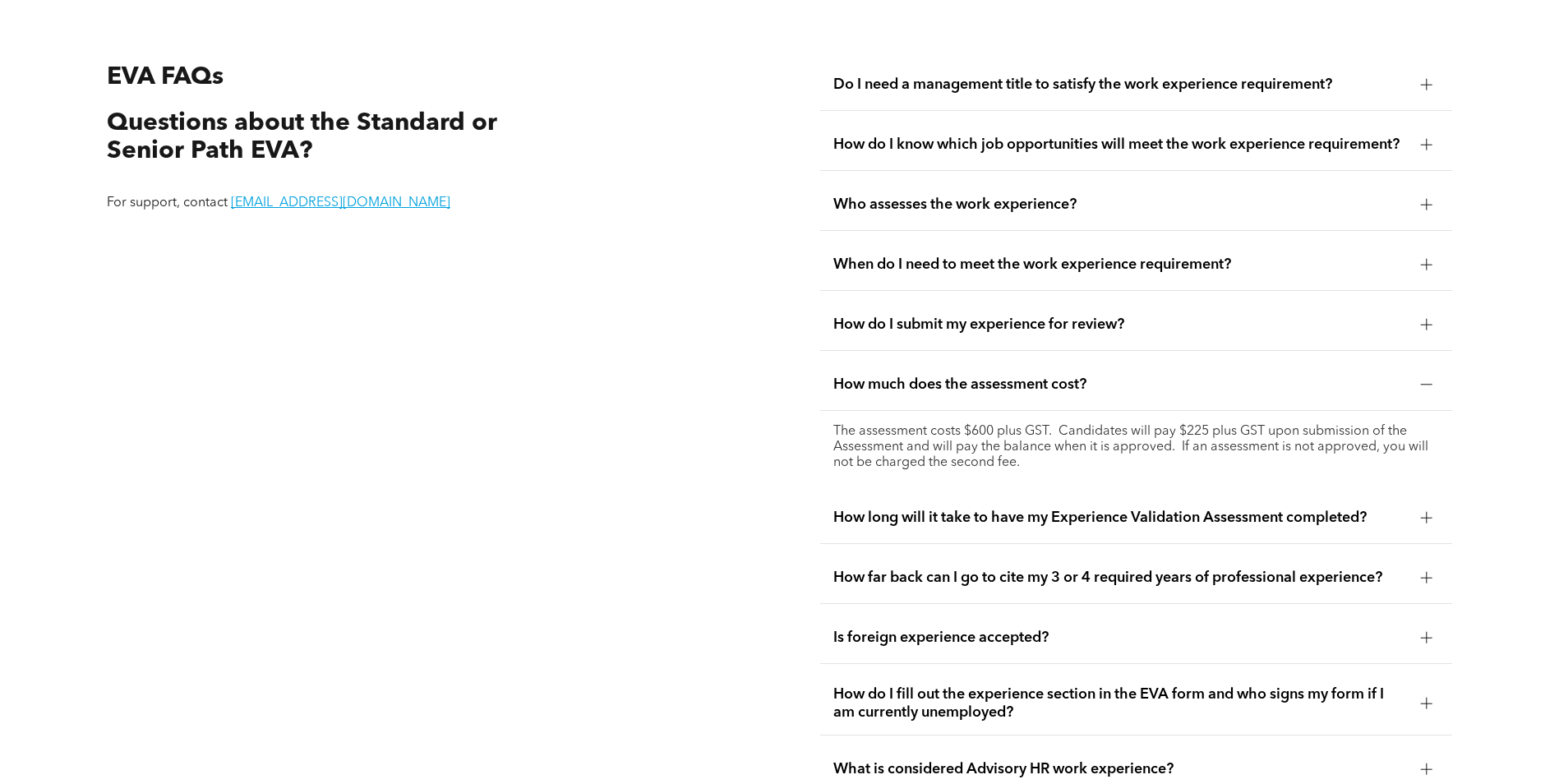
click at [1144, 516] on span "How long will it take to have my Experience Validation Assessment completed?" at bounding box center [1120, 518] width 574 height 18
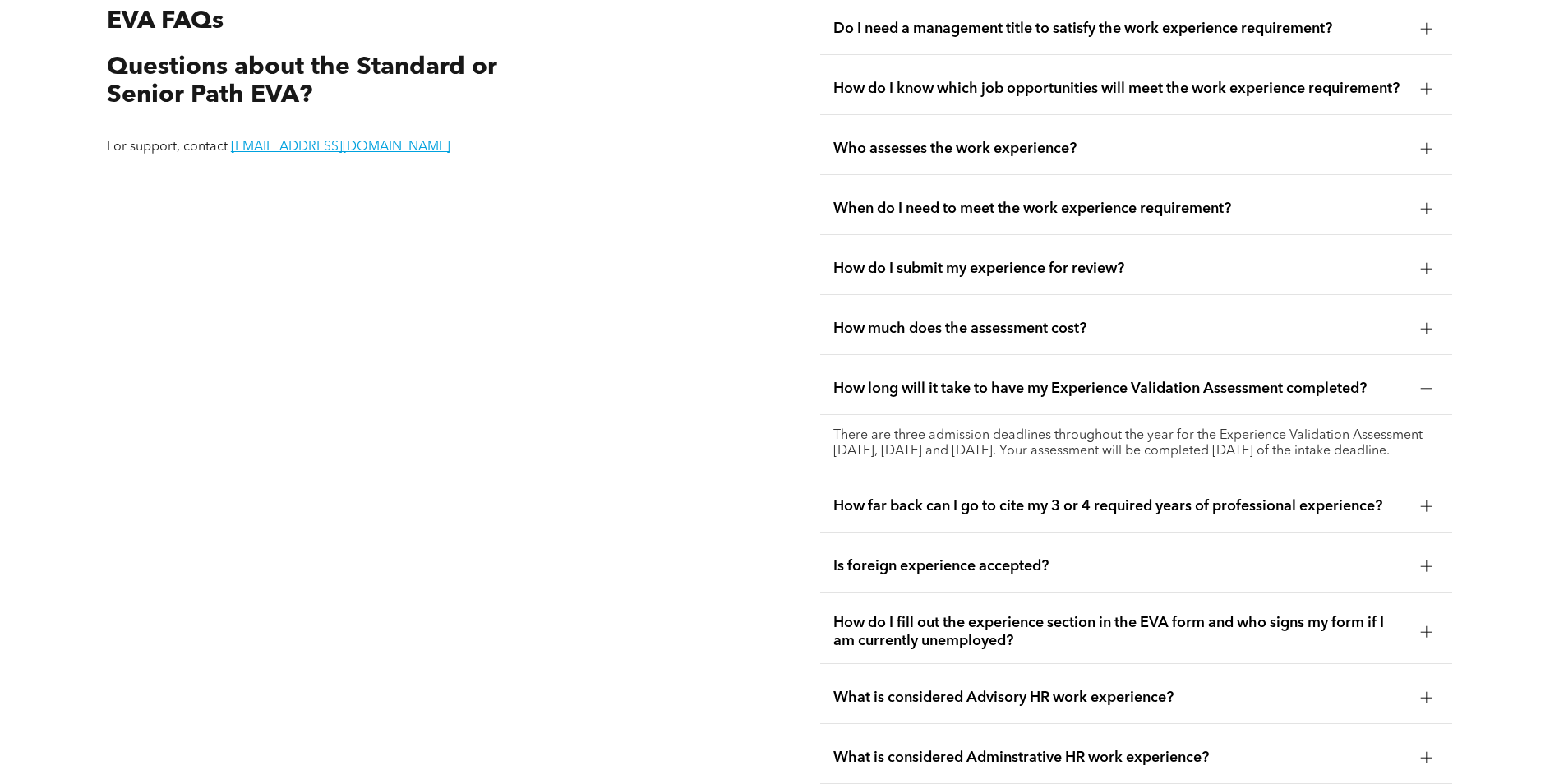
scroll to position [3204, 0]
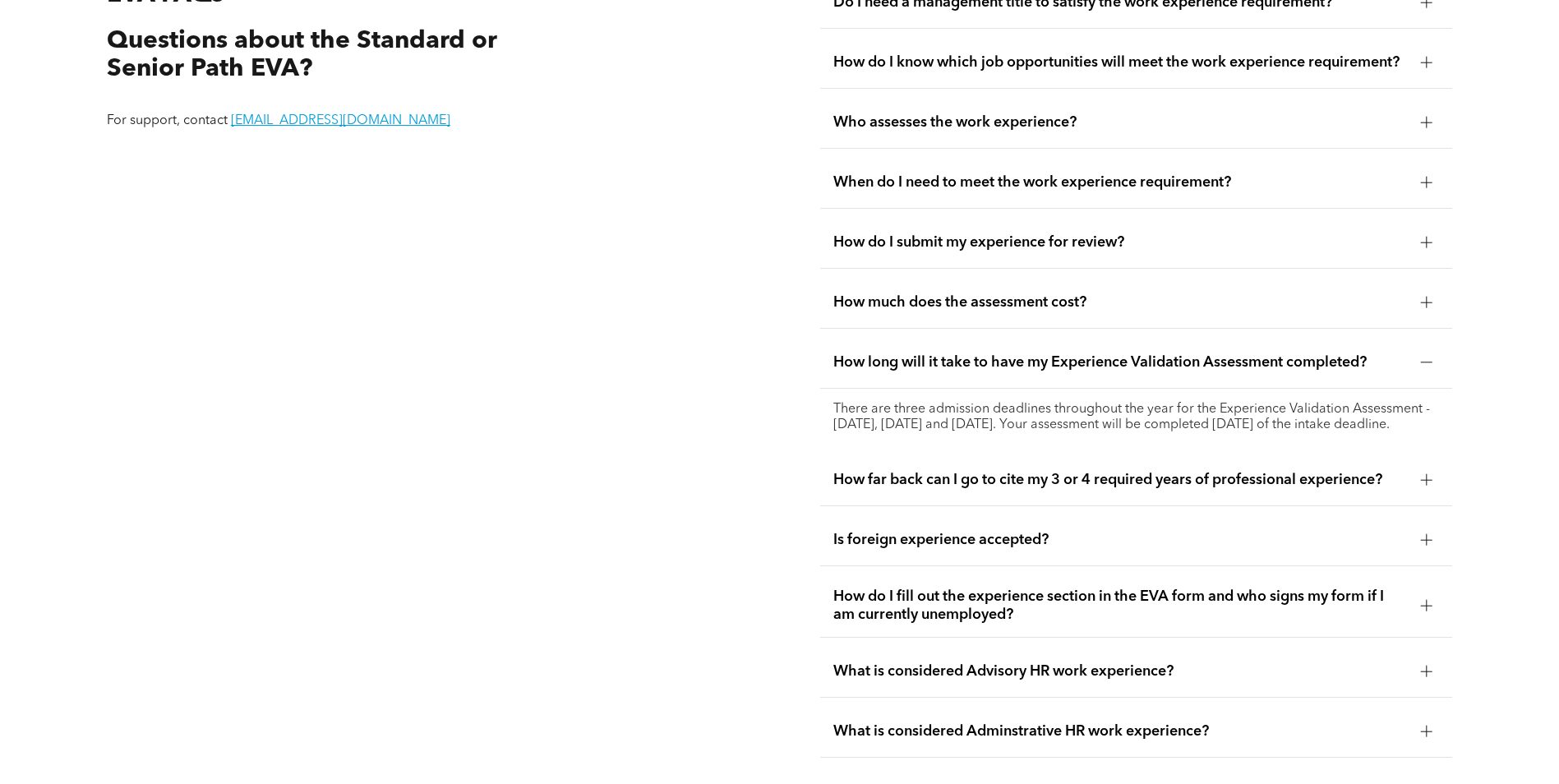
click at [1098, 488] on span "How far back can I go to cite my 3 or 4 required years of professional experien…" at bounding box center [1120, 480] width 574 height 18
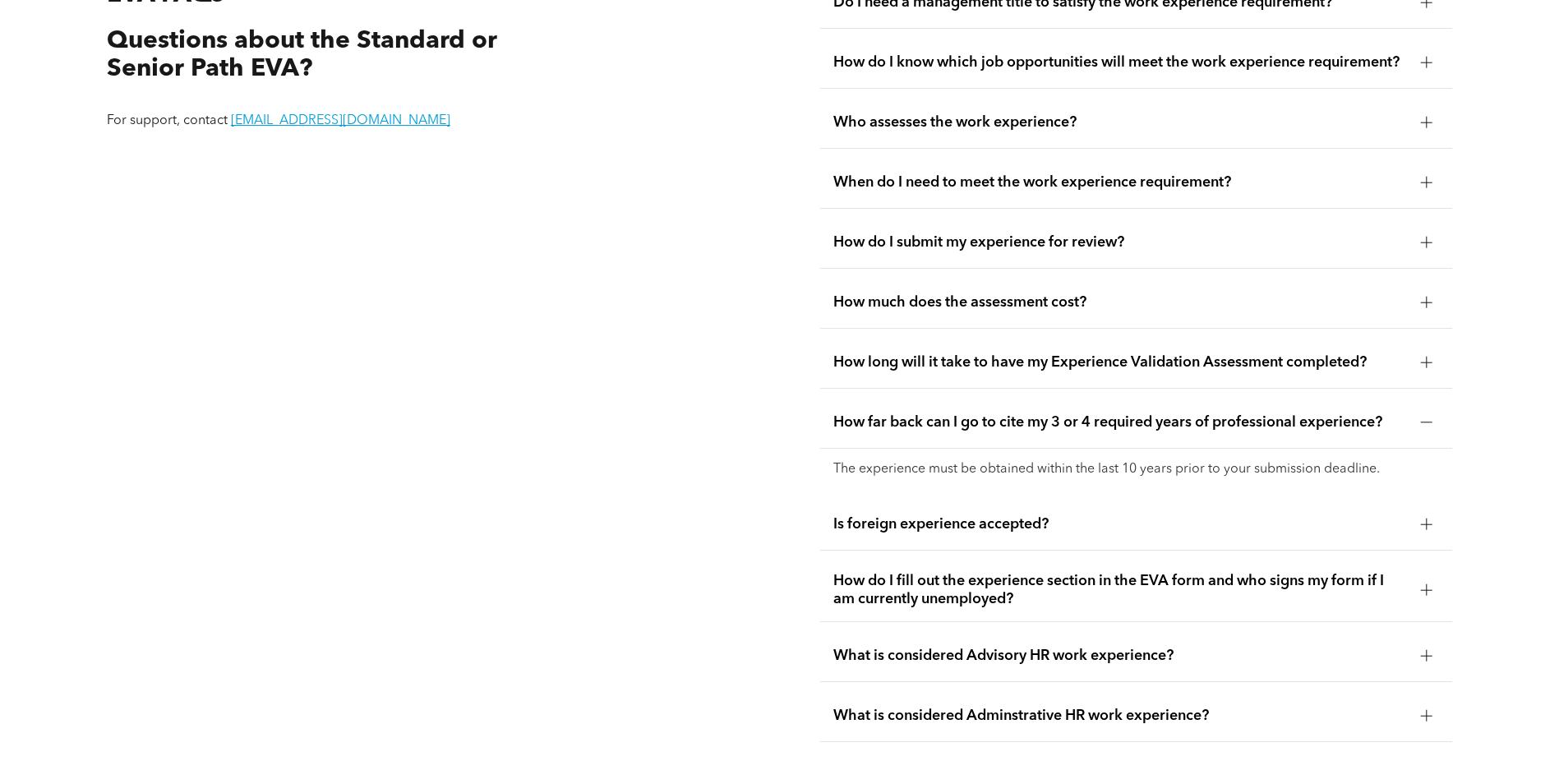
click at [987, 521] on span "Is foreign experience accepted?" at bounding box center [1120, 524] width 574 height 18
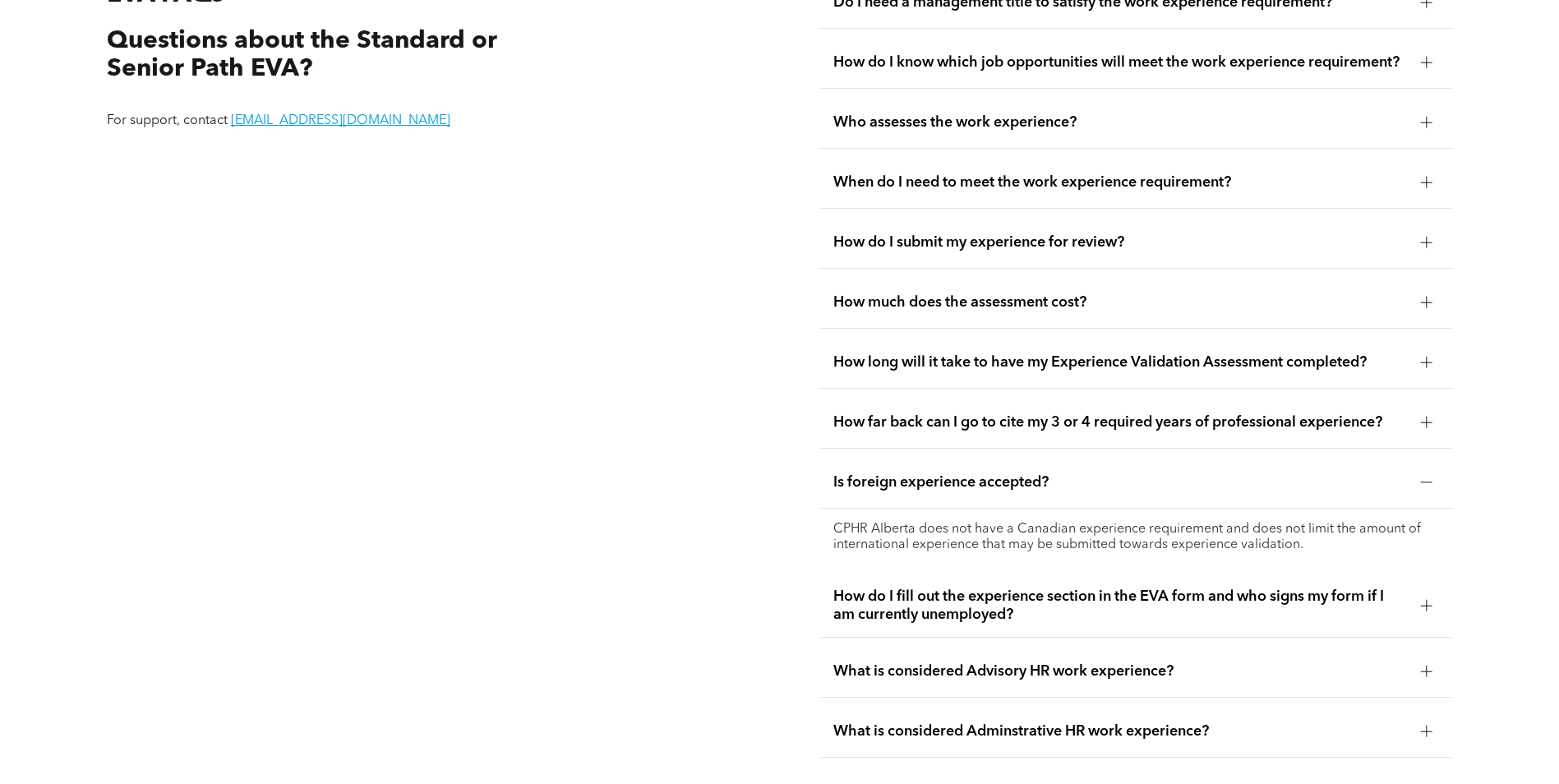
scroll to position [3369, 0]
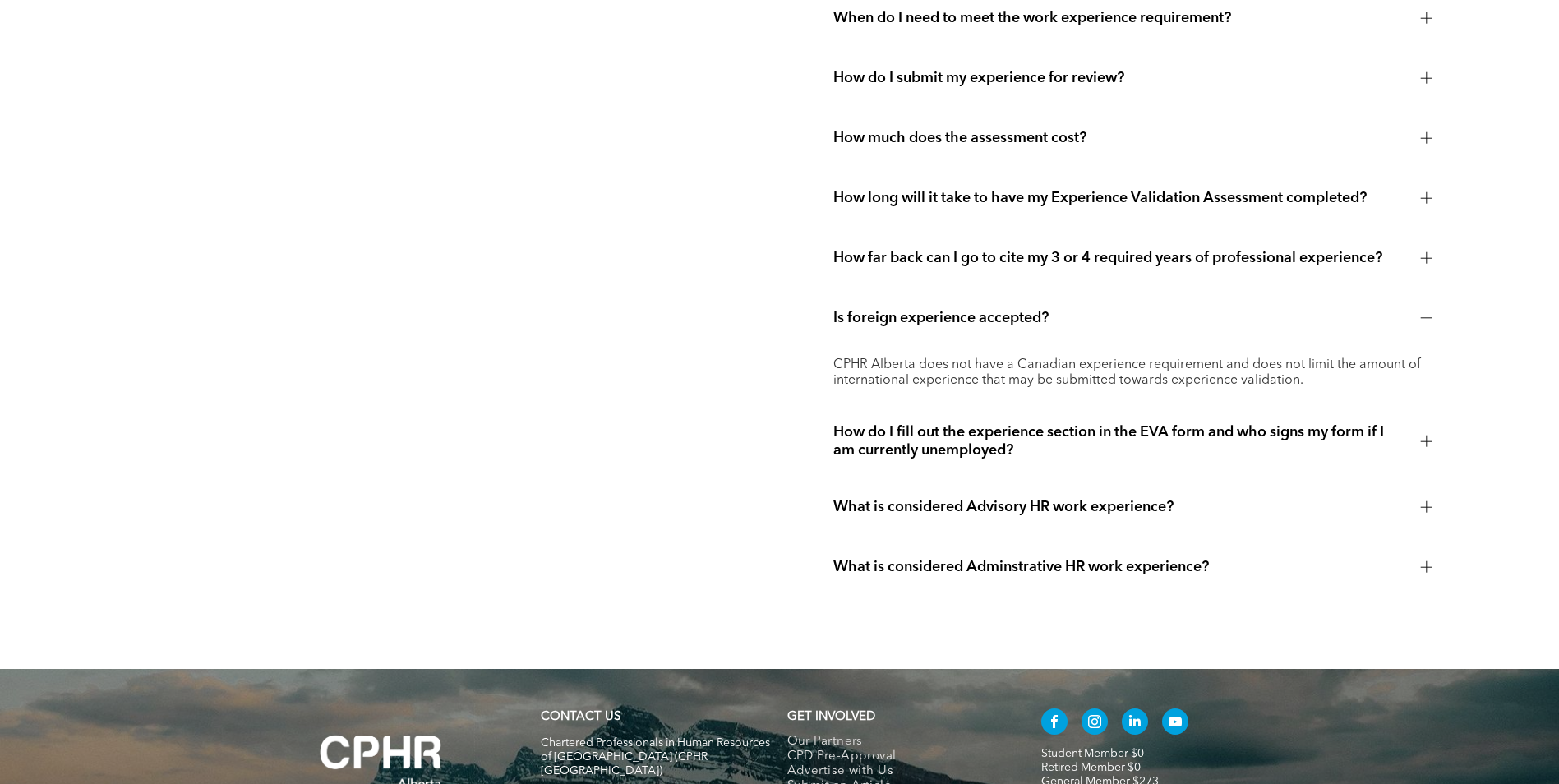
click at [958, 498] on span "What is considered Advisory HR work experience?" at bounding box center [1120, 506] width 574 height 18
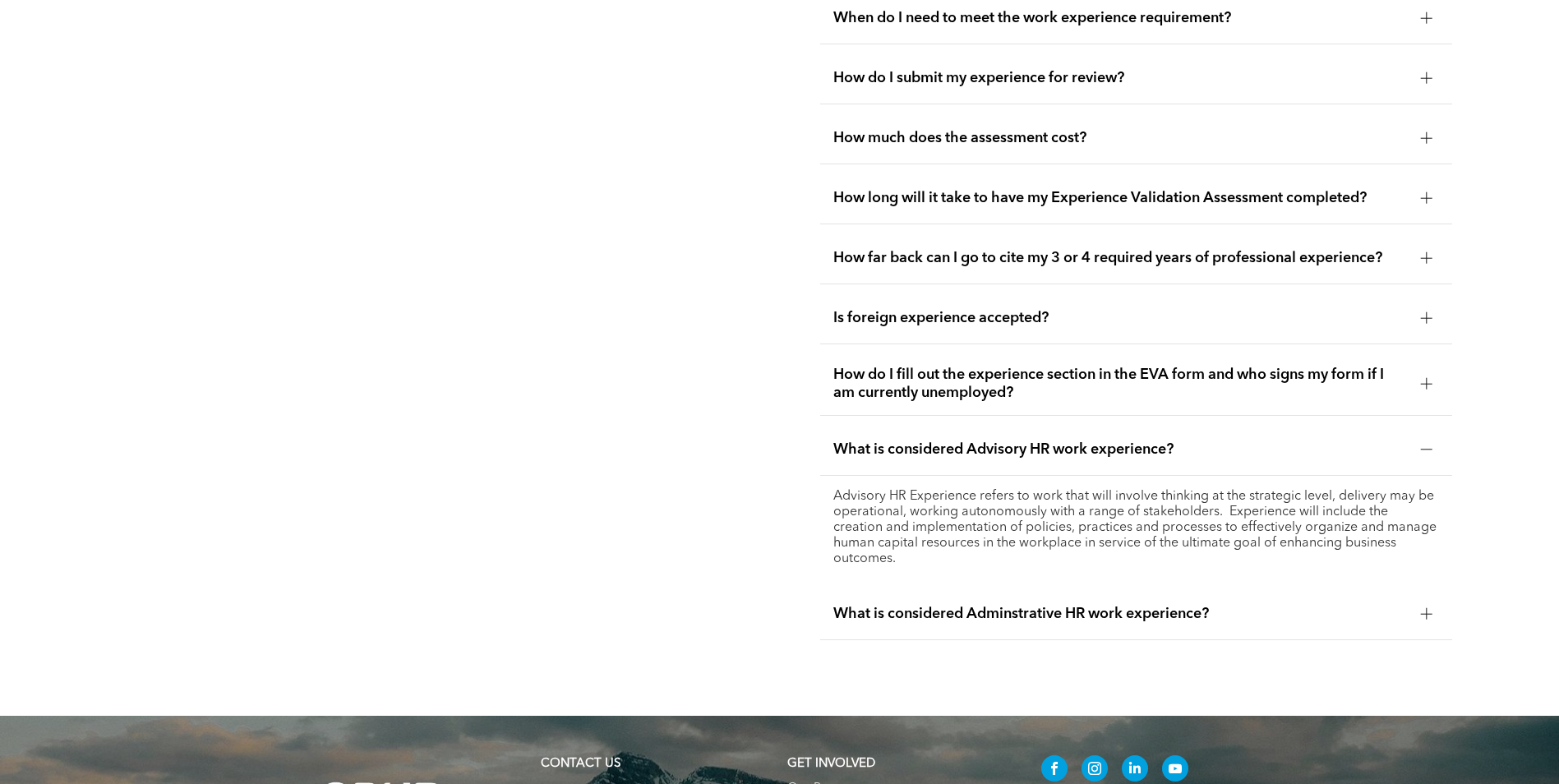
click at [924, 611] on span "What is considered Adminstrative HR work experience?" at bounding box center [1120, 613] width 574 height 18
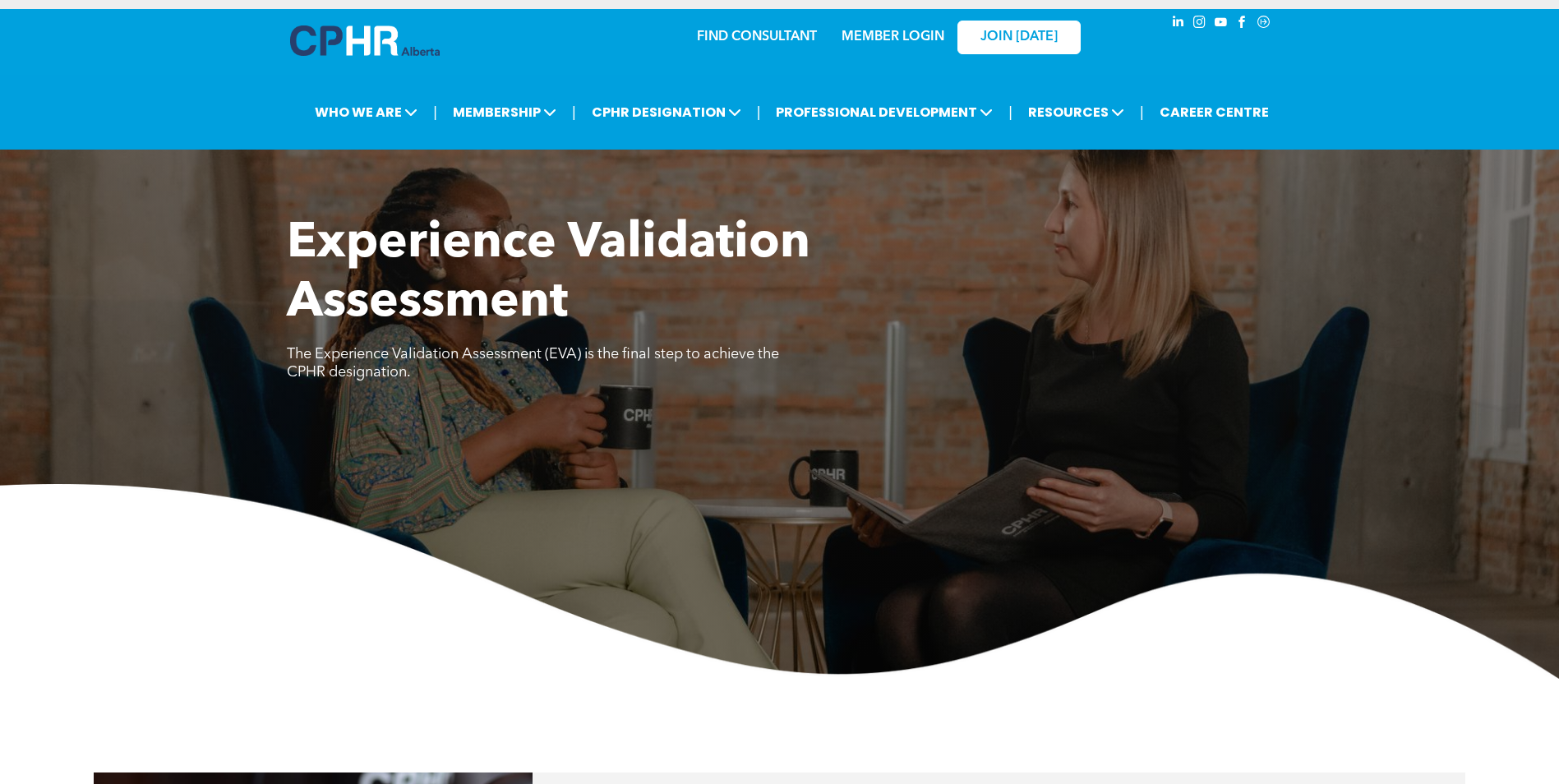
scroll to position [0, 0]
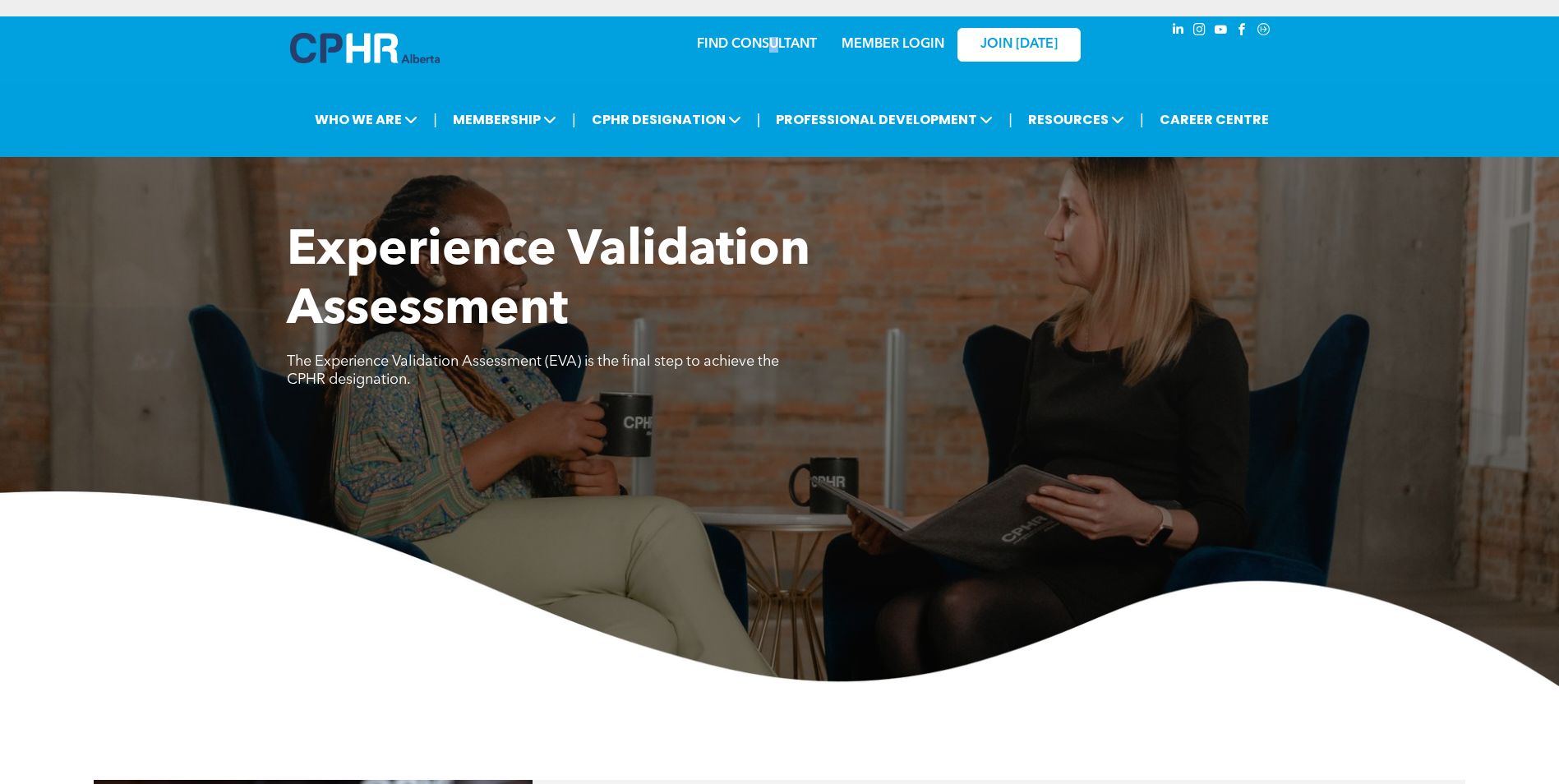
click at [770, 56] on div "FIND CONSULTANT" at bounding box center [707, 44] width 151 height 52
drag, startPoint x: 770, startPoint y: 56, endPoint x: 718, endPoint y: 70, distance: 53.9
click at [723, 77] on div "FIND CONSULTANT MEMBER LOGIN JOIN TODAY" at bounding box center [780, 51] width 986 height 70
click at [715, 45] on link "FIND CONSULTANT" at bounding box center [757, 44] width 120 height 13
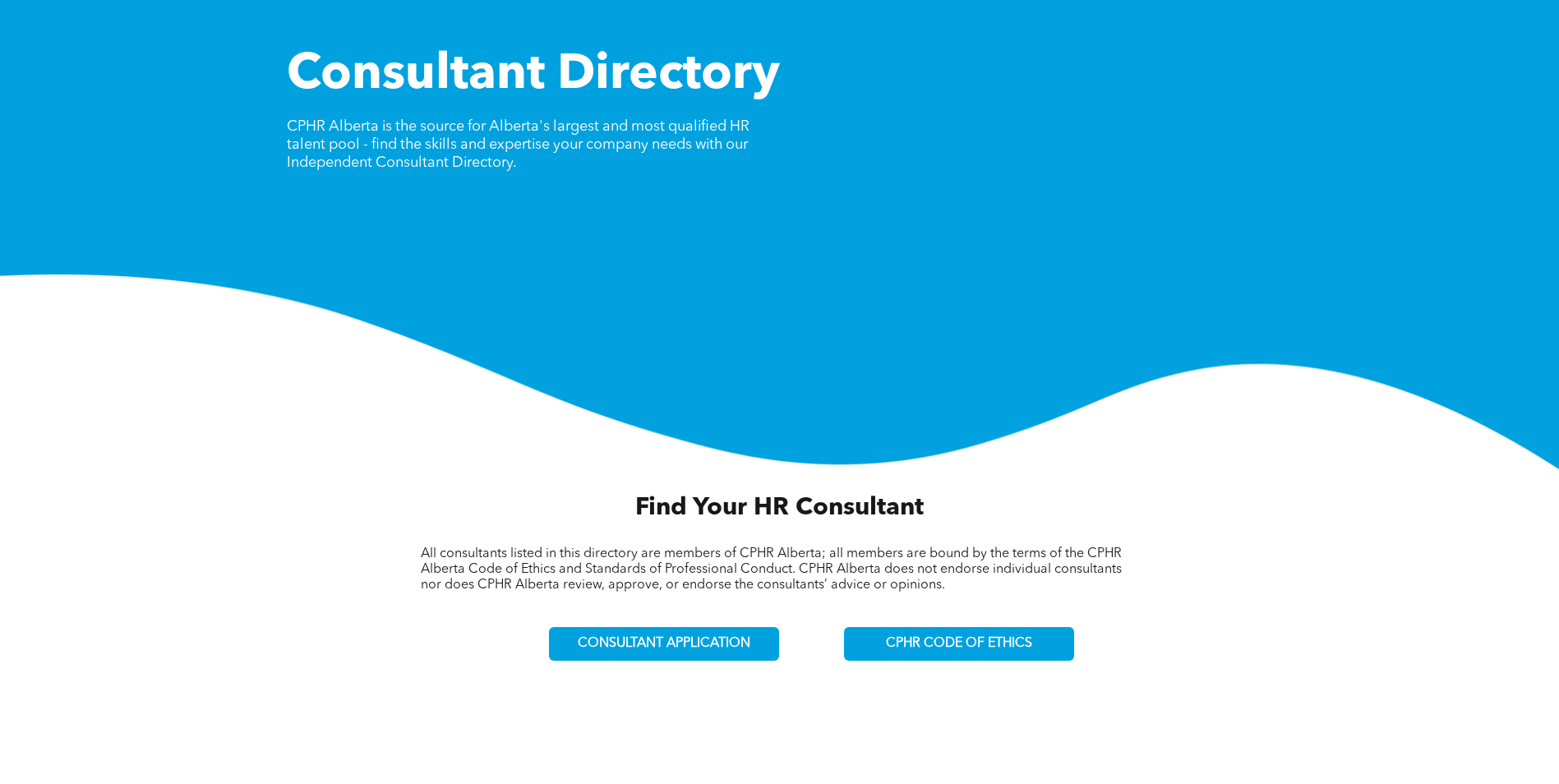
scroll to position [242, 0]
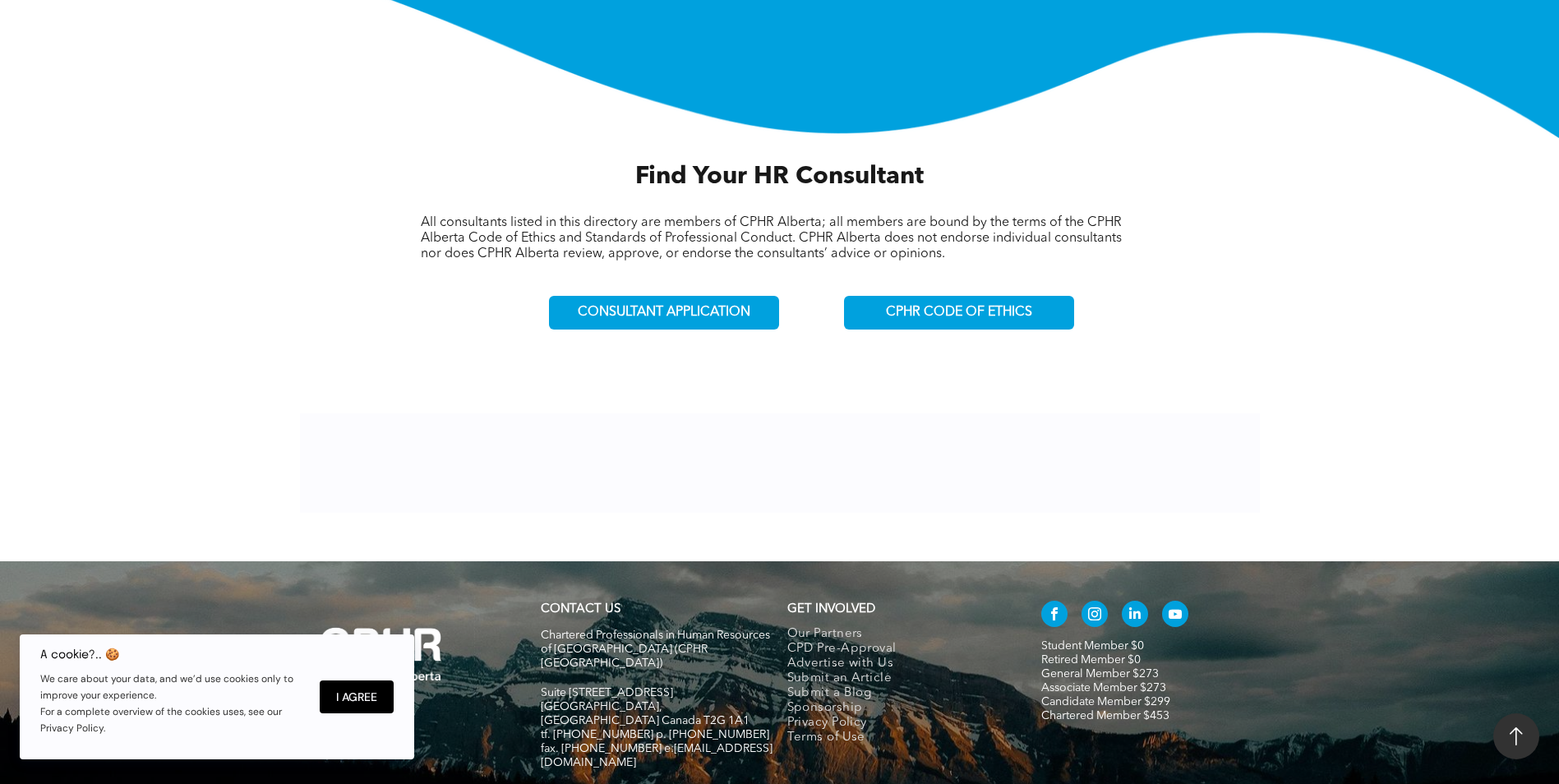
scroll to position [488, 0]
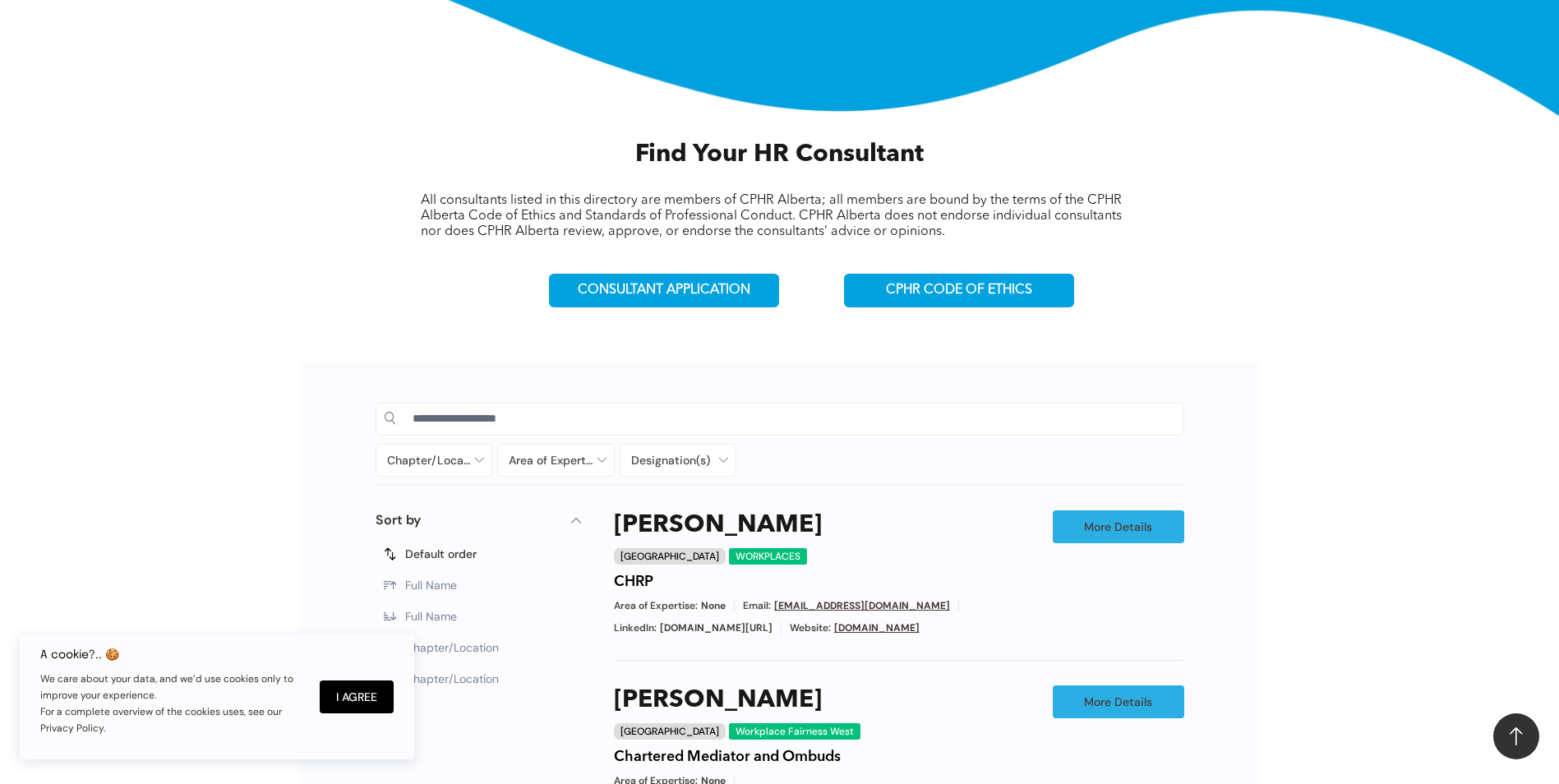
drag, startPoint x: 160, startPoint y: 362, endPoint x: 175, endPoint y: 363, distance: 15.0
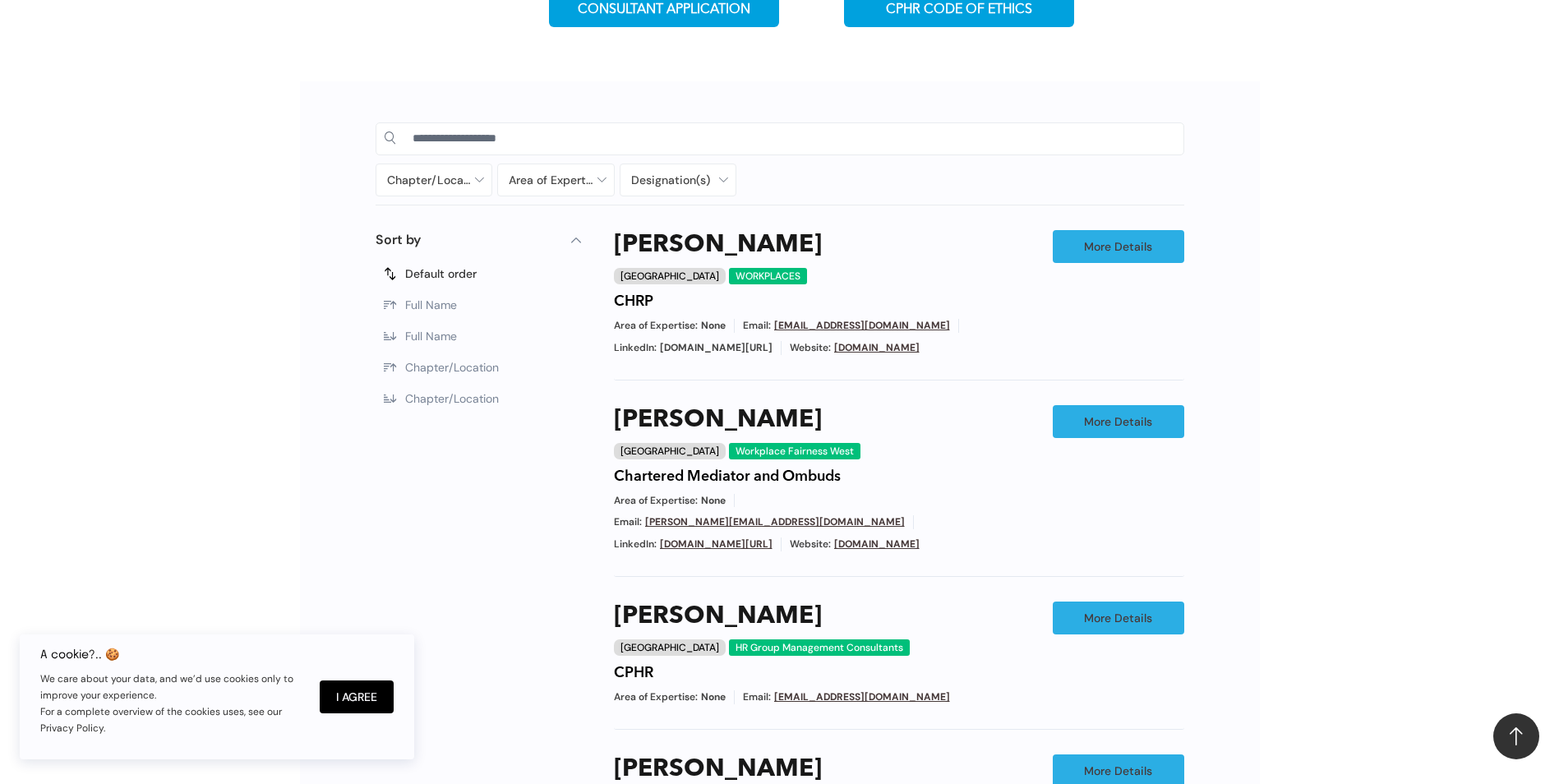
scroll to position [817, 0]
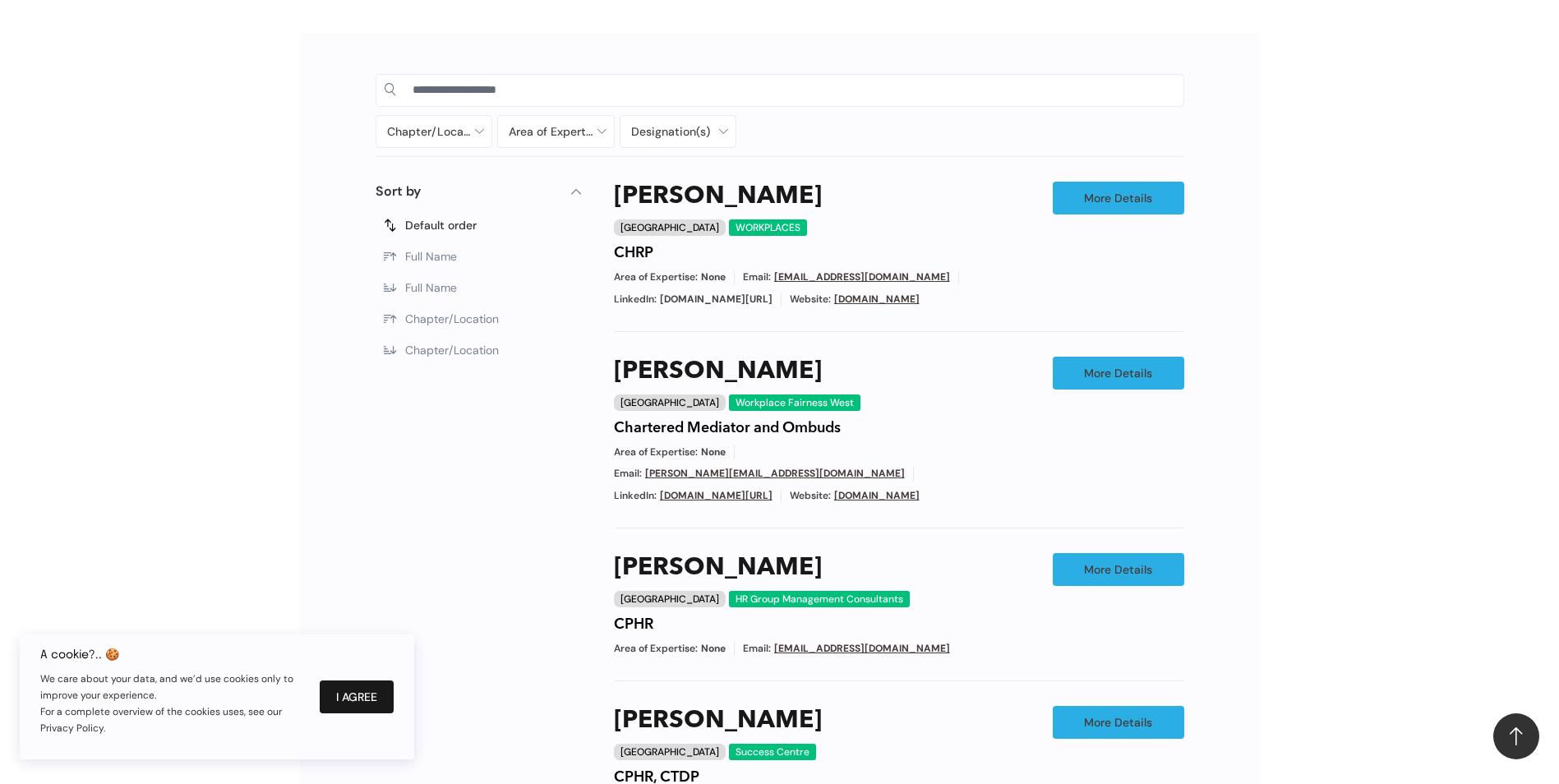
click at [354, 691] on button "I Agree" at bounding box center [357, 696] width 74 height 33
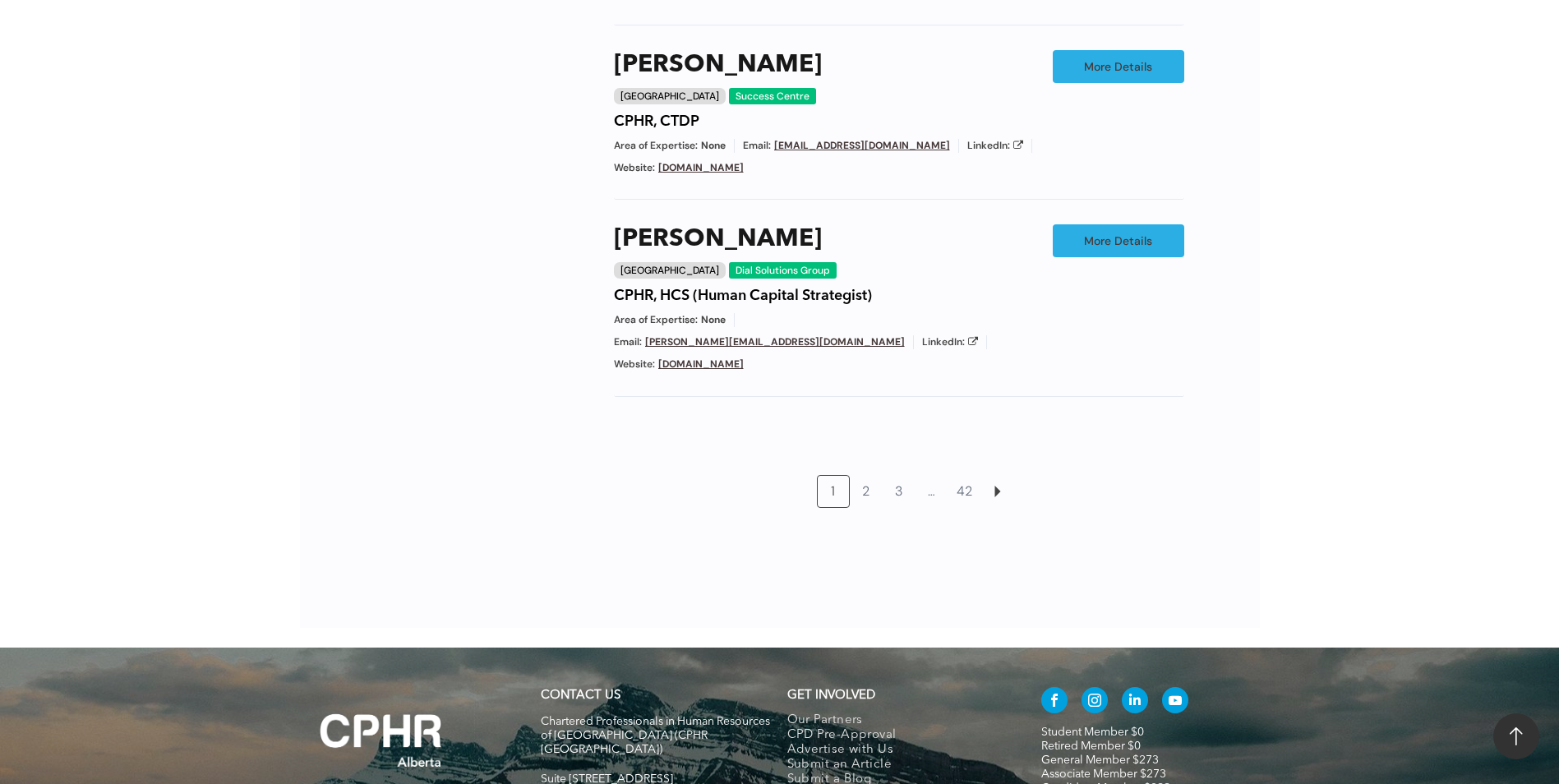
scroll to position [1474, 0]
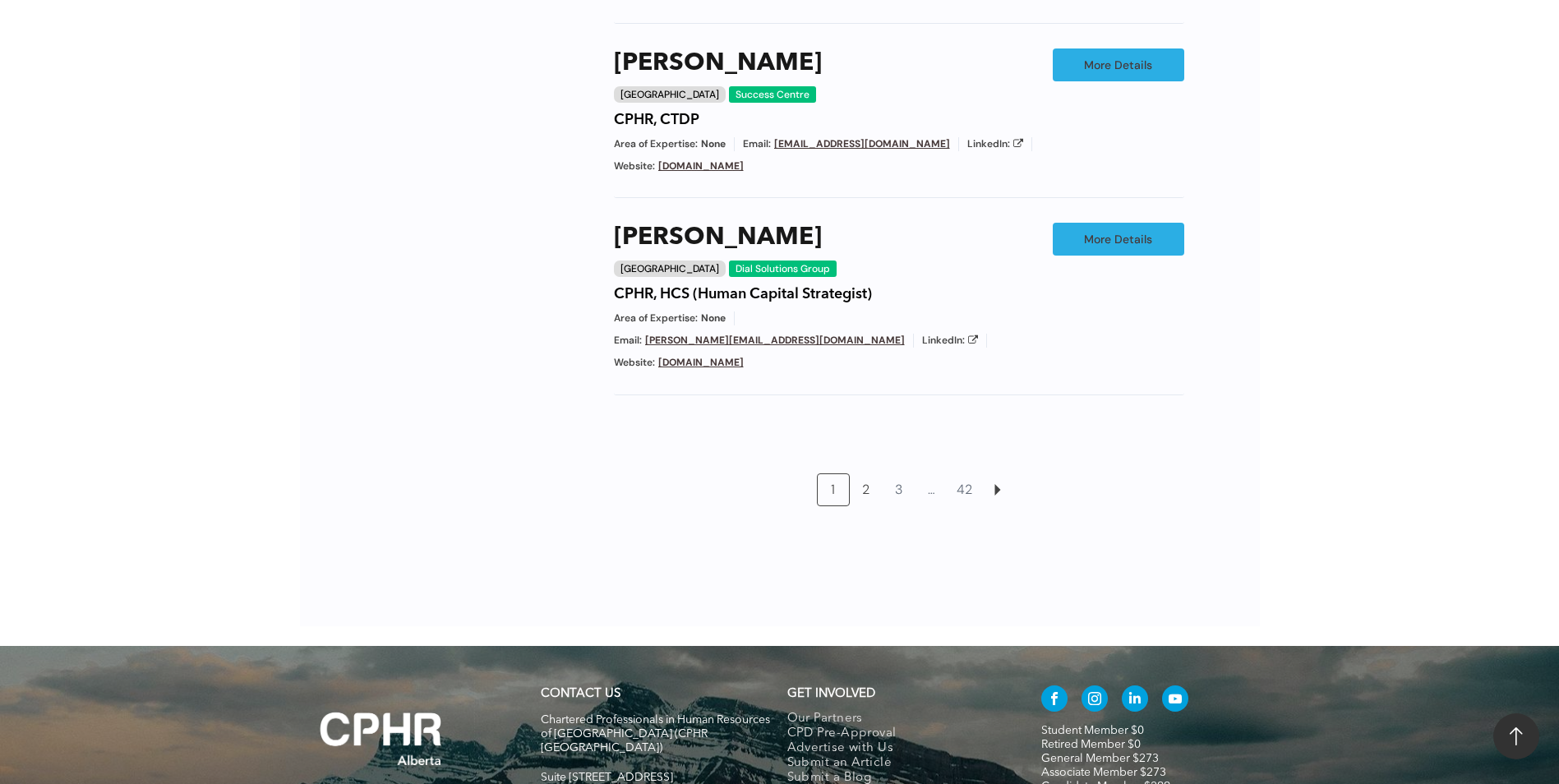
click at [877, 474] on link "2" at bounding box center [866, 489] width 31 height 31
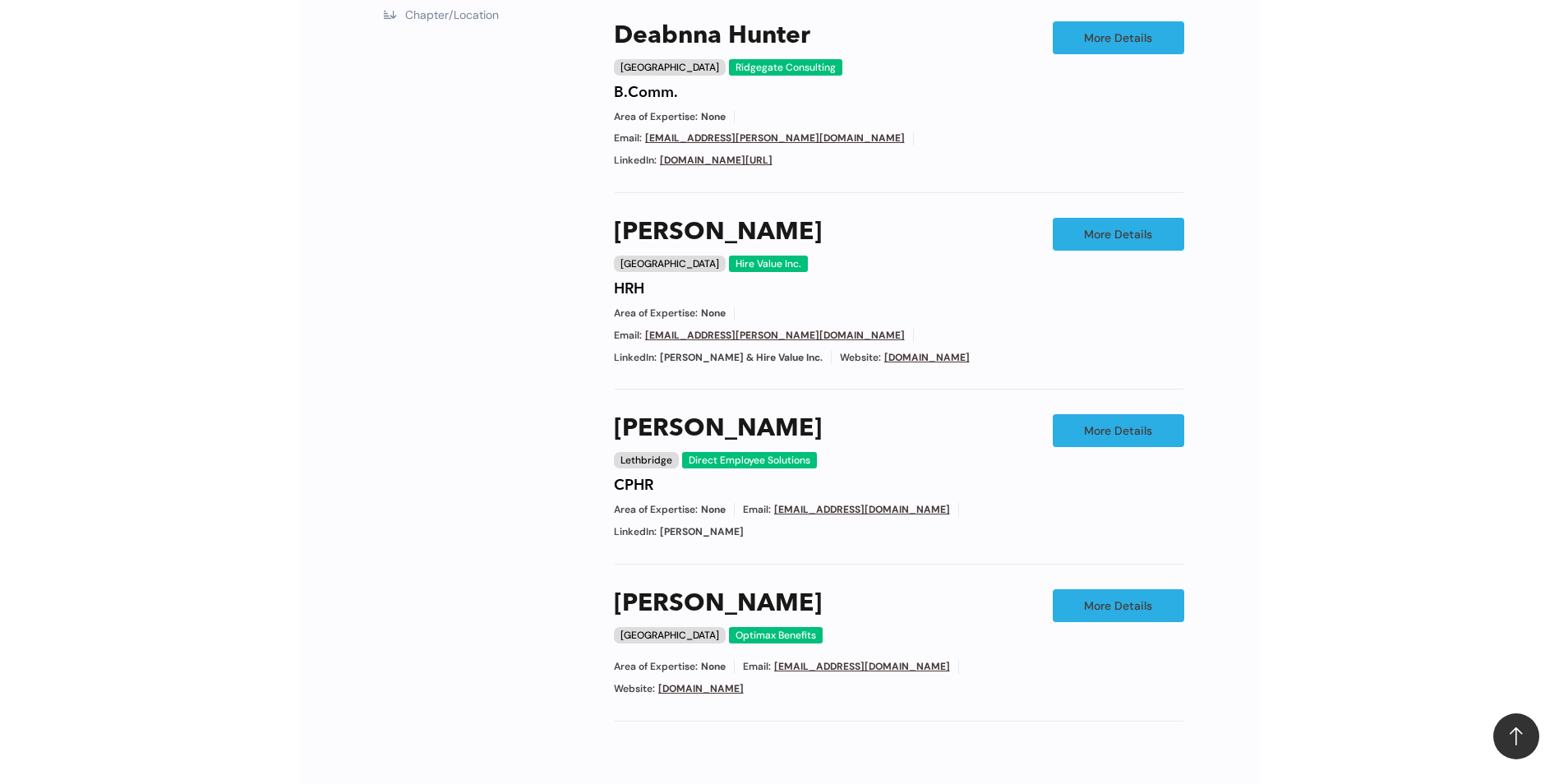
scroll to position [1177, 0]
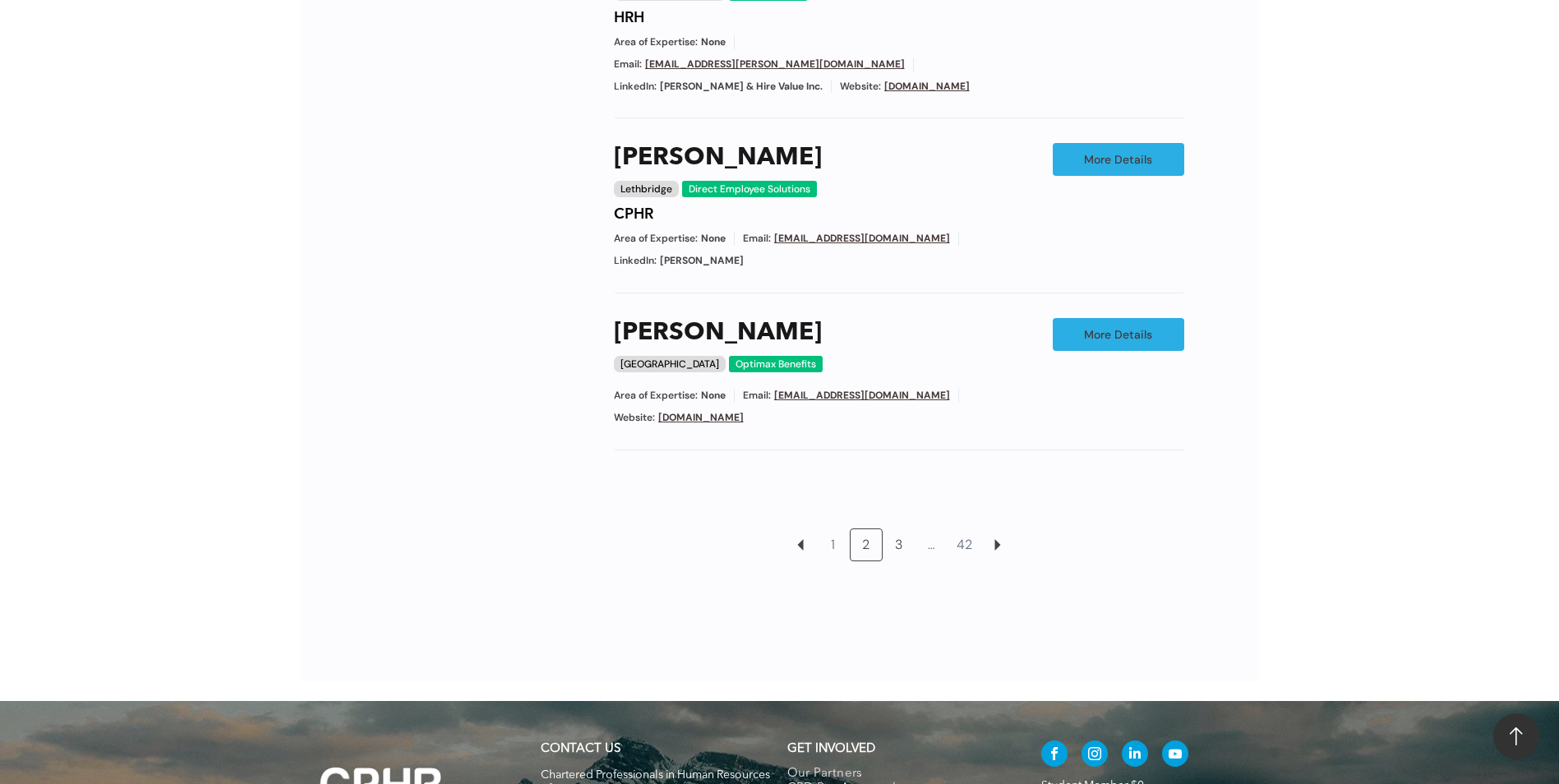
click at [887, 530] on link "3" at bounding box center [899, 545] width 31 height 31
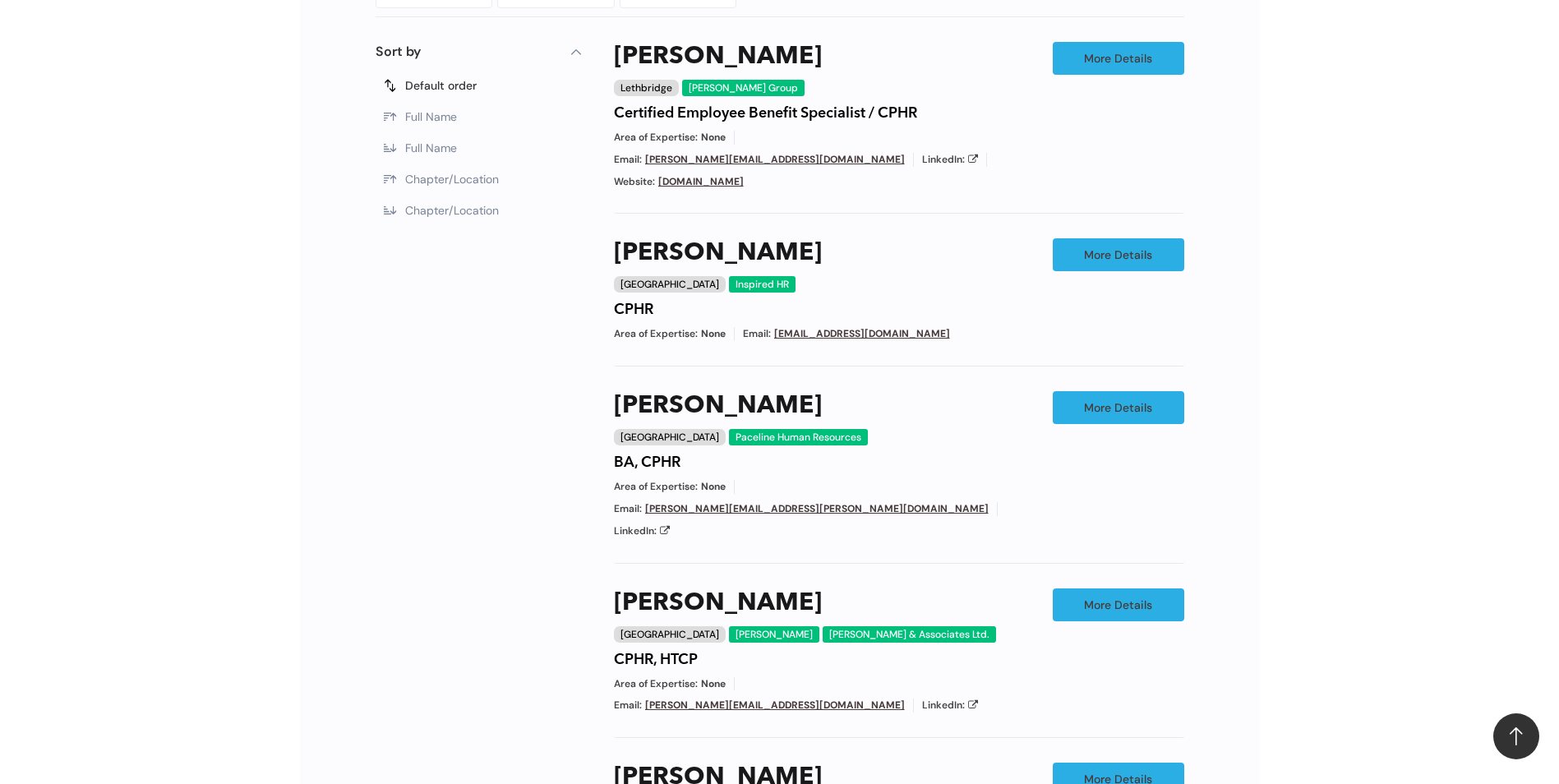
scroll to position [1259, 0]
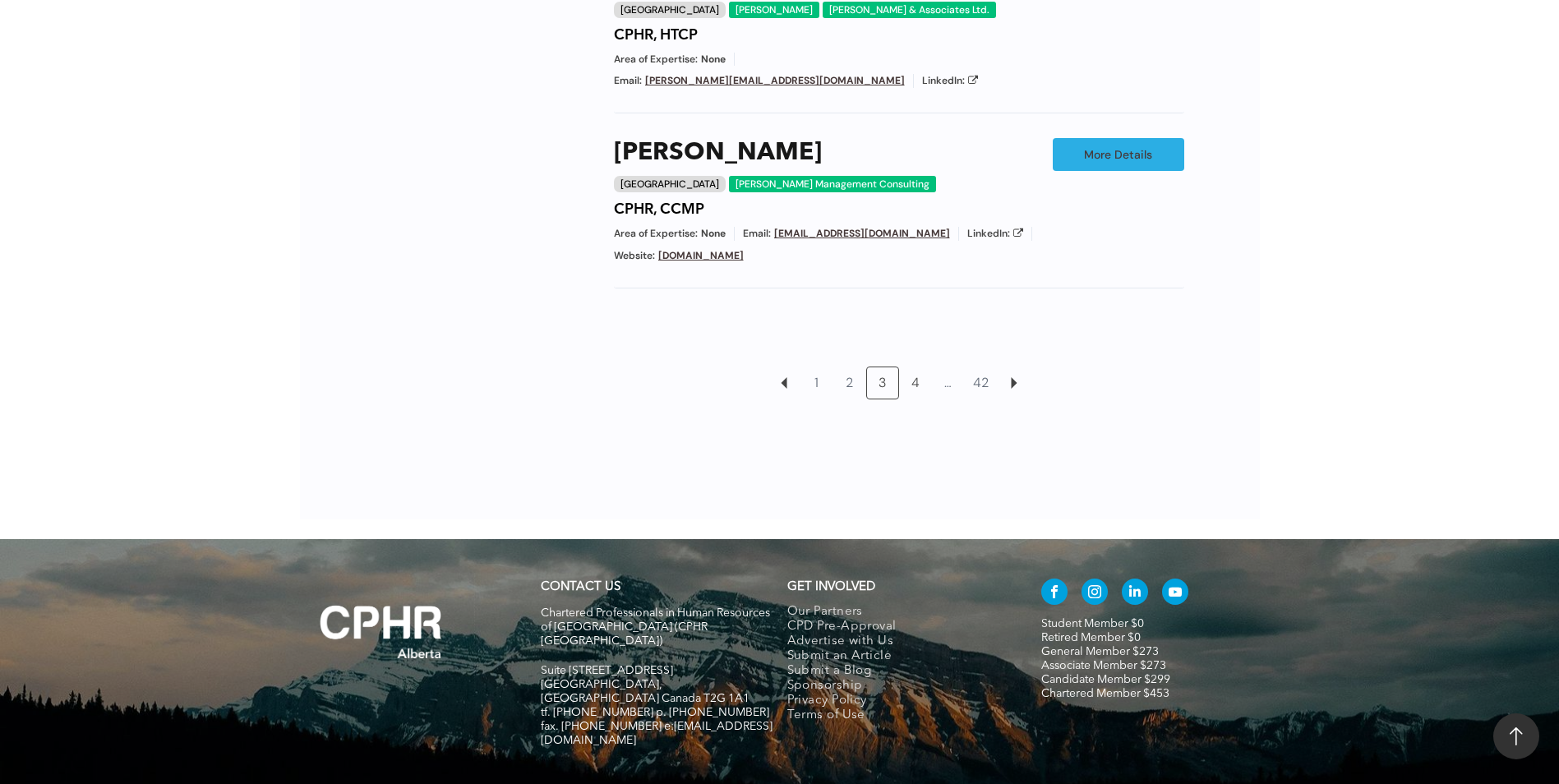
click at [916, 367] on link "4" at bounding box center [916, 383] width 31 height 31
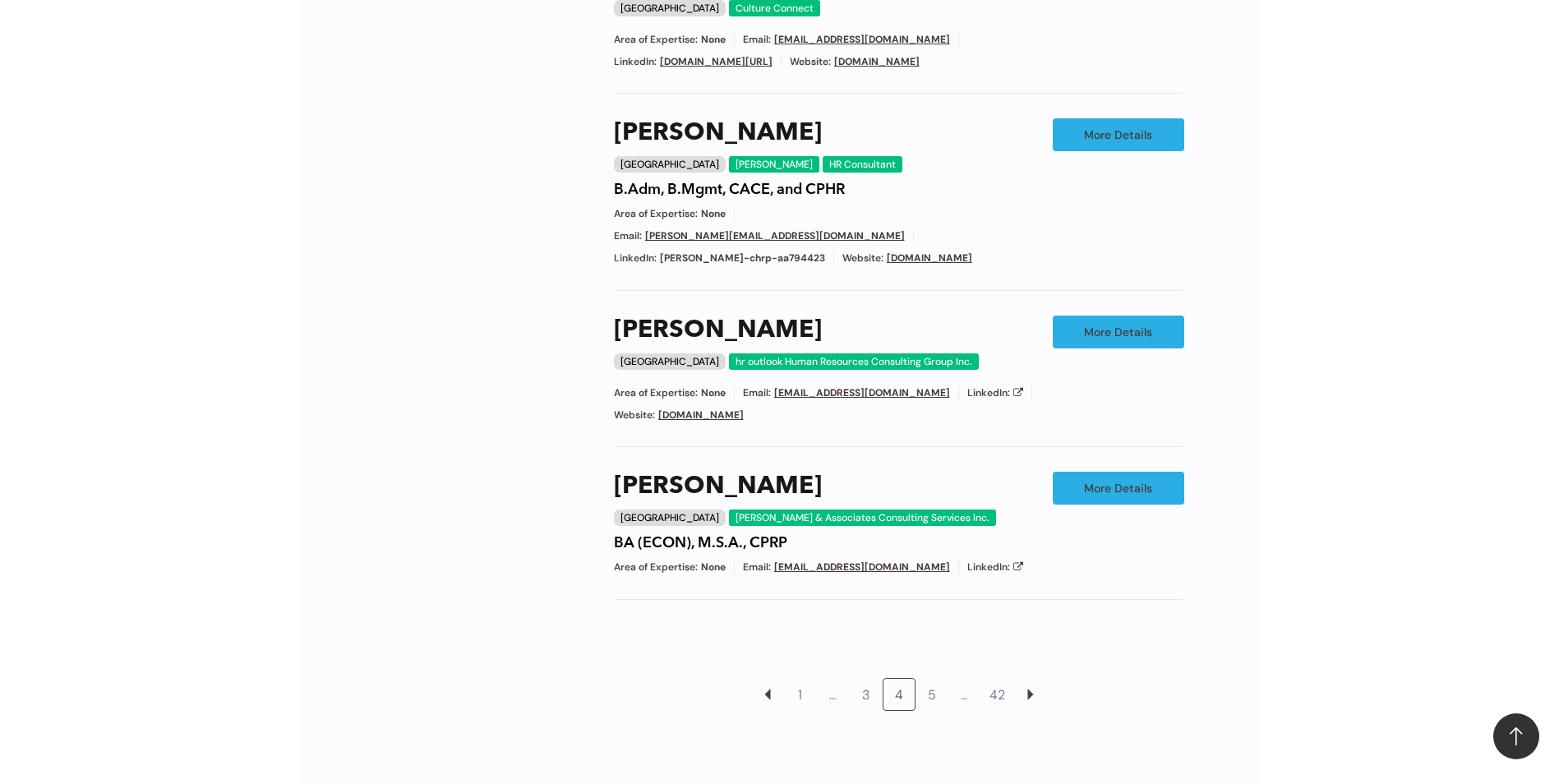
scroll to position [1259, 0]
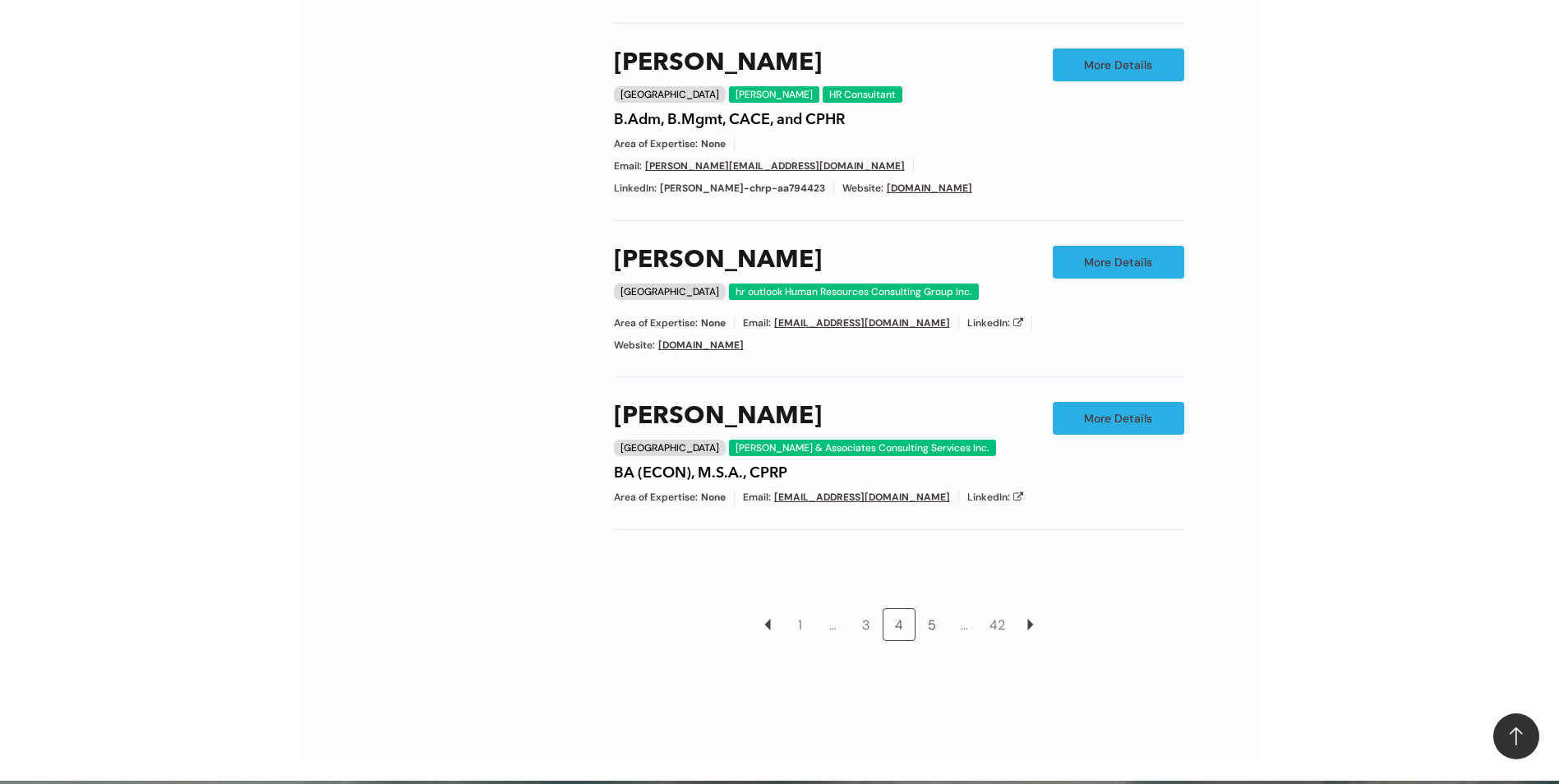
click at [930, 609] on link "5" at bounding box center [932, 624] width 31 height 31
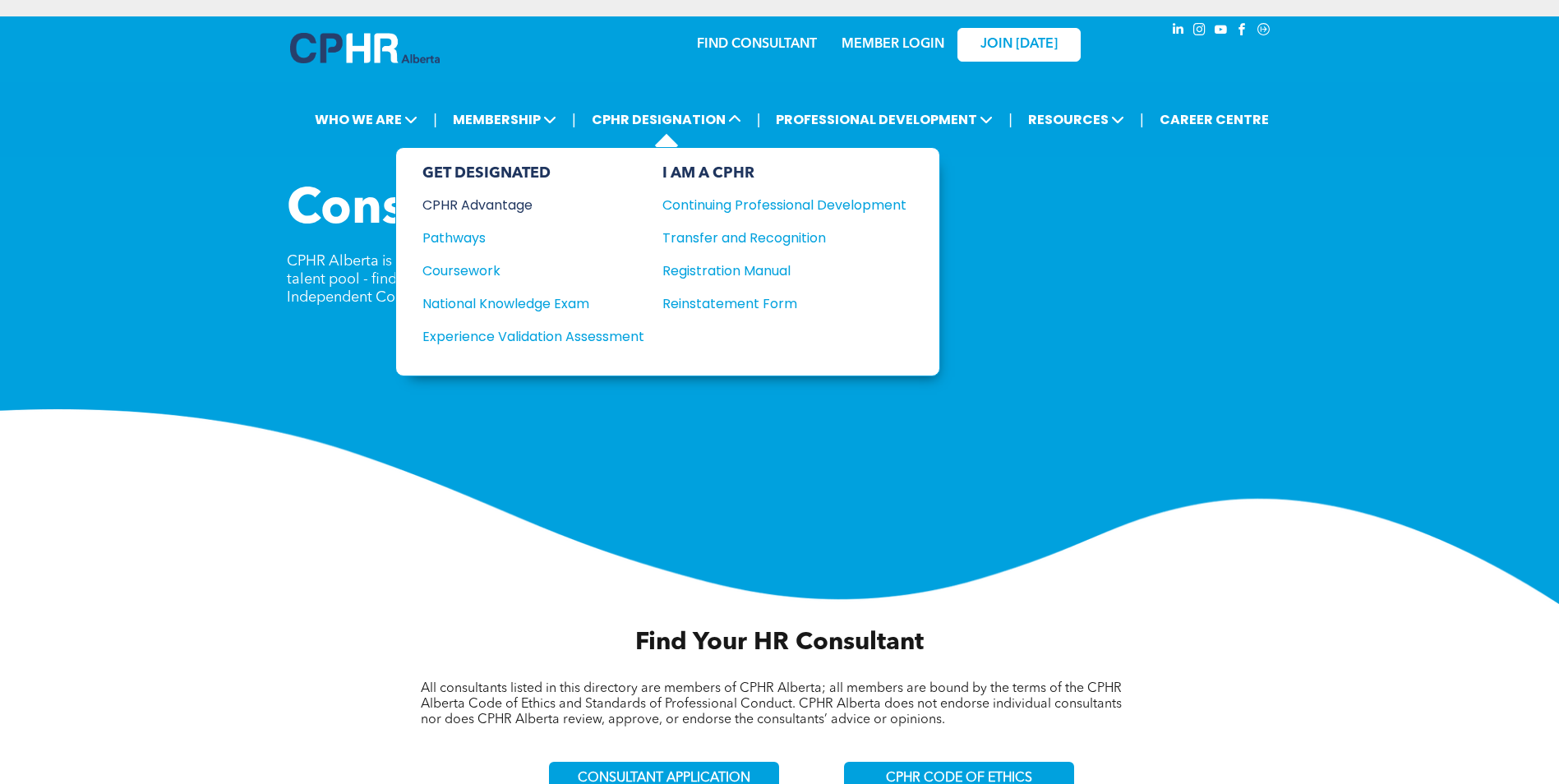
click at [485, 206] on div "CPHR Advantage" at bounding box center [522, 205] width 199 height 21
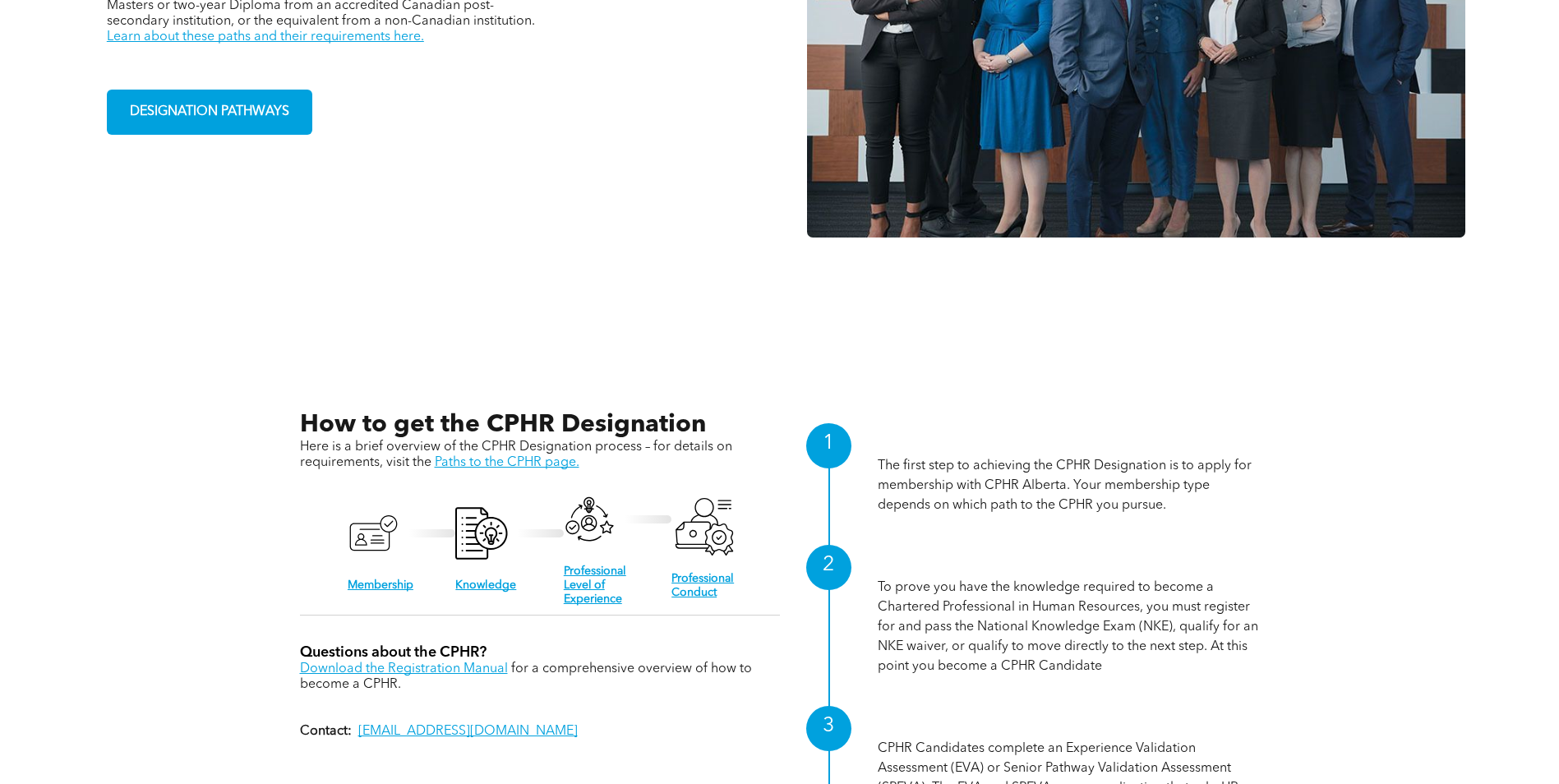
scroll to position [1890, 0]
